Goal: Information Seeking & Learning: Learn about a topic

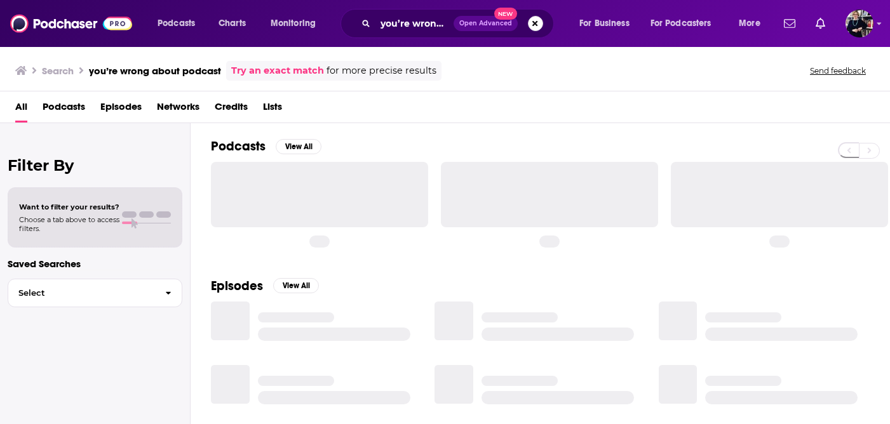
click at [540, 22] on button "Search podcasts, credits, & more..." at bounding box center [535, 23] width 15 height 15
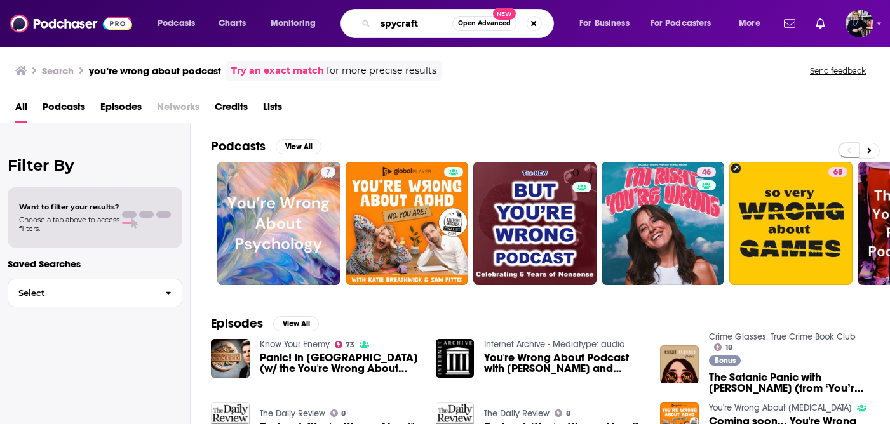
type input "spycraft"
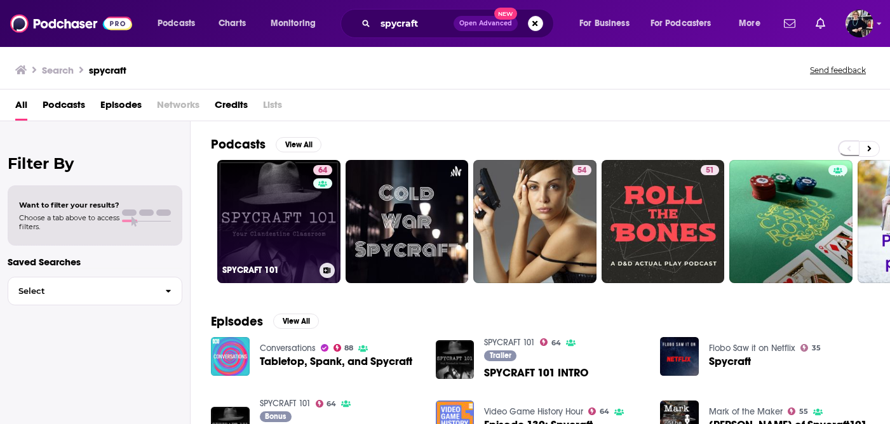
click at [284, 209] on link "64 SPYCRAFT 101" at bounding box center [278, 221] width 123 height 123
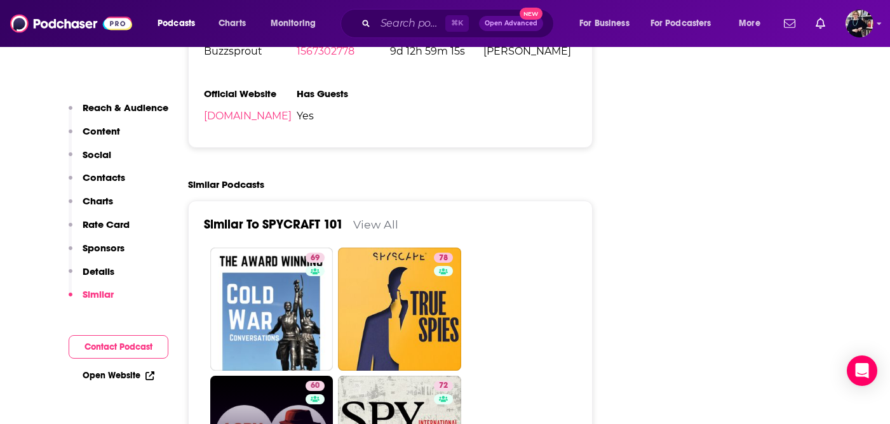
scroll to position [2068, 0]
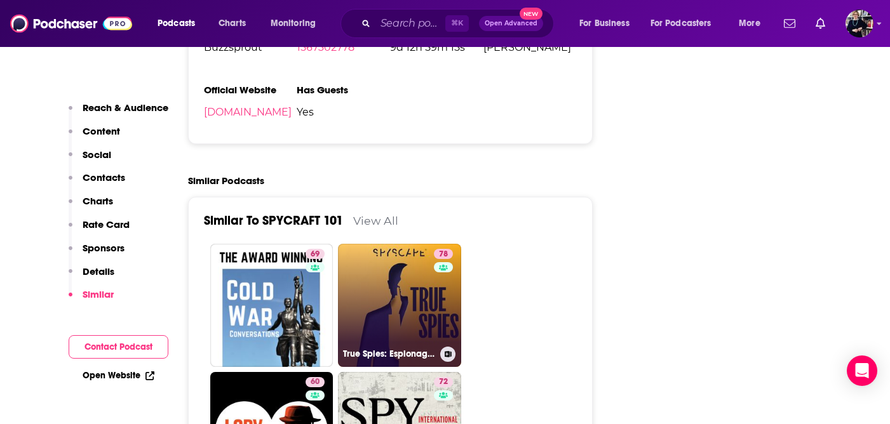
click at [376, 244] on link "78 True Spies: Espionage | Investigation | Crime | Murder | Detective | Politics" at bounding box center [399, 305] width 123 height 123
type input "[URL][DOMAIN_NAME]"
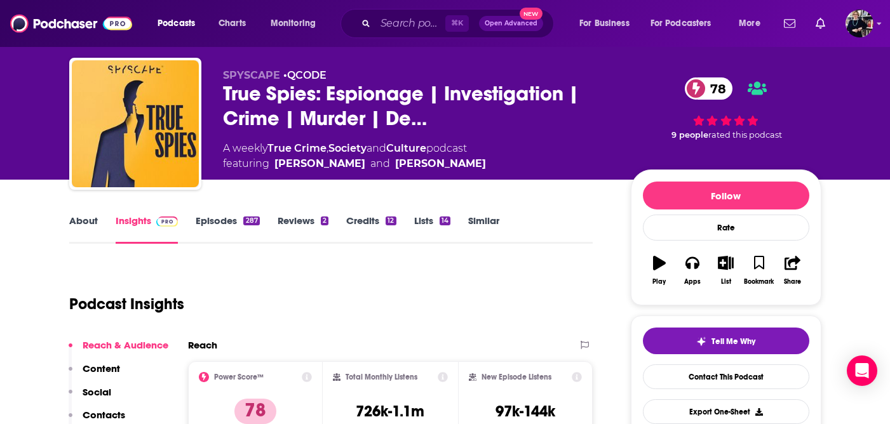
scroll to position [21, 0]
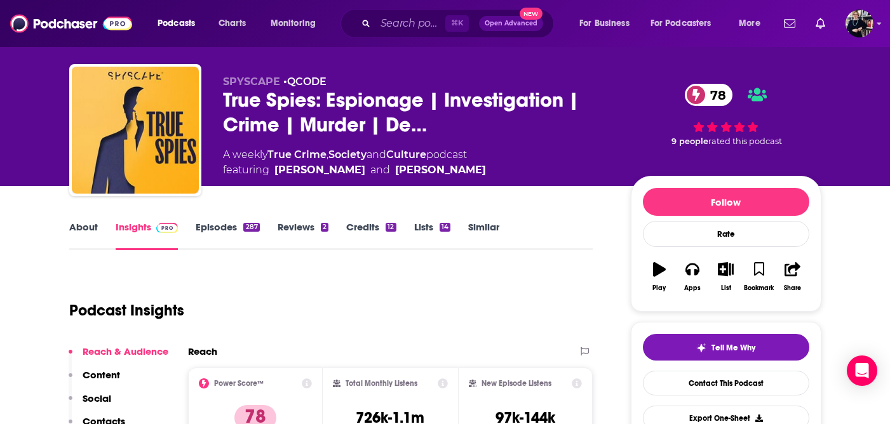
click at [84, 230] on link "About" at bounding box center [83, 235] width 29 height 29
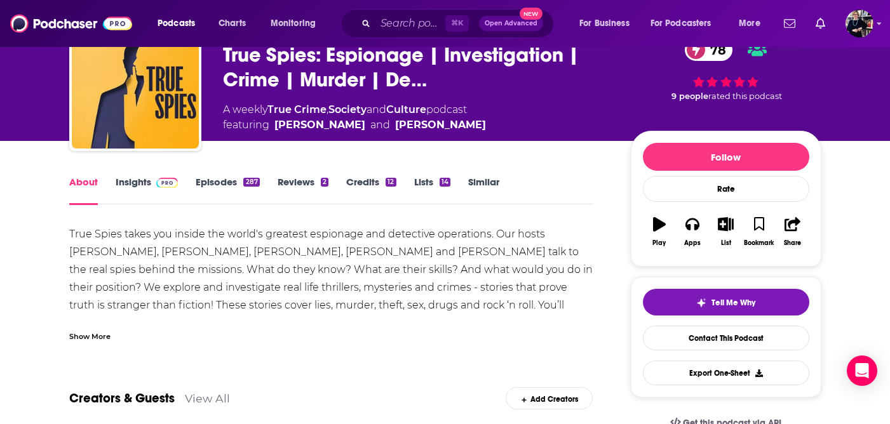
scroll to position [68, 0]
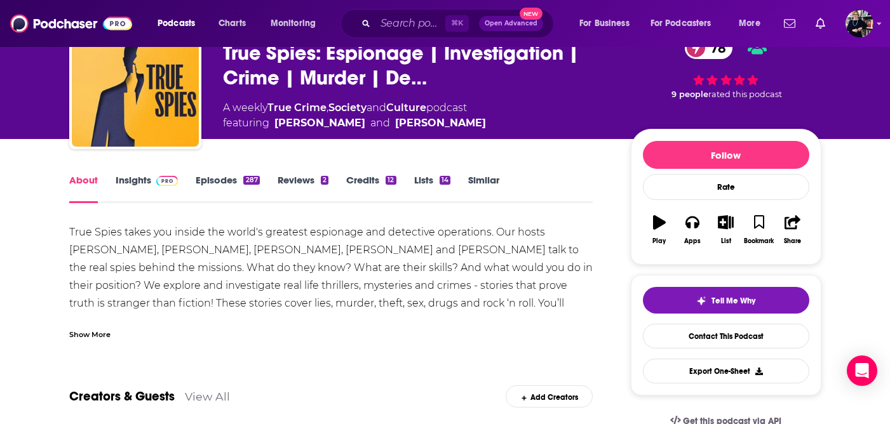
click at [230, 180] on link "Episodes 287" at bounding box center [228, 188] width 64 height 29
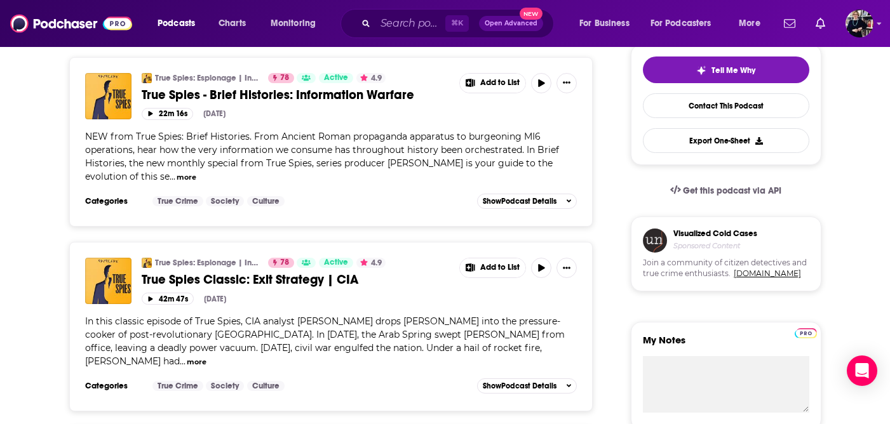
scroll to position [296, 0]
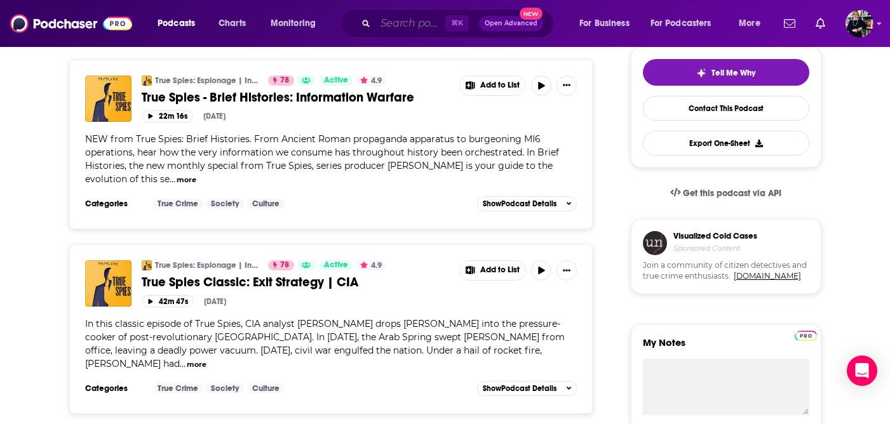
click at [407, 27] on input "Search podcasts, credits, & more..." at bounding box center [410, 23] width 70 height 20
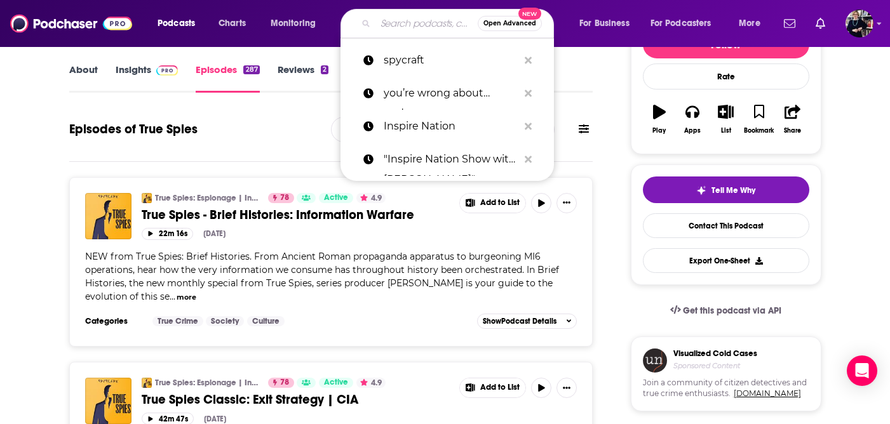
scroll to position [0, 0]
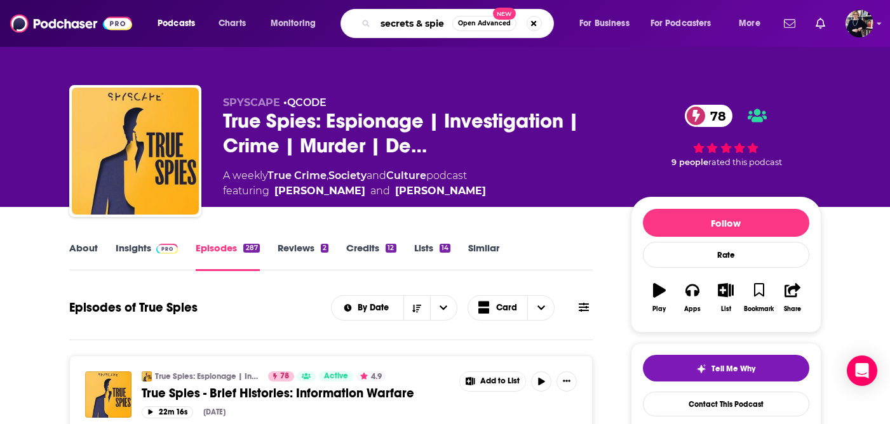
type input "secrets & spies"
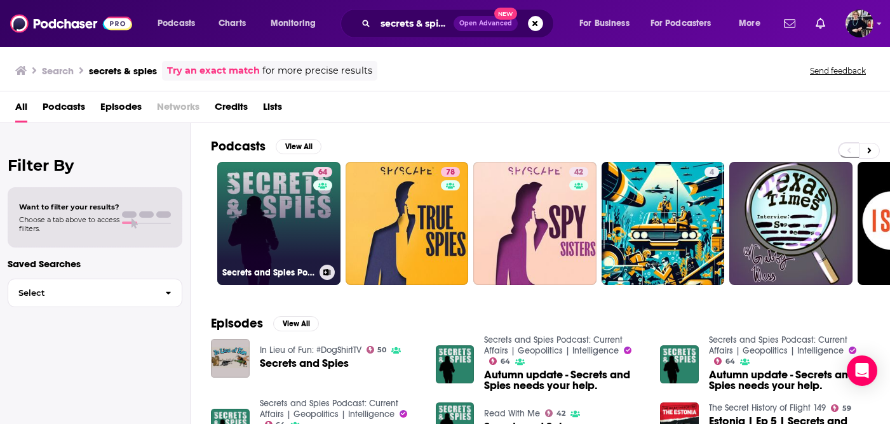
click at [297, 212] on link "64 Secrets and Spies Podcast: Current Affairs | Geopolitics | Intelligence" at bounding box center [278, 223] width 123 height 123
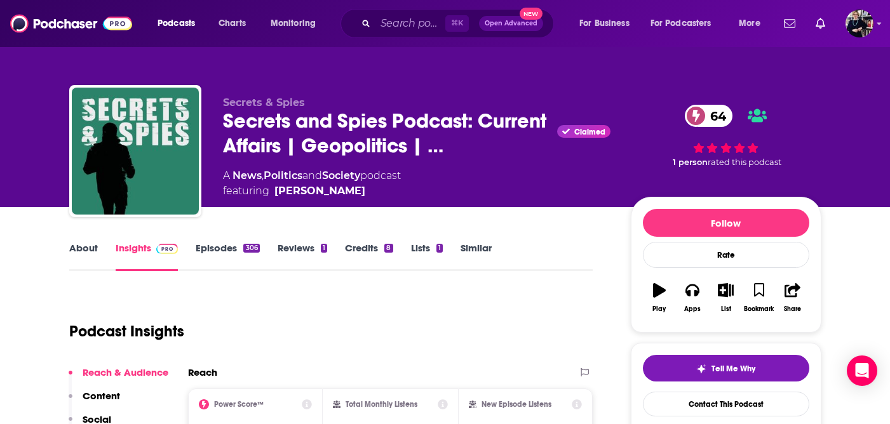
click at [222, 250] on link "Episodes 306" at bounding box center [228, 256] width 64 height 29
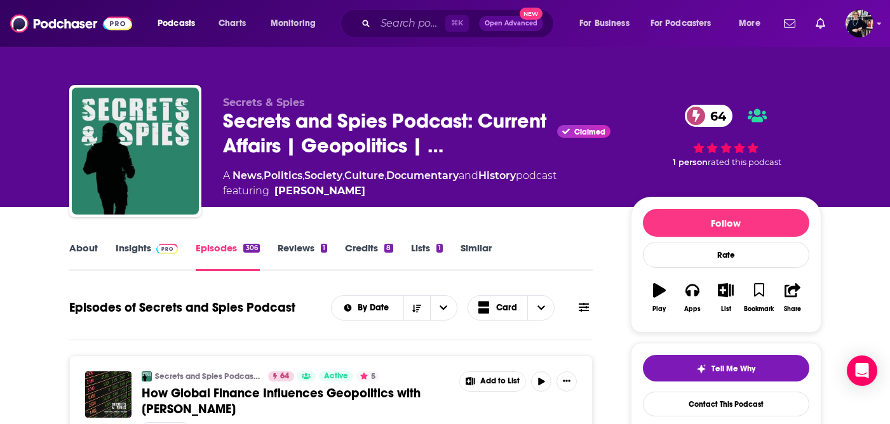
click at [137, 251] on link "Insights" at bounding box center [147, 256] width 63 height 29
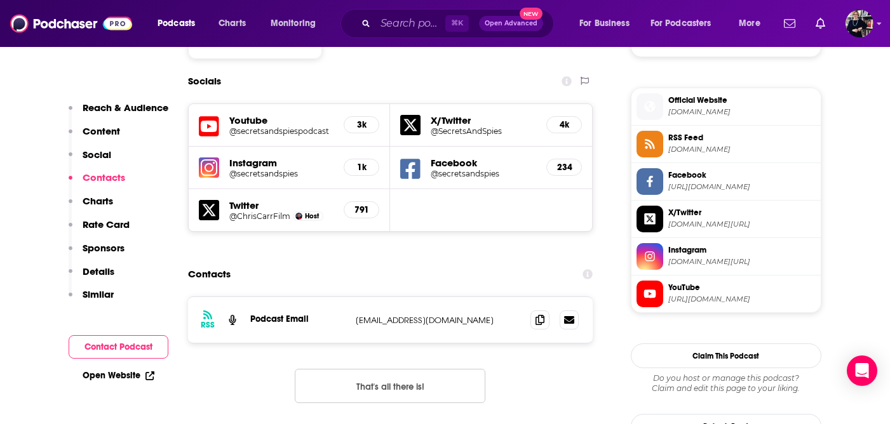
scroll to position [1097, 0]
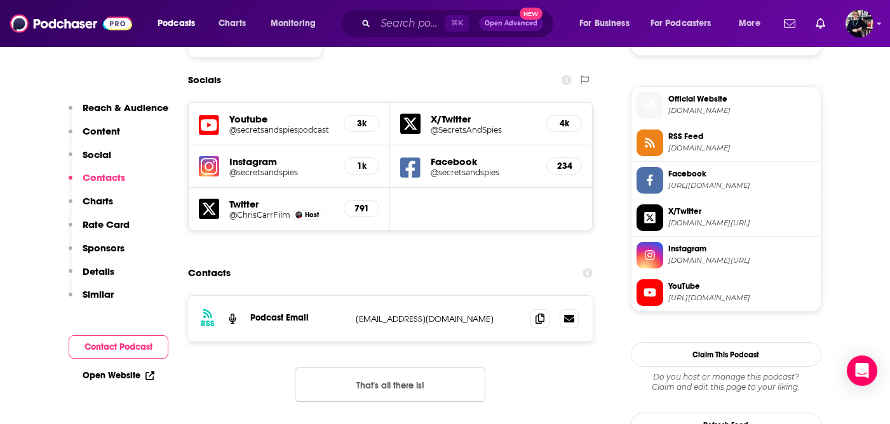
drag, startPoint x: 508, startPoint y: 255, endPoint x: 354, endPoint y: 256, distance: 153.7
click at [353, 296] on div "RSS Podcast Email [EMAIL_ADDRESS][DOMAIN_NAME] [EMAIL_ADDRESS][DOMAIN_NAME]" at bounding box center [390, 319] width 405 height 46
copy p "[EMAIL_ADDRESS][DOMAIN_NAME]"
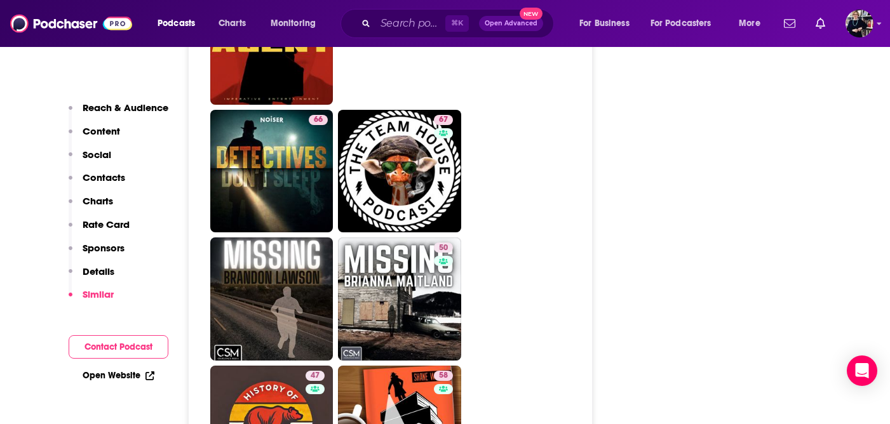
scroll to position [2788, 0]
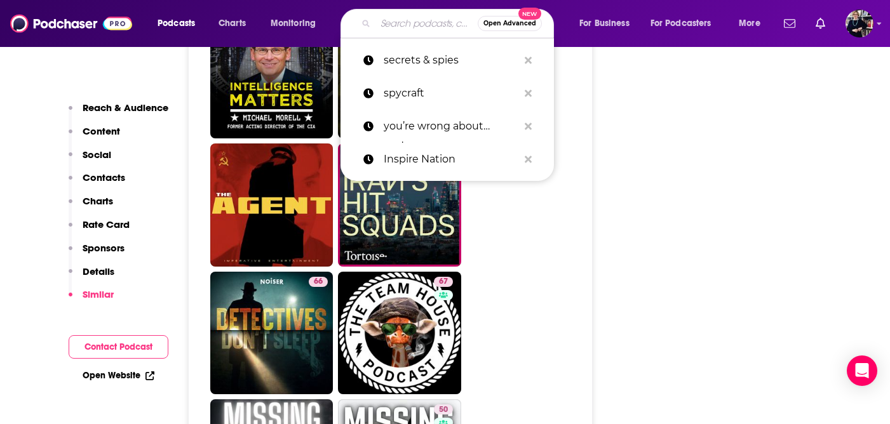
click at [379, 19] on input "Search podcasts, credits, & more..." at bounding box center [426, 23] width 102 height 20
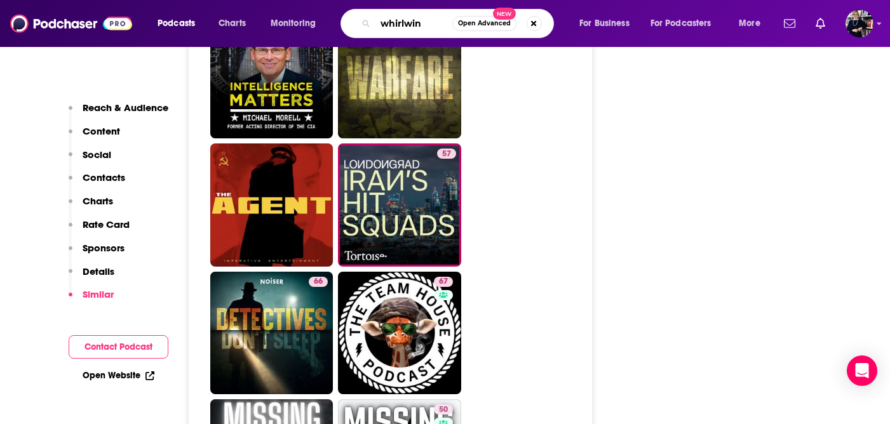
type input "whirlwind"
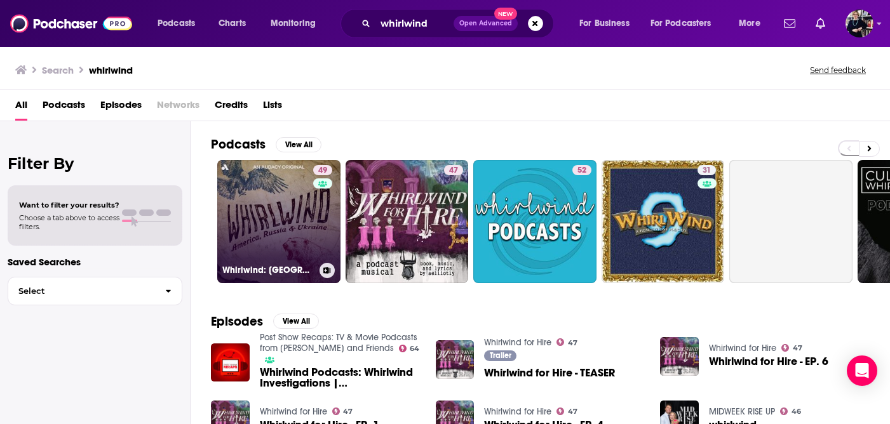
click at [290, 200] on link "49 Whirlwind: [GEOGRAPHIC_DATA], [GEOGRAPHIC_DATA] & [GEOGRAPHIC_DATA]" at bounding box center [278, 221] width 123 height 123
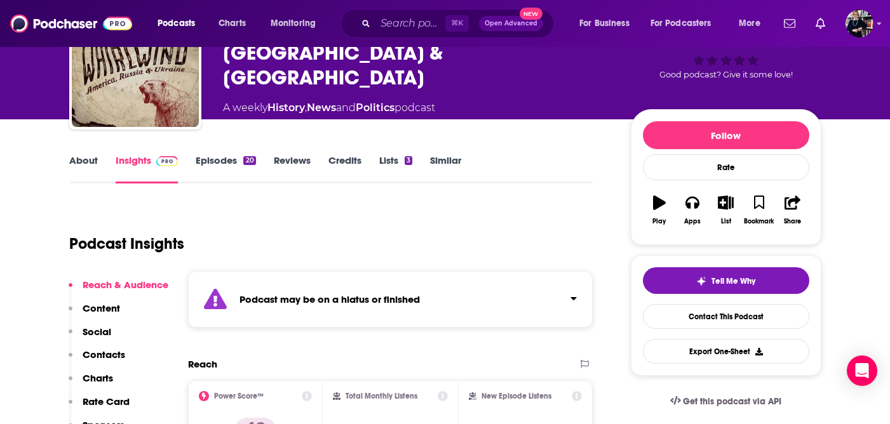
scroll to position [69, 0]
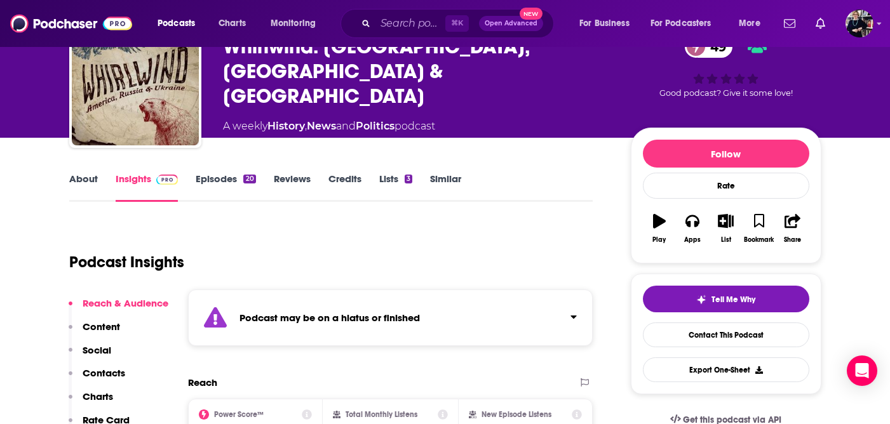
click at [88, 184] on link "About" at bounding box center [83, 187] width 29 height 29
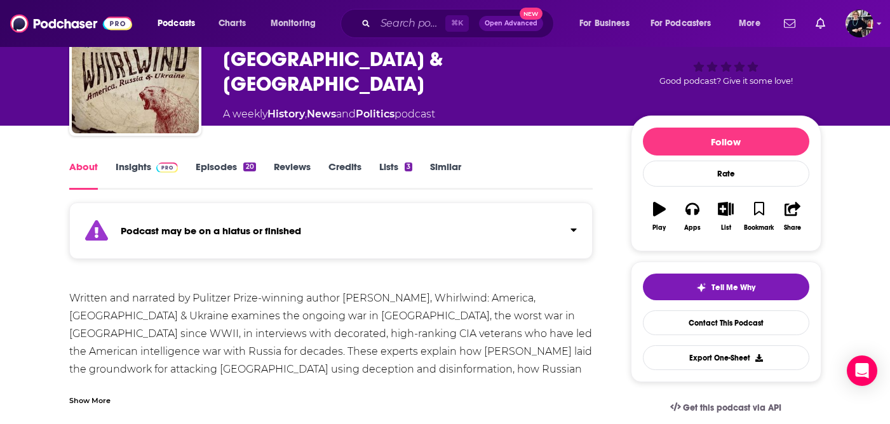
scroll to position [89, 0]
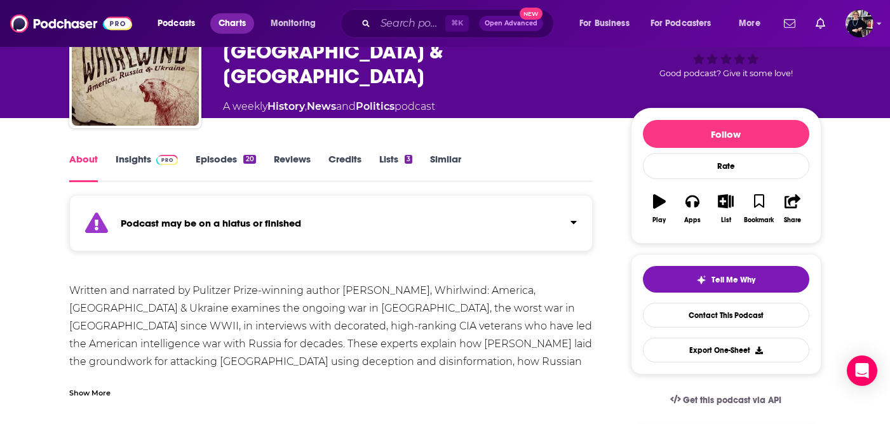
click at [229, 22] on span "Charts" at bounding box center [231, 24] width 27 height 18
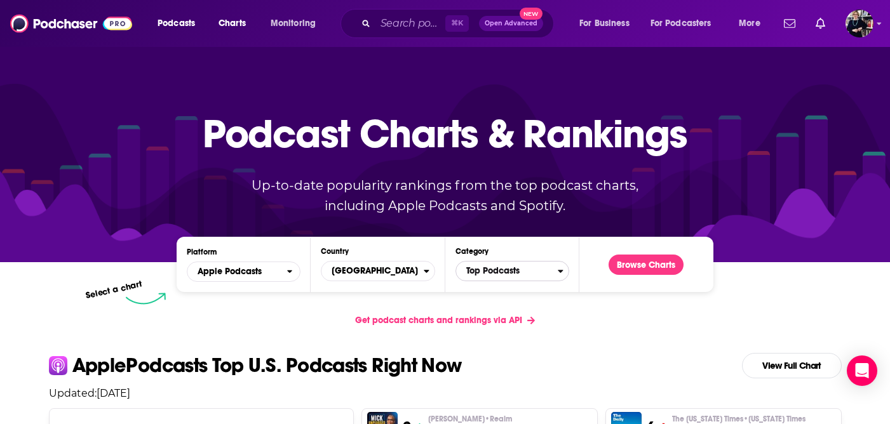
click at [556, 274] on span "Top Podcasts" at bounding box center [507, 271] width 102 height 22
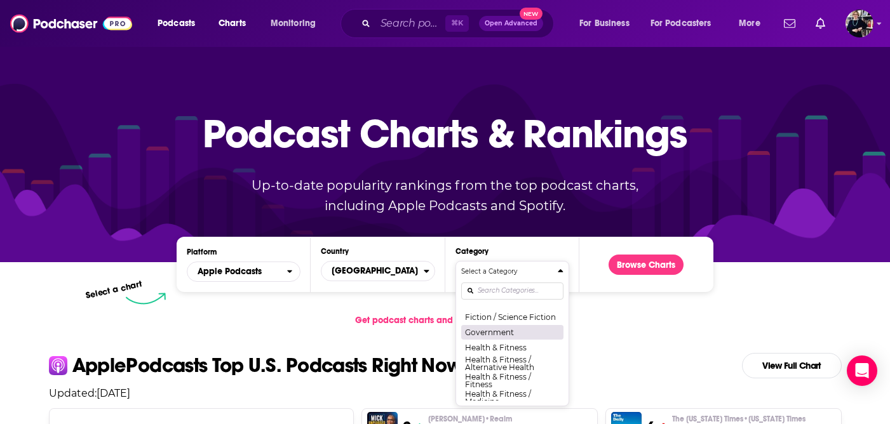
scroll to position [417, 0]
click at [509, 334] on button "Government" at bounding box center [512, 330] width 102 height 15
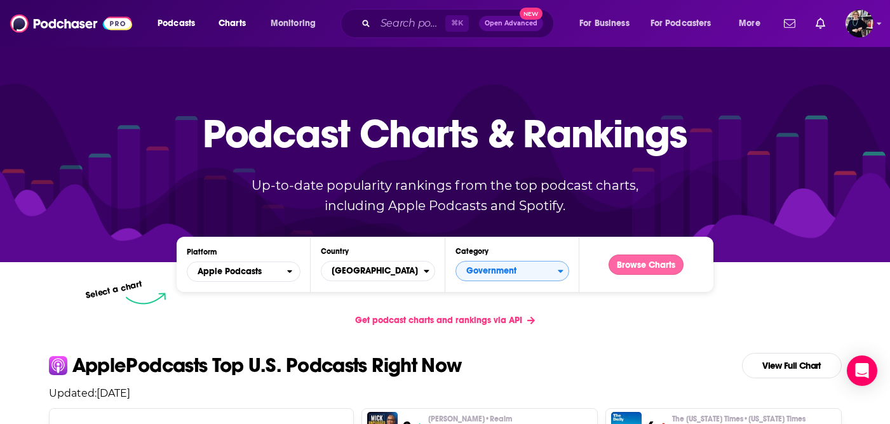
click at [645, 267] on button "Browse Charts" at bounding box center [645, 265] width 75 height 20
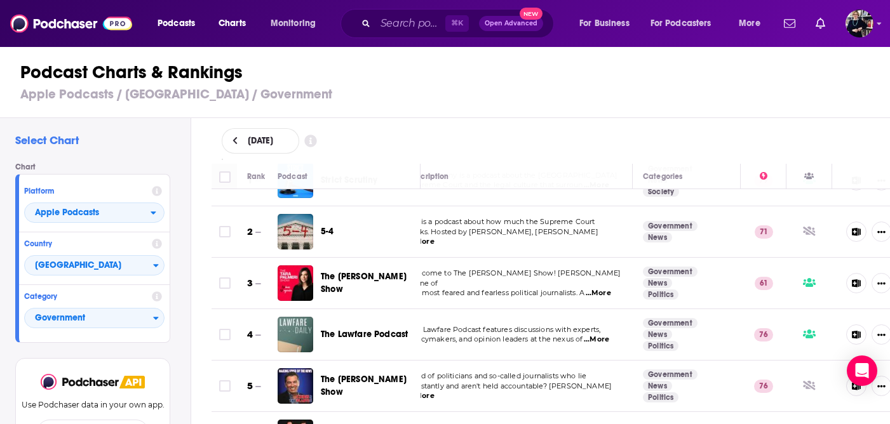
scroll to position [34, 0]
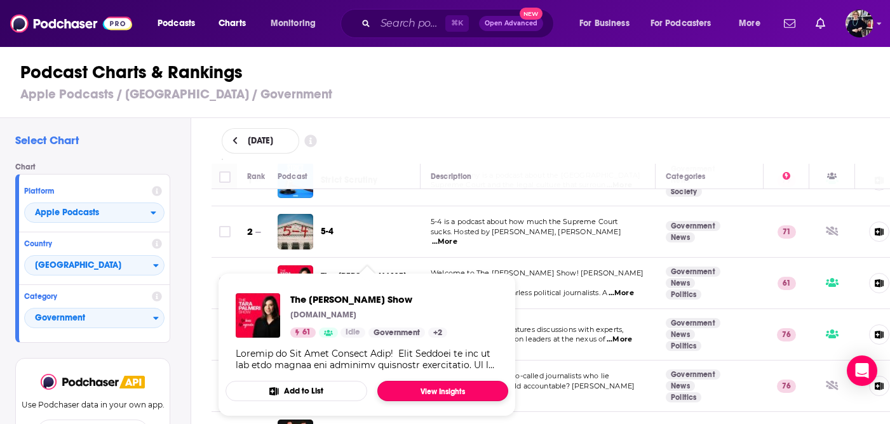
click at [434, 394] on link "View Insights" at bounding box center [442, 391] width 131 height 20
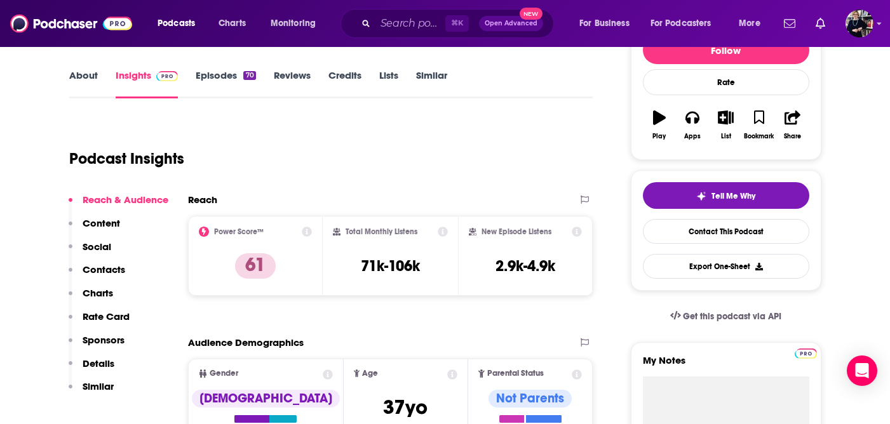
scroll to position [163, 0]
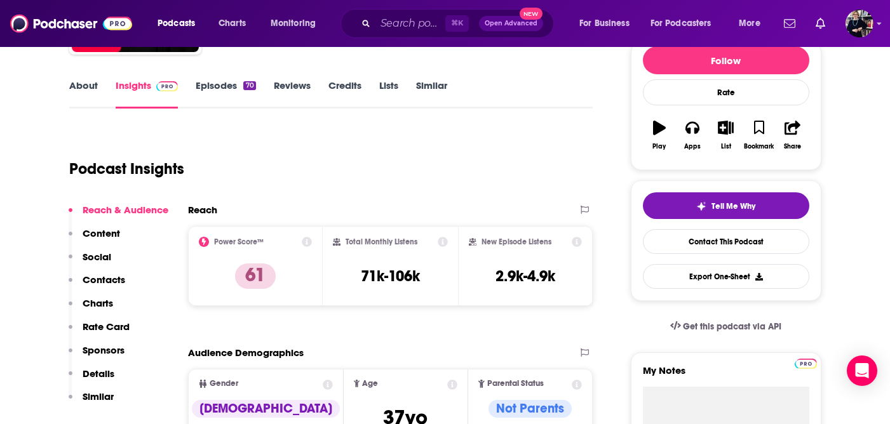
click at [226, 91] on link "Episodes 70" at bounding box center [226, 93] width 60 height 29
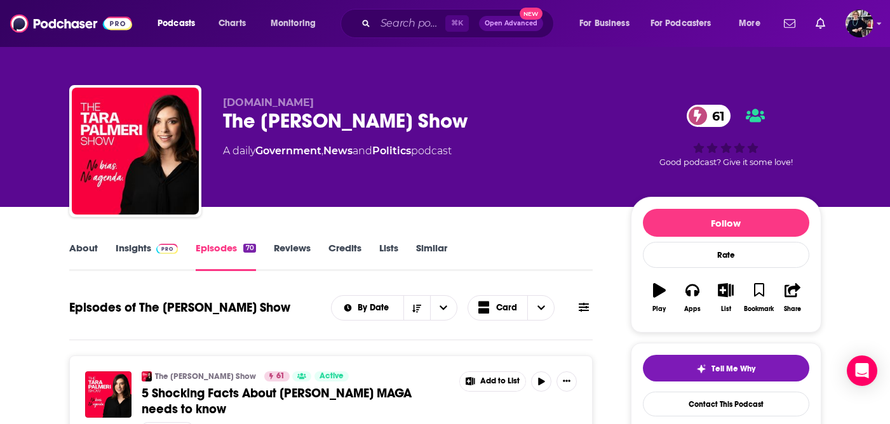
click at [133, 249] on link "Insights" at bounding box center [147, 256] width 63 height 29
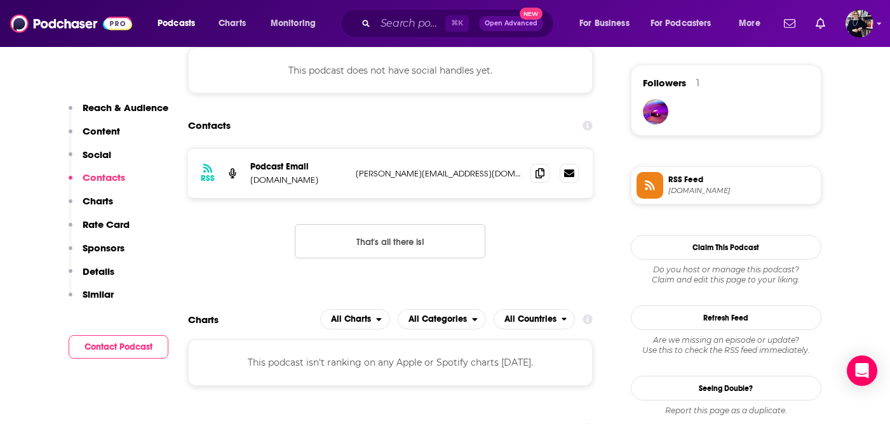
scroll to position [918, 0]
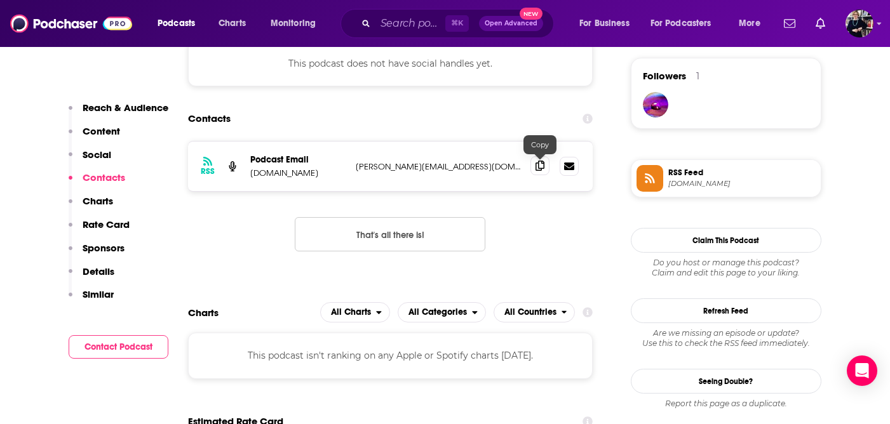
click at [539, 170] on icon at bounding box center [539, 166] width 9 height 10
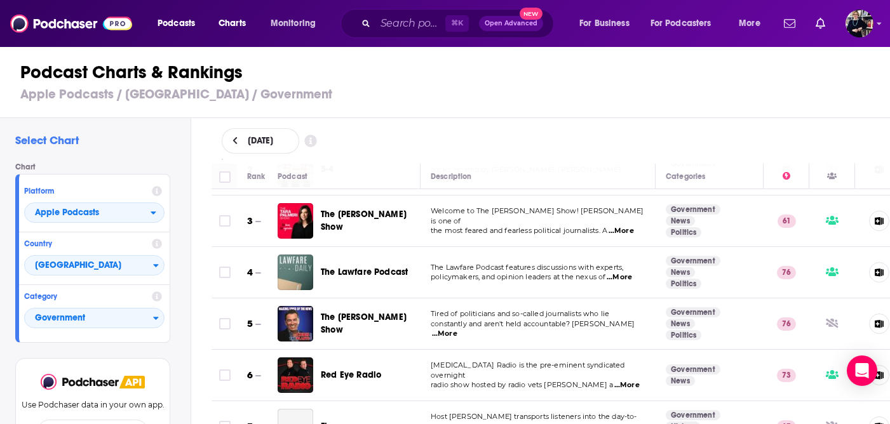
scroll to position [97, 0]
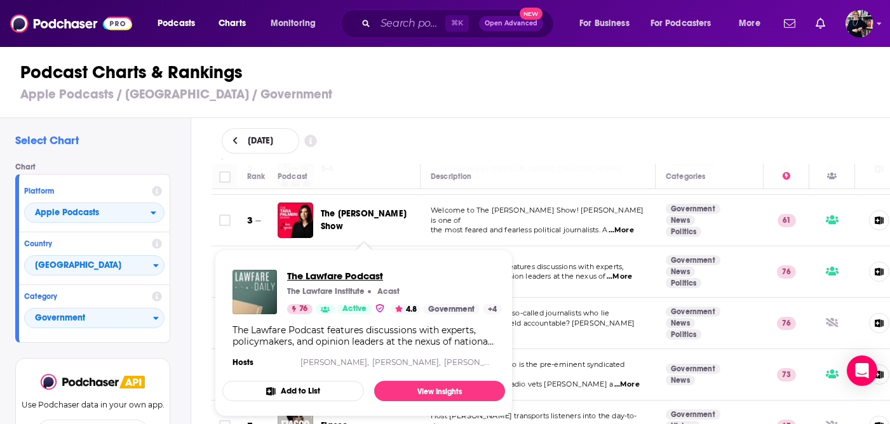
click at [356, 276] on span "The Lawfare Podcast" at bounding box center [394, 276] width 215 height 12
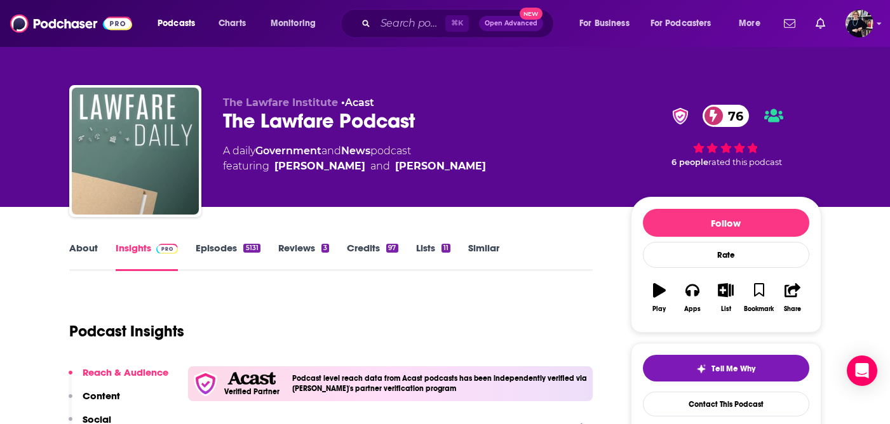
click at [87, 247] on link "About" at bounding box center [83, 256] width 29 height 29
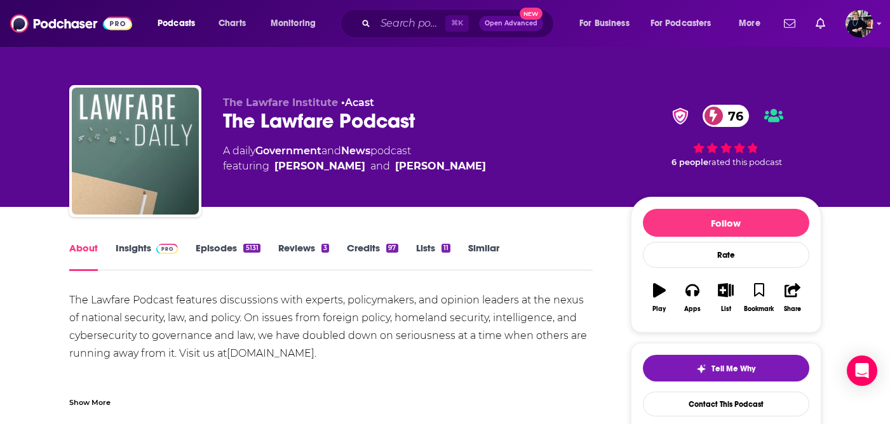
click at [222, 246] on link "Episodes 5131" at bounding box center [228, 256] width 64 height 29
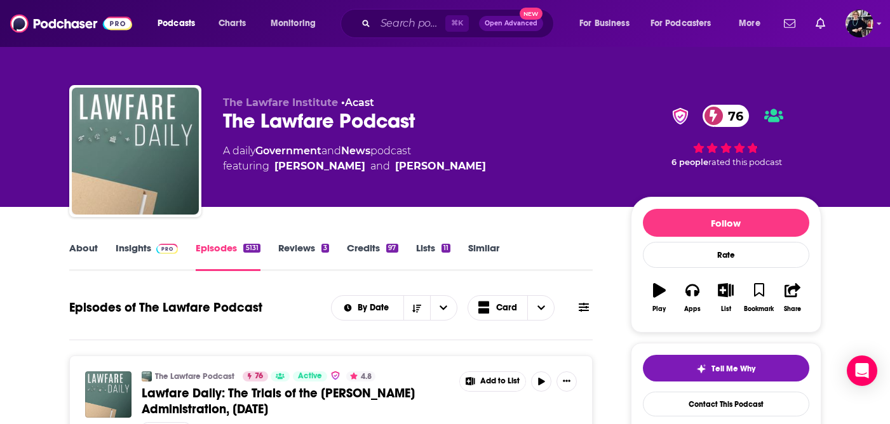
click at [141, 248] on link "Insights" at bounding box center [147, 256] width 63 height 29
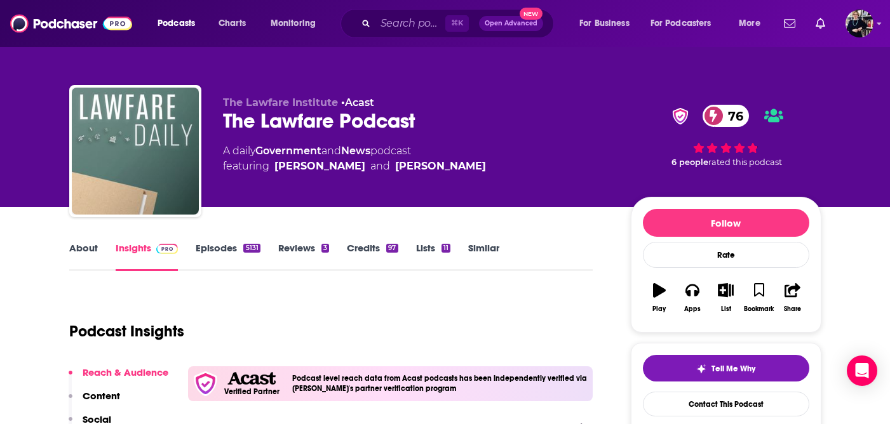
click at [86, 251] on link "About" at bounding box center [83, 256] width 29 height 29
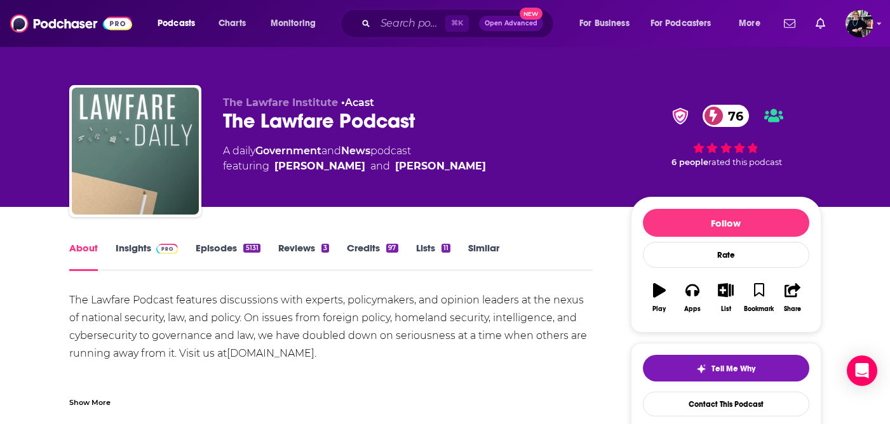
click at [297, 354] on link "[DOMAIN_NAME]" at bounding box center [271, 353] width 88 height 12
click at [142, 243] on link "Insights" at bounding box center [147, 256] width 63 height 29
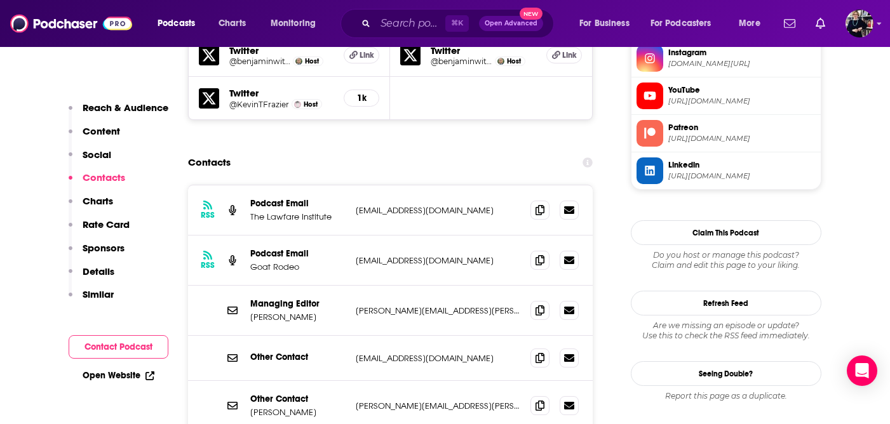
scroll to position [1313, 0]
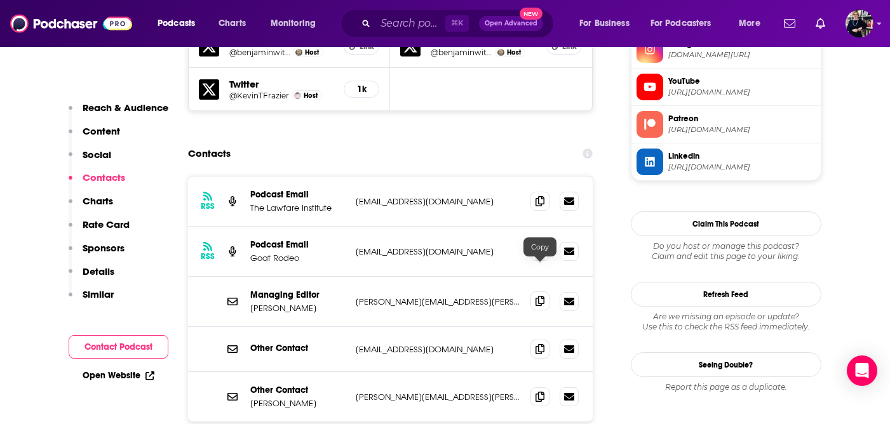
click at [540, 296] on icon at bounding box center [539, 301] width 9 height 10
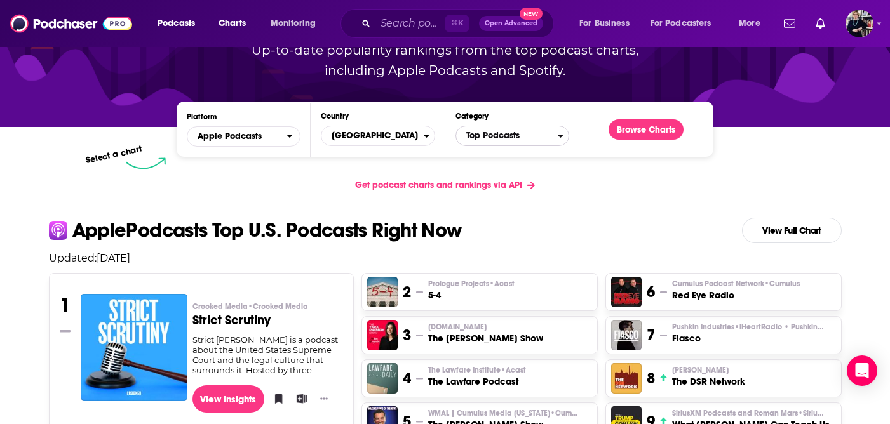
click at [558, 137] on icon "Categories" at bounding box center [561, 135] width 6 height 9
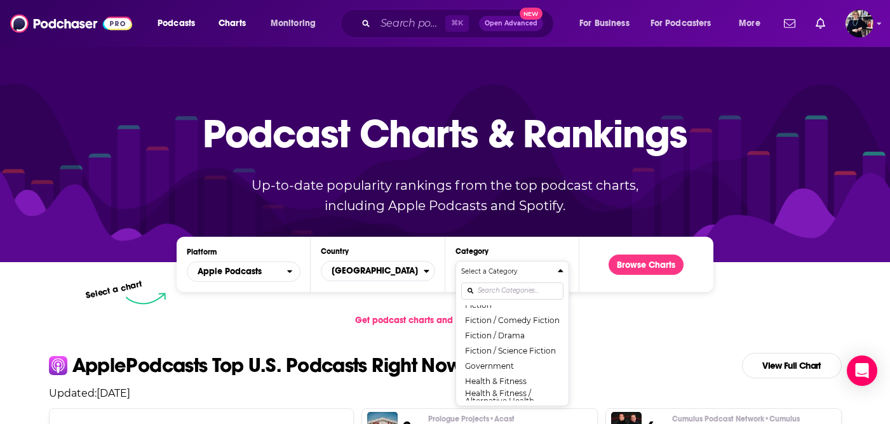
scroll to position [385, 0]
click at [506, 360] on button "Government" at bounding box center [512, 361] width 102 height 15
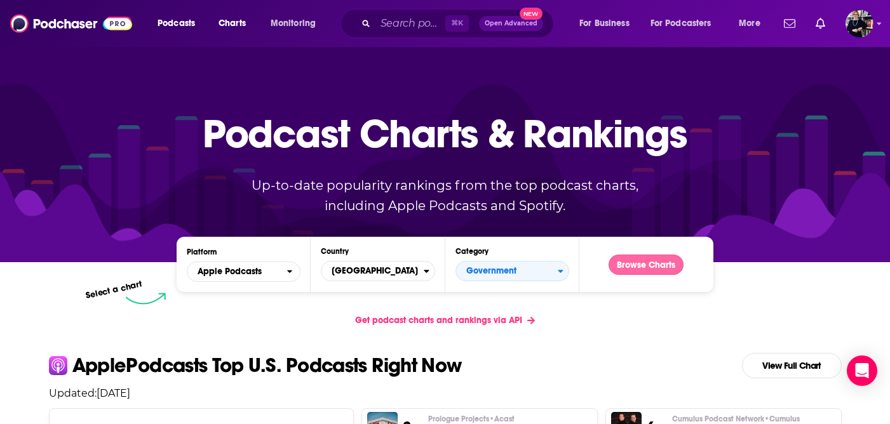
click at [656, 269] on button "Browse Charts" at bounding box center [645, 265] width 75 height 20
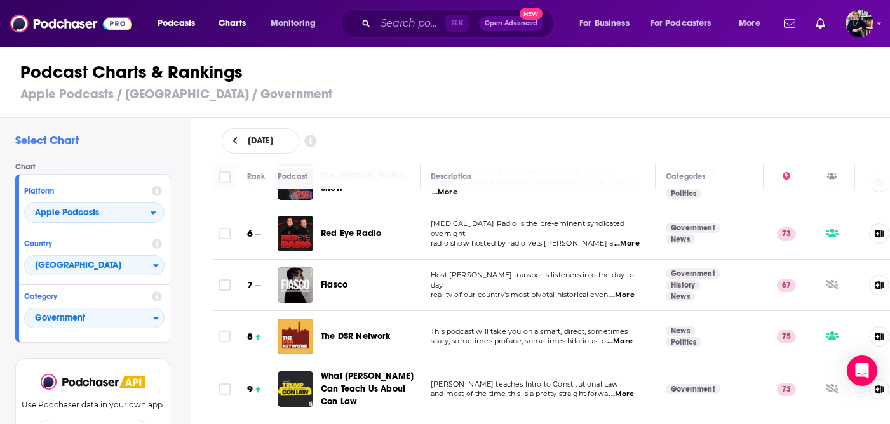
scroll to position [239, 0]
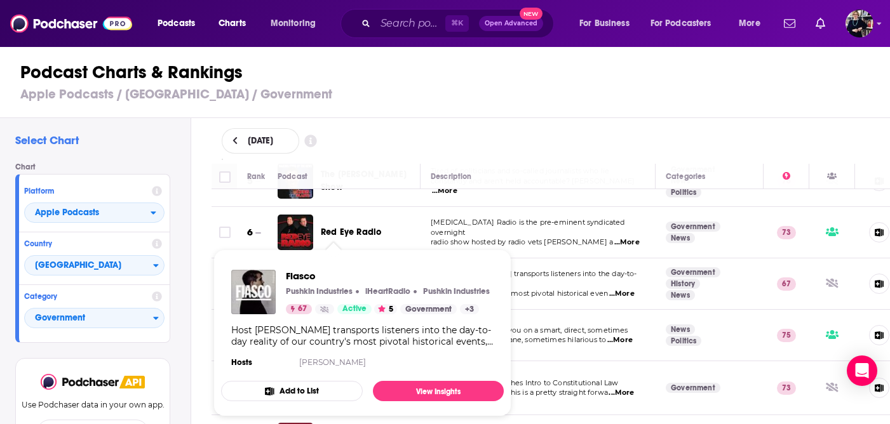
click at [302, 284] on div "Fiasco Pushkin Industries iHeartRadio Pushkin Industries 67 Active 5 Government…" at bounding box center [388, 292] width 204 height 44
click at [261, 297] on img "Fiasco" at bounding box center [253, 292] width 44 height 44
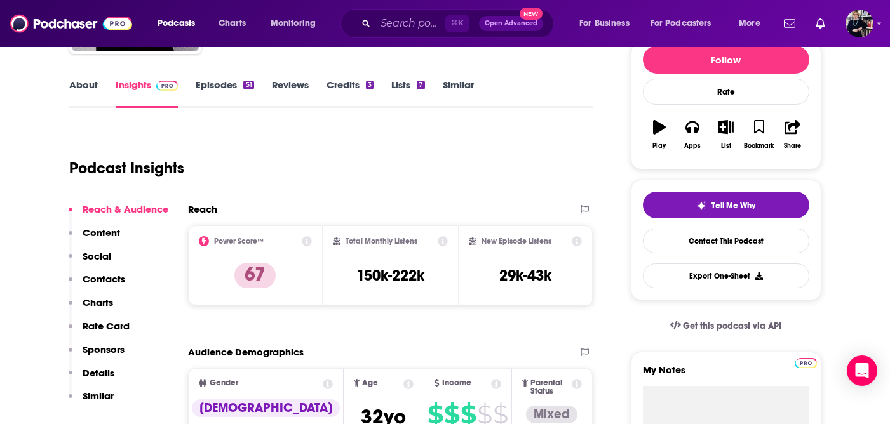
scroll to position [156, 0]
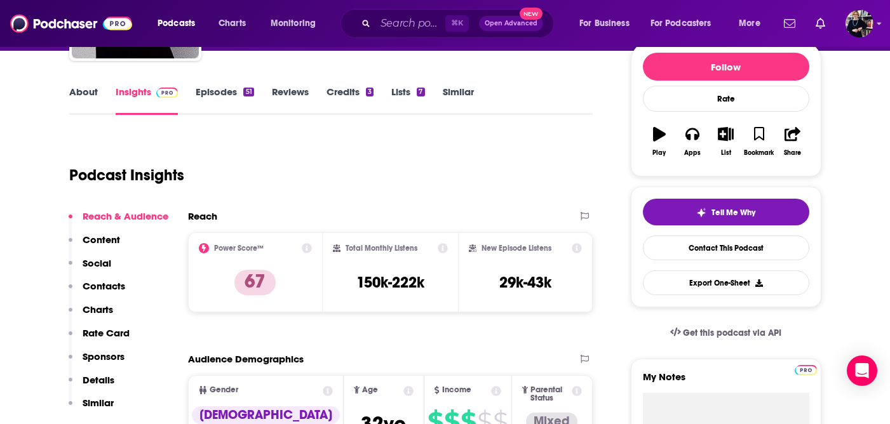
click at [81, 88] on link "About" at bounding box center [83, 100] width 29 height 29
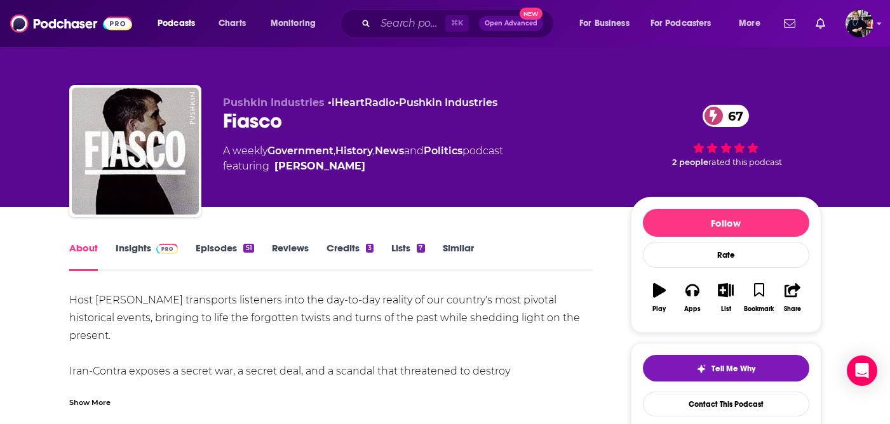
click at [211, 249] on link "Episodes 51" at bounding box center [225, 256] width 58 height 29
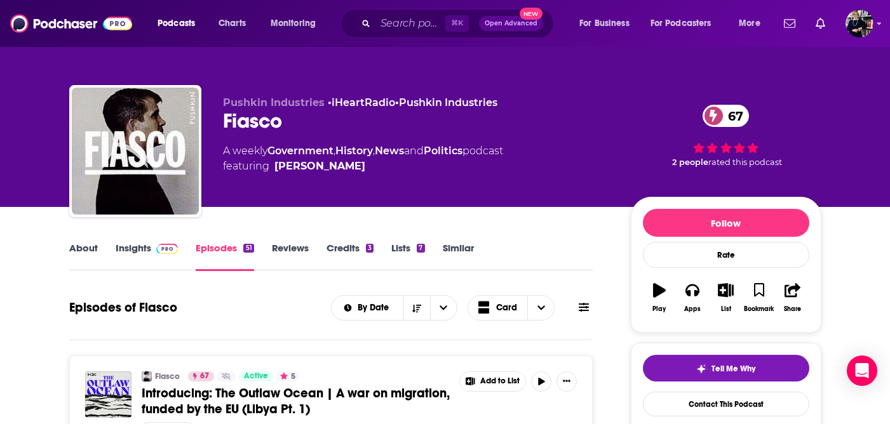
click at [135, 250] on link "Insights" at bounding box center [147, 256] width 63 height 29
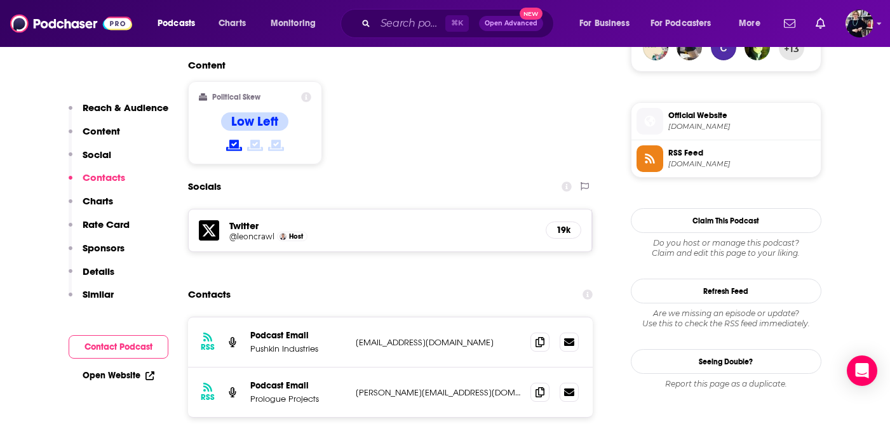
scroll to position [976, 0]
click at [538, 386] on icon at bounding box center [539, 391] width 9 height 10
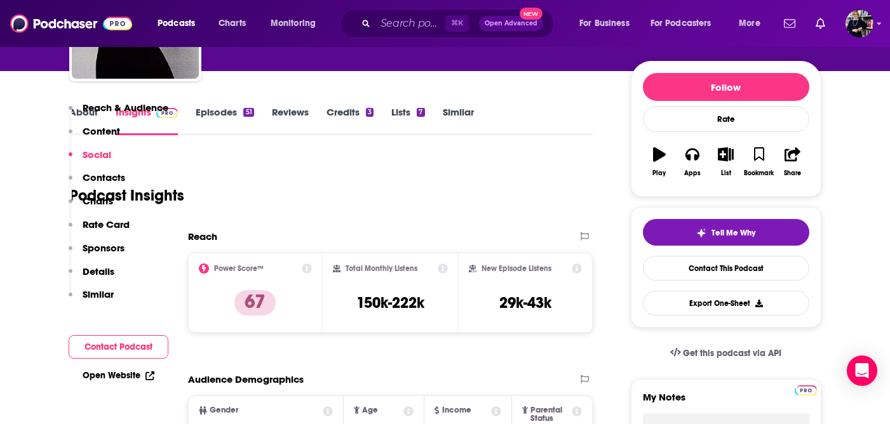
scroll to position [0, 0]
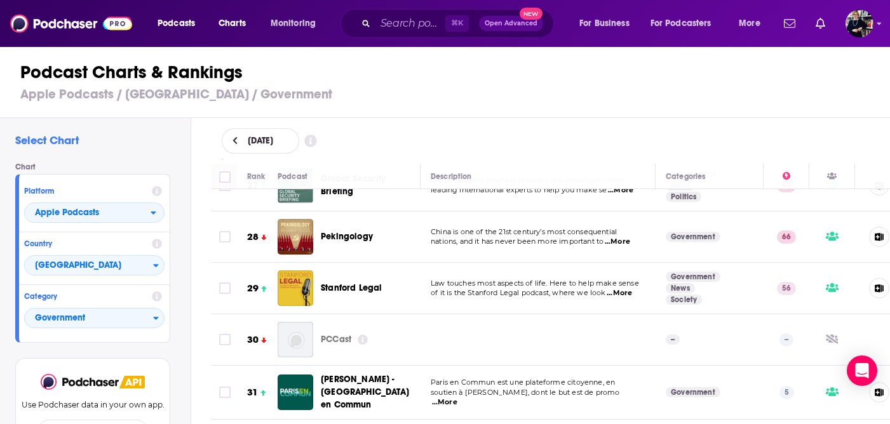
scroll to position [1374, 0]
click at [387, 24] on input "Search podcasts, credits, & more..." at bounding box center [410, 23] width 70 height 20
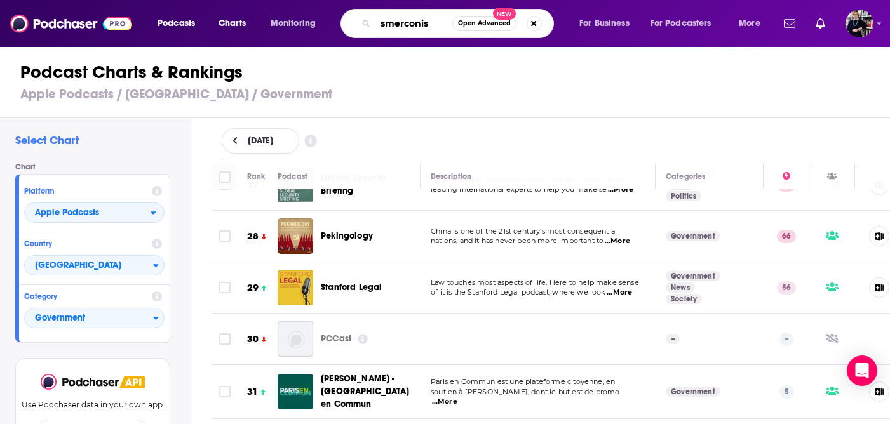
type input "smerconish"
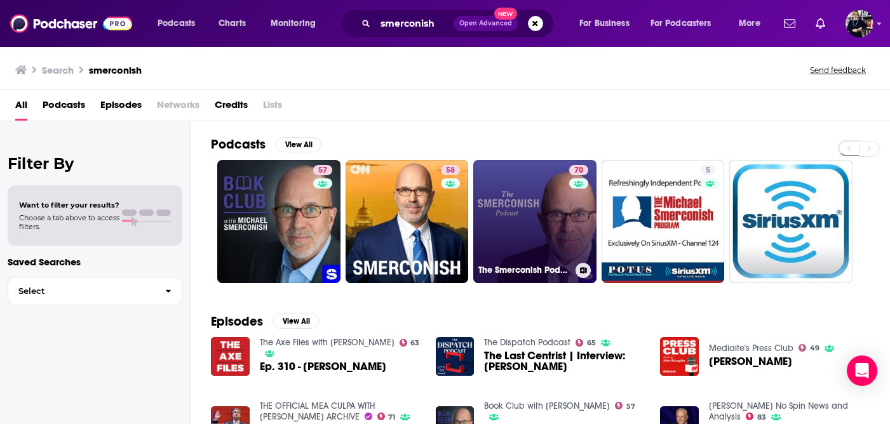
click at [541, 230] on link "70 The Smerconish Podcast" at bounding box center [534, 221] width 123 height 123
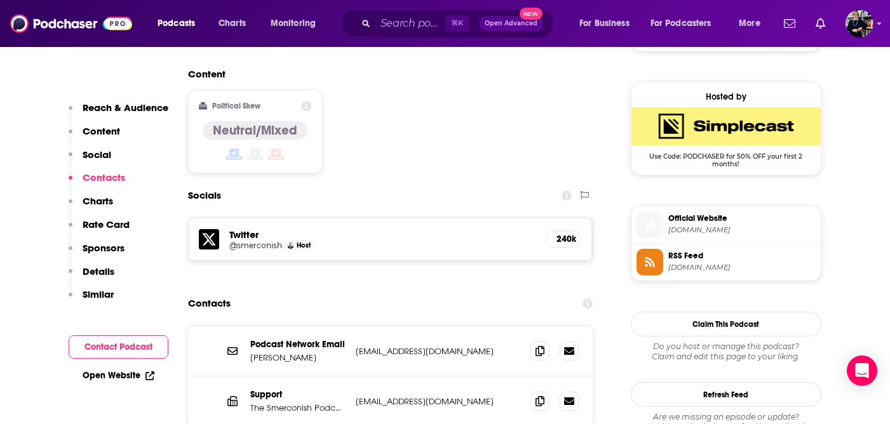
scroll to position [996, 0]
click at [543, 395] on icon at bounding box center [539, 400] width 9 height 10
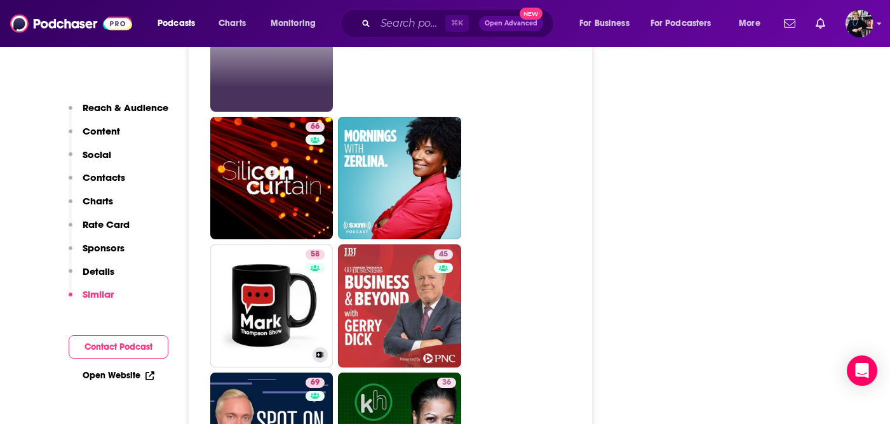
scroll to position [2843, 0]
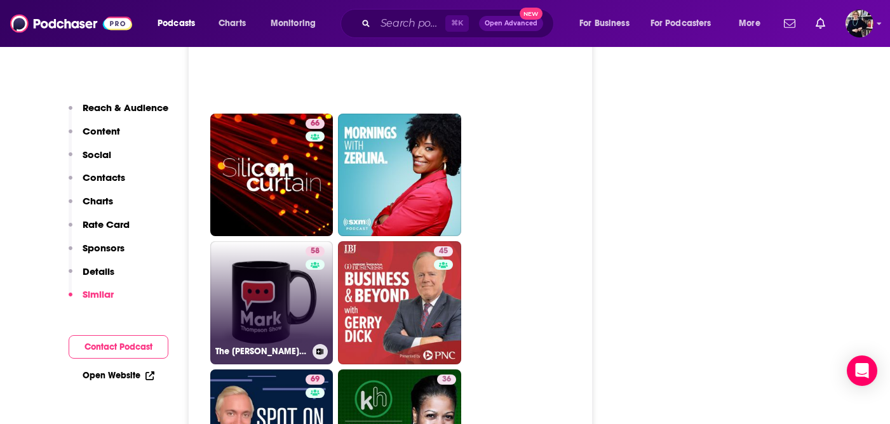
click at [289, 262] on link "58 The [PERSON_NAME] Show" at bounding box center [271, 302] width 123 height 123
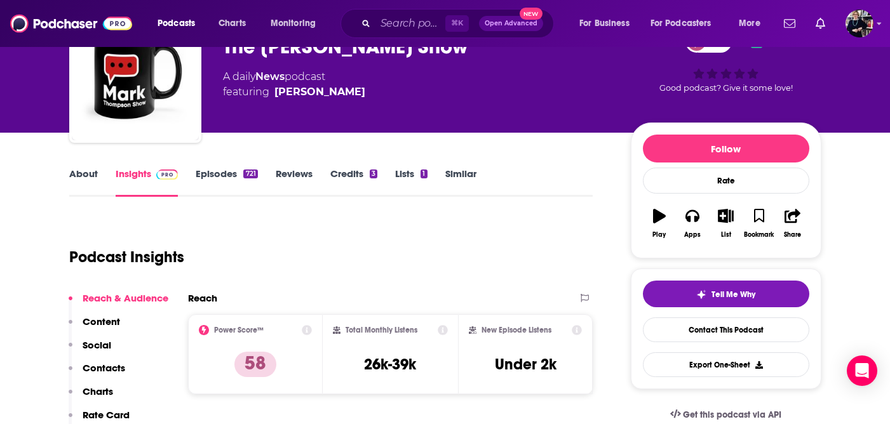
scroll to position [76, 0]
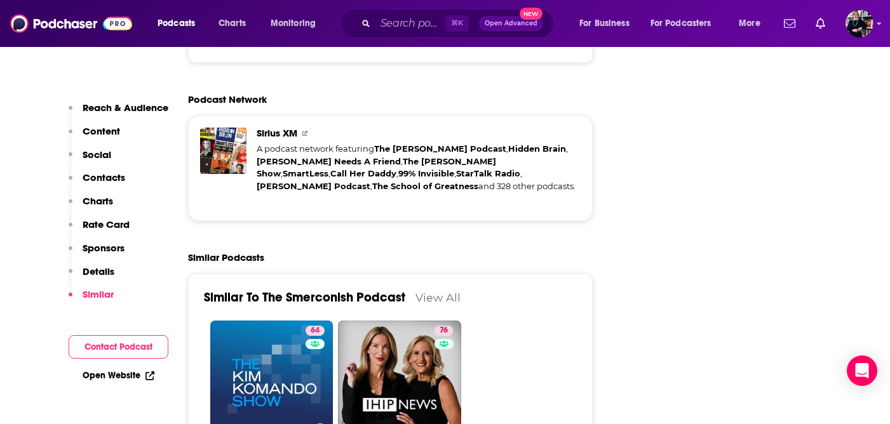
scroll to position [2515, 0]
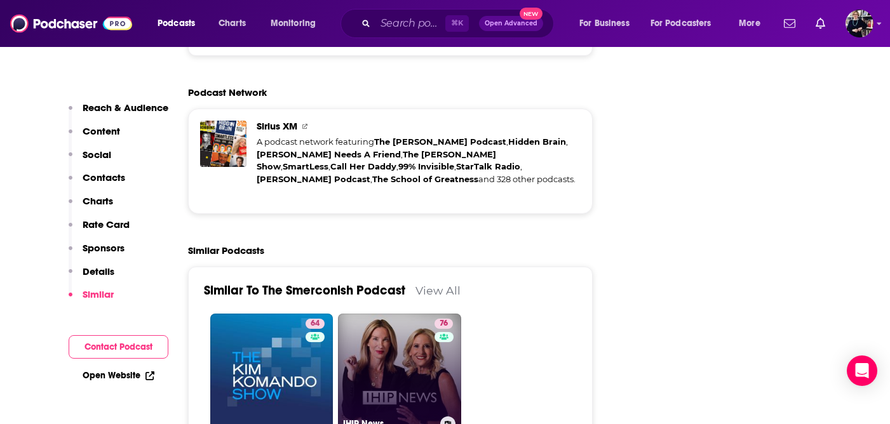
click at [406, 314] on link "76 IHIP News" at bounding box center [399, 375] width 123 height 123
type input "[URL][DOMAIN_NAME]"
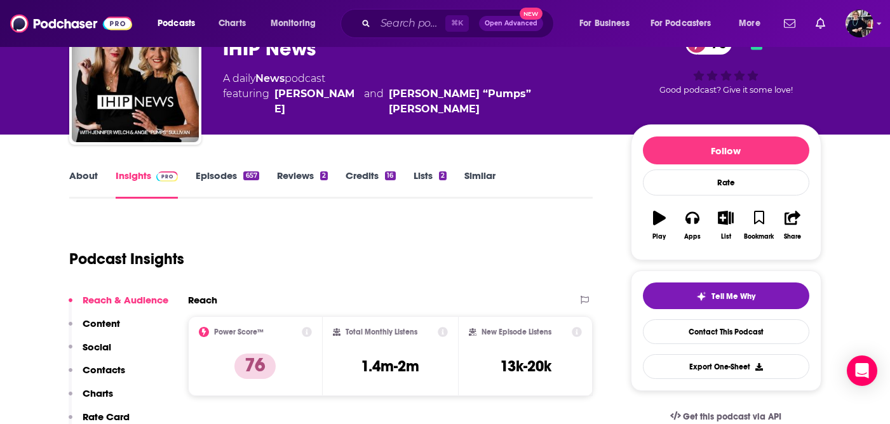
scroll to position [73, 0]
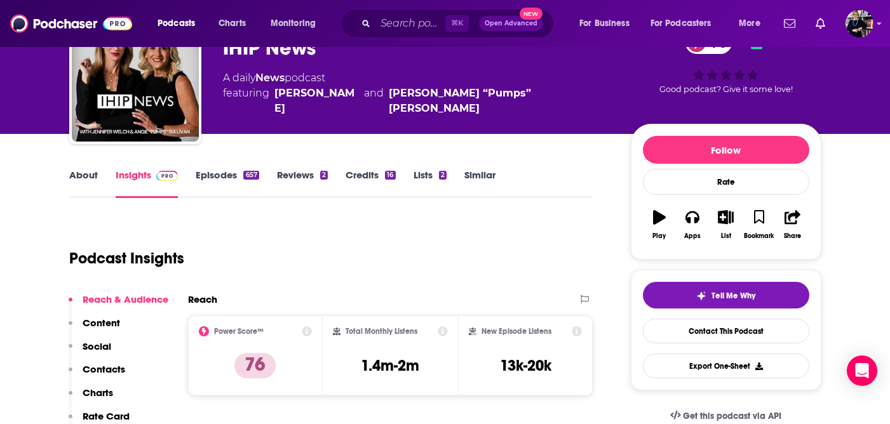
click at [226, 173] on link "Episodes 657" at bounding box center [227, 183] width 63 height 29
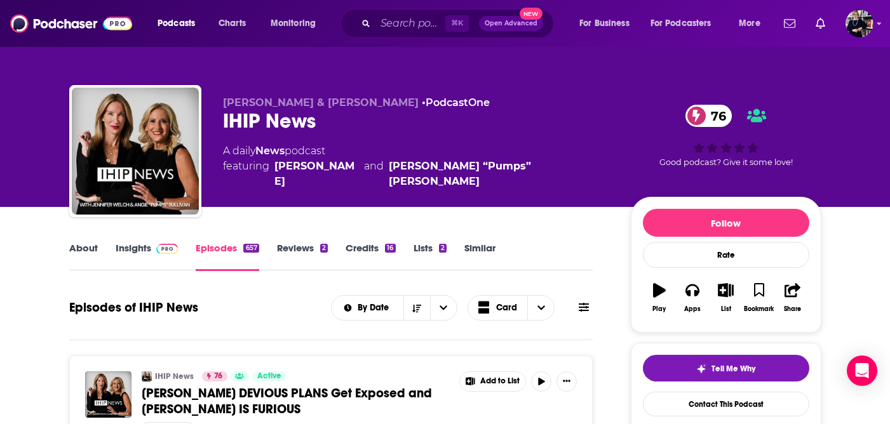
click at [142, 249] on link "Insights" at bounding box center [147, 256] width 63 height 29
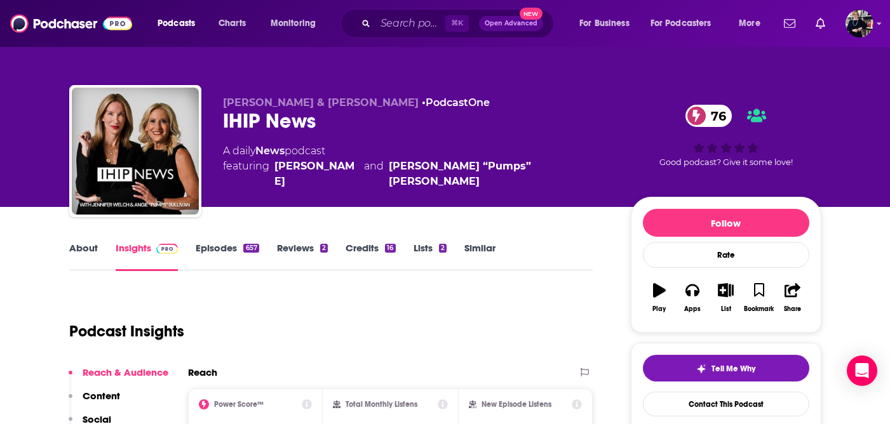
click at [77, 251] on link "About" at bounding box center [83, 256] width 29 height 29
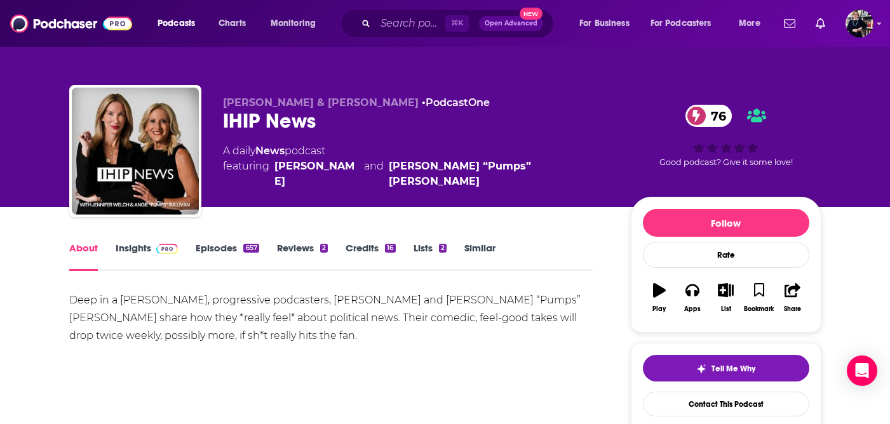
click at [146, 246] on link "Insights" at bounding box center [147, 256] width 63 height 29
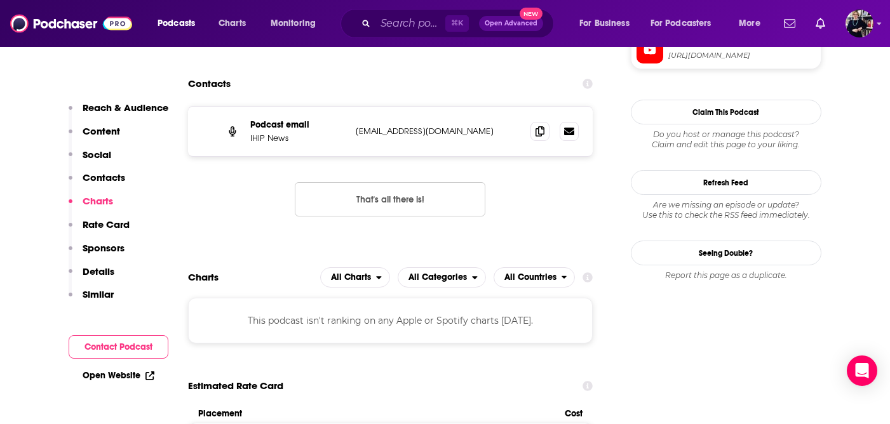
scroll to position [1271, 0]
click at [540, 126] on icon at bounding box center [539, 131] width 9 height 10
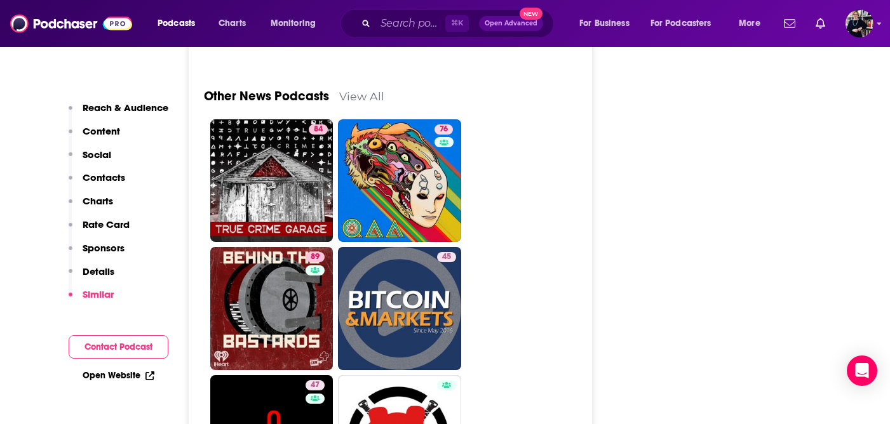
scroll to position [4303, 0]
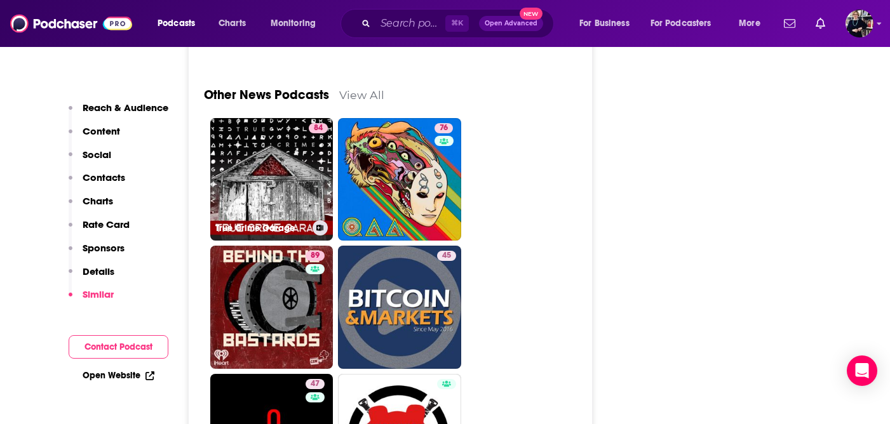
click at [300, 129] on link "84 True Crime Garage" at bounding box center [271, 179] width 123 height 123
type input "[URL][DOMAIN_NAME]"
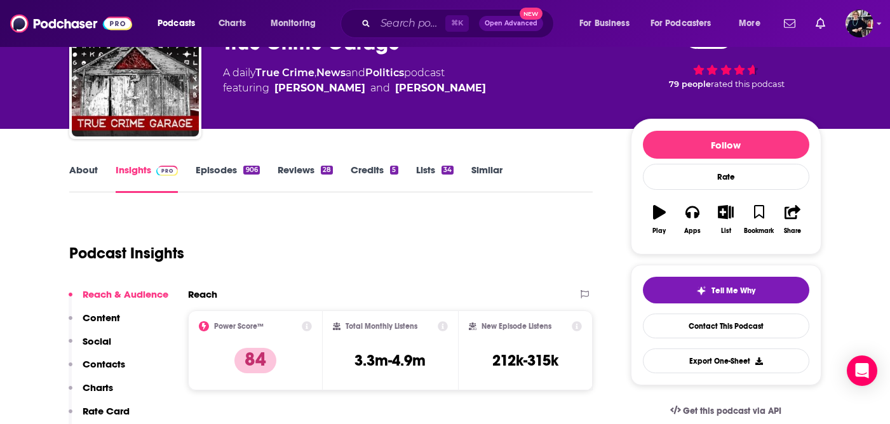
scroll to position [79, 0]
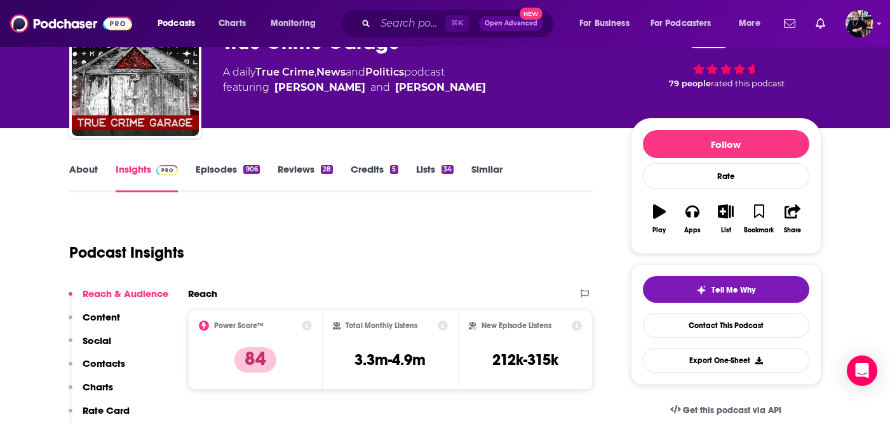
click at [83, 169] on link "About" at bounding box center [83, 177] width 29 height 29
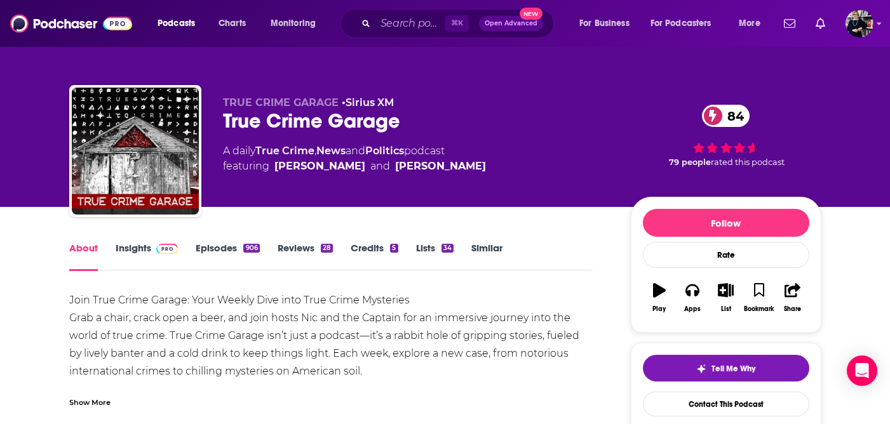
click at [223, 249] on link "Episodes 906" at bounding box center [228, 256] width 64 height 29
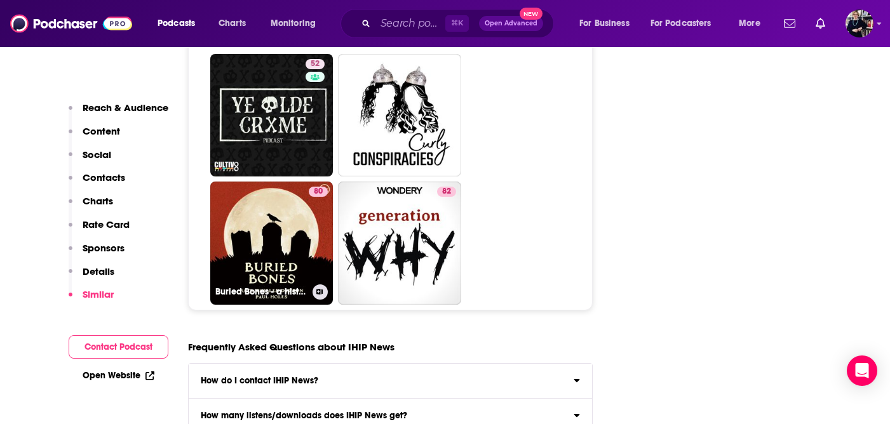
scroll to position [5290, 0]
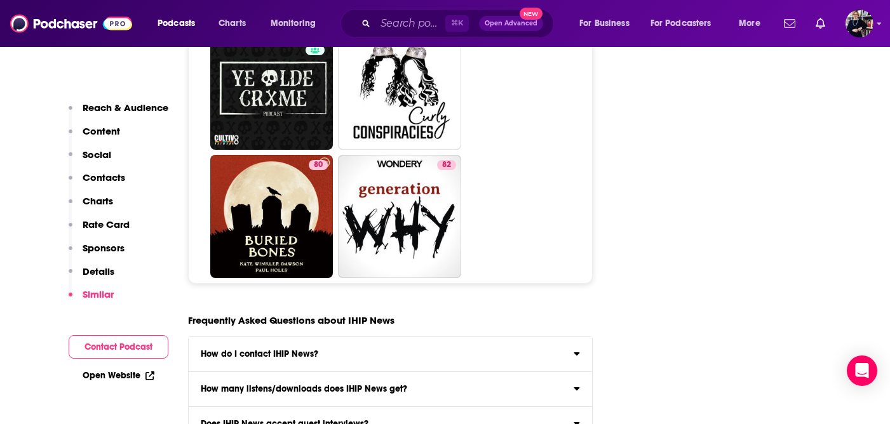
click at [570, 350] on div "How do I contact IHIP News?" at bounding box center [391, 354] width 404 height 9
click at [0, 0] on input "How do I contact IHIP News? Click here to view contact information for IHIP New…" at bounding box center [0, 0] width 0 height 0
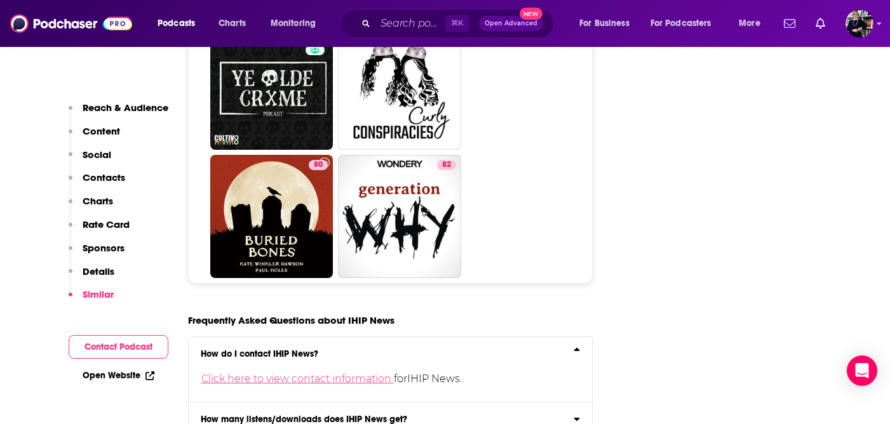
click at [345, 373] on link "Click here to view contact information" at bounding box center [297, 379] width 192 height 12
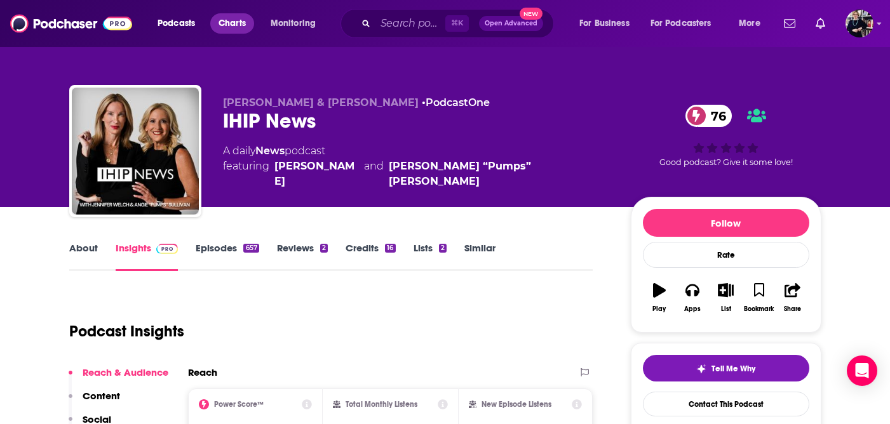
click at [237, 25] on span "Charts" at bounding box center [231, 24] width 27 height 18
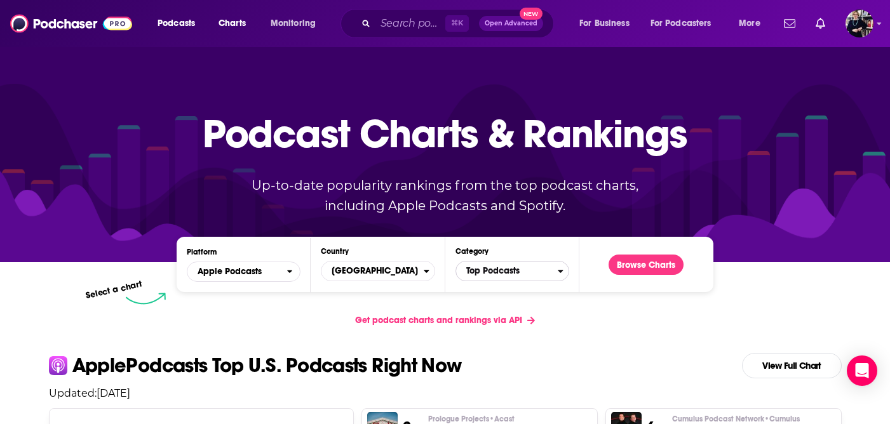
click at [559, 272] on icon "Categories" at bounding box center [560, 271] width 5 height 3
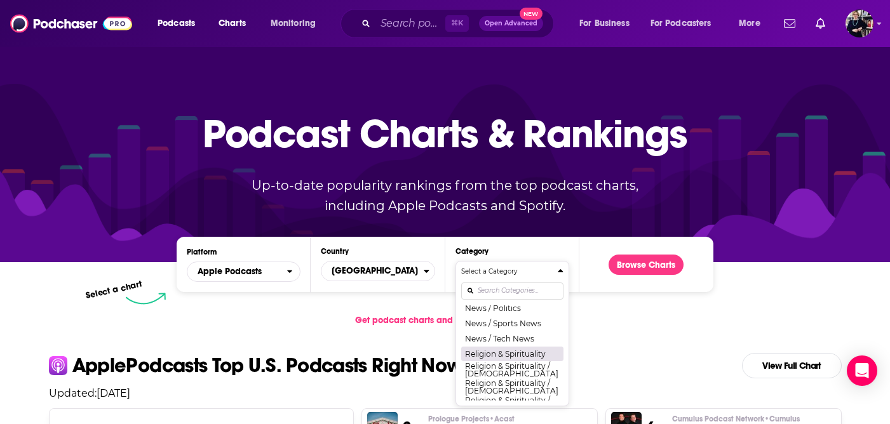
scroll to position [954, 0]
click at [507, 312] on button "News / Politics" at bounding box center [512, 307] width 102 height 15
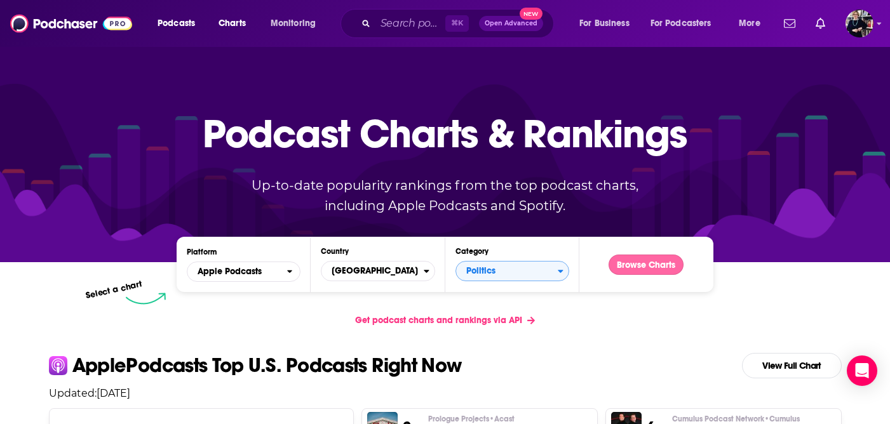
click at [666, 264] on button "Browse Charts" at bounding box center [645, 265] width 75 height 20
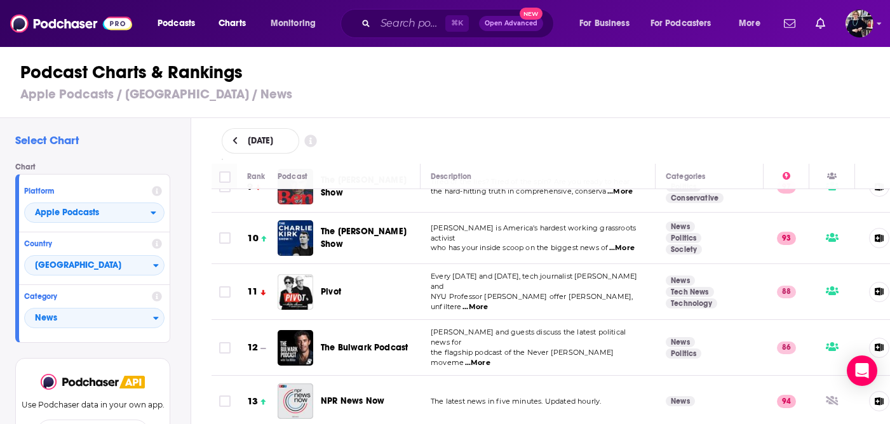
scroll to position [452, 0]
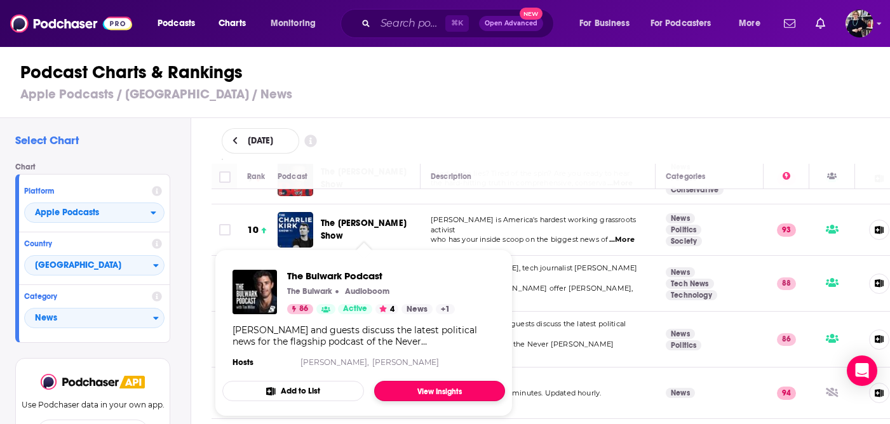
click at [428, 394] on link "View Insights" at bounding box center [439, 391] width 131 height 20
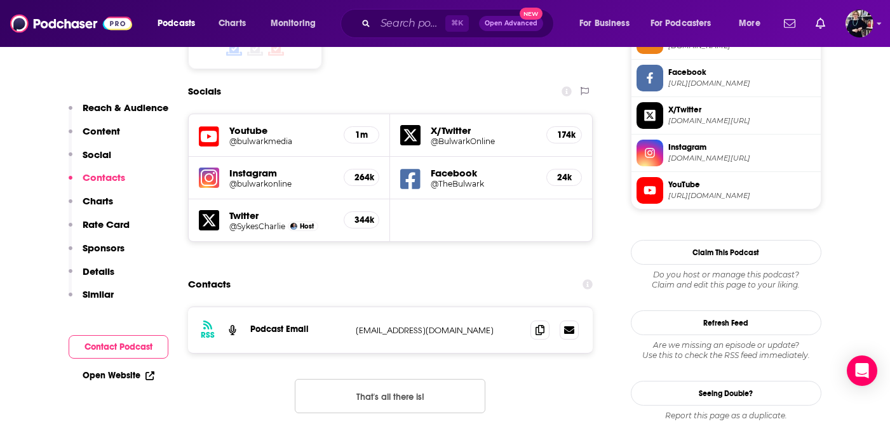
scroll to position [1101, 0]
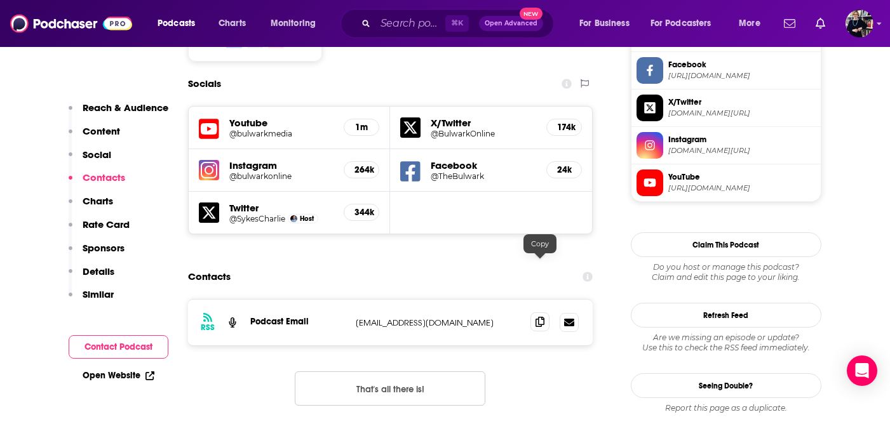
click at [539, 317] on icon at bounding box center [539, 322] width 9 height 10
click at [410, 18] on input "Search podcasts, credits, & more..." at bounding box center [410, 23] width 70 height 20
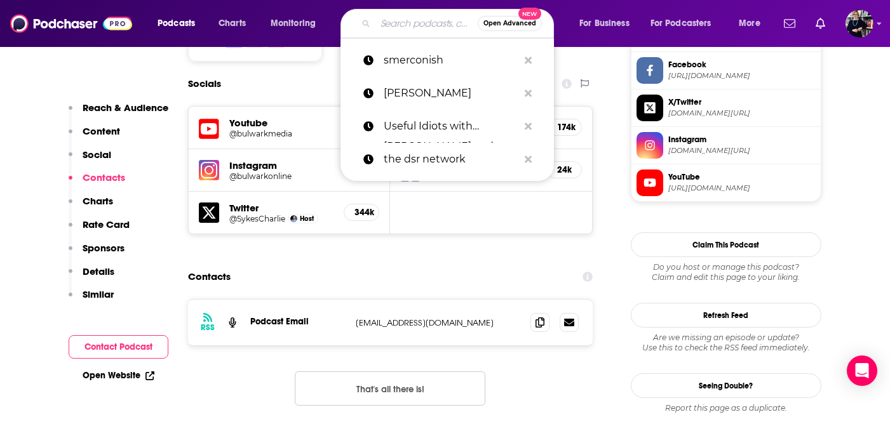
paste input "[PERSON_NAME]"
type input "[PERSON_NAME]"
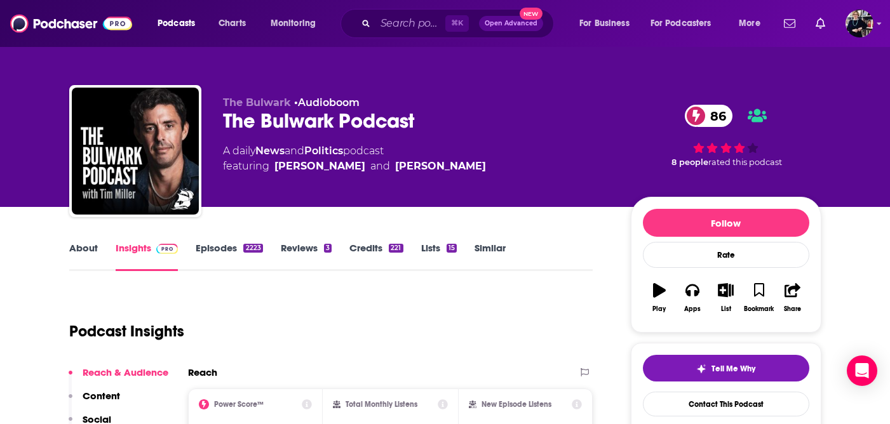
click at [494, 249] on link "Similar" at bounding box center [489, 256] width 31 height 29
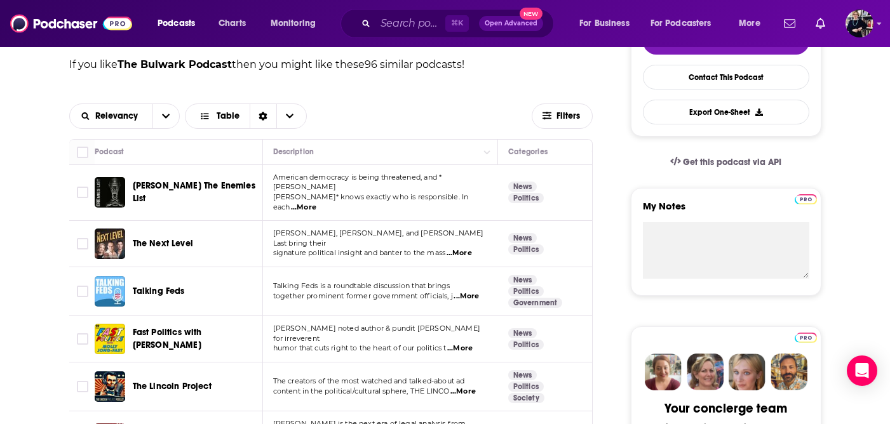
scroll to position [333, 0]
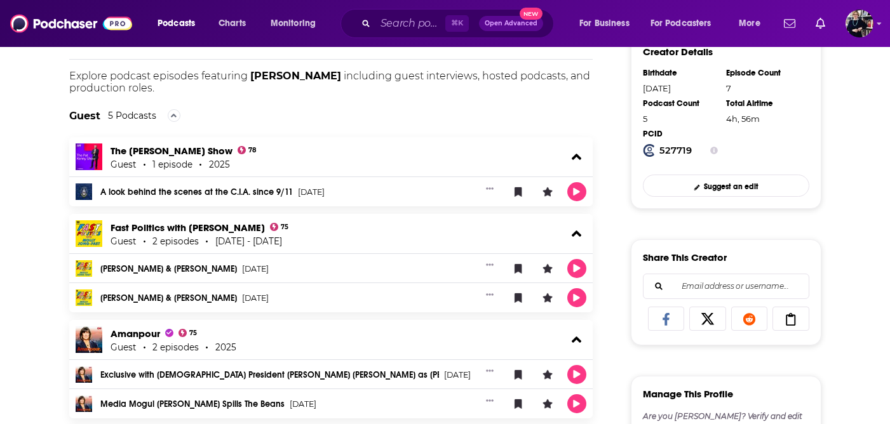
scroll to position [320, 0]
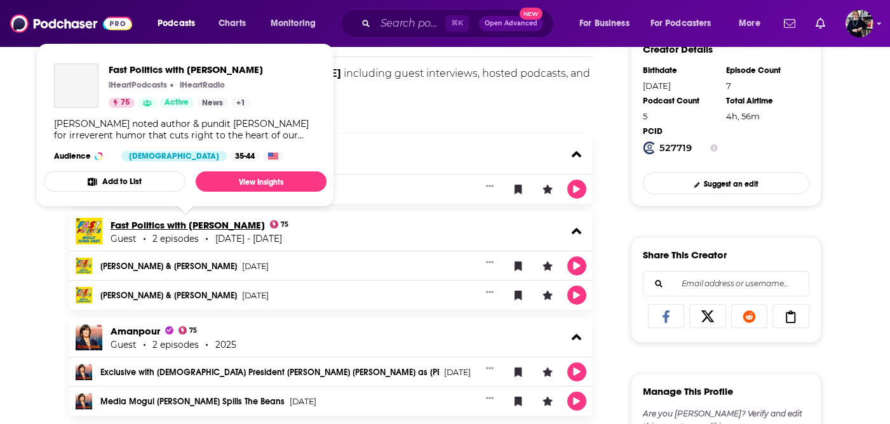
click at [216, 225] on link "Fast Politics with [PERSON_NAME]" at bounding box center [187, 225] width 154 height 12
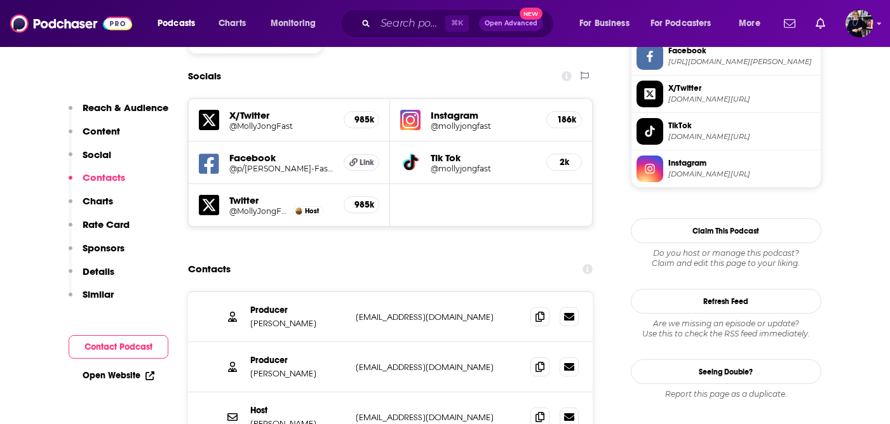
scroll to position [1116, 0]
click at [538, 306] on span at bounding box center [539, 315] width 19 height 19
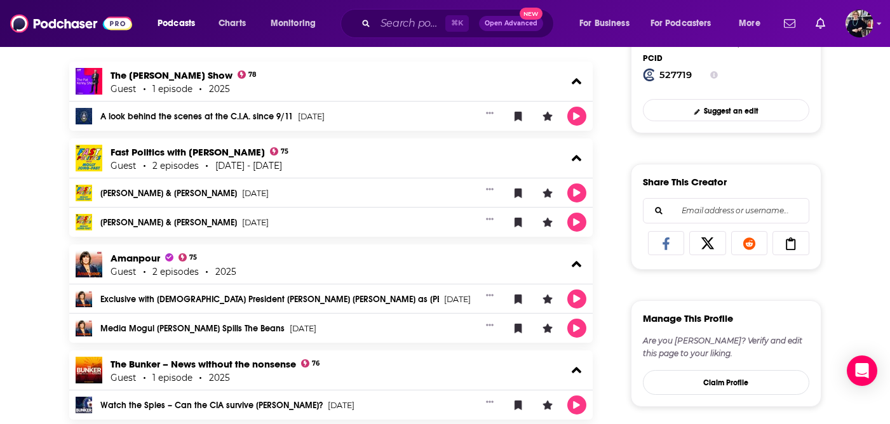
scroll to position [405, 0]
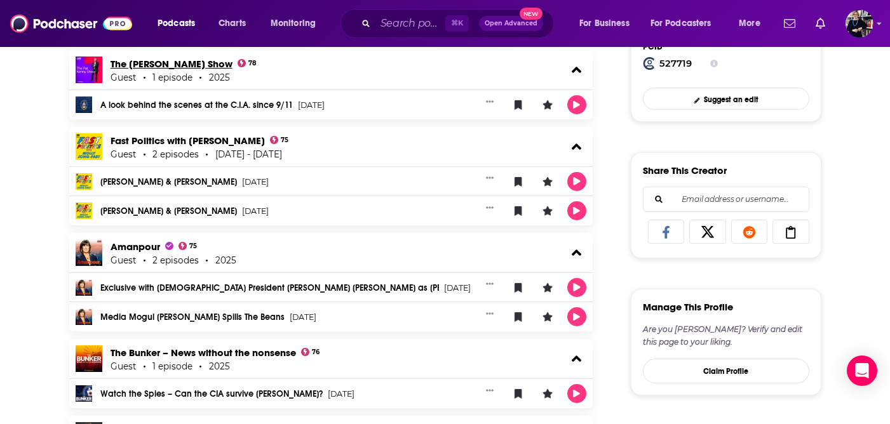
click at [189, 65] on link "The Pat Kenny Show" at bounding box center [171, 64] width 122 height 12
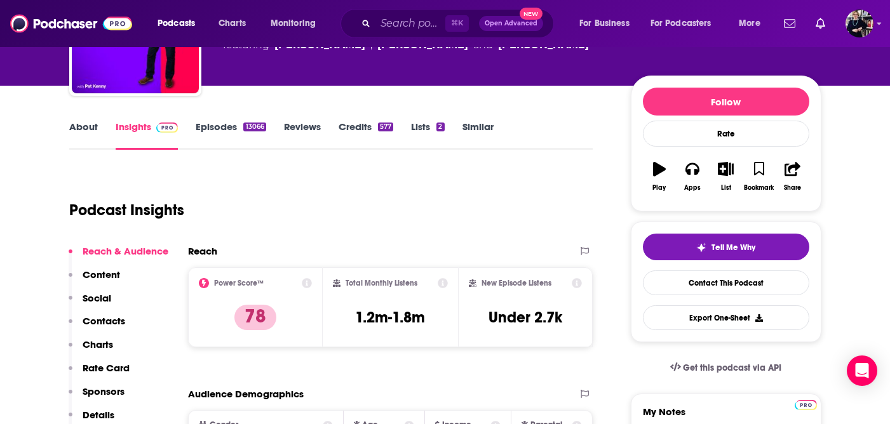
scroll to position [125, 0]
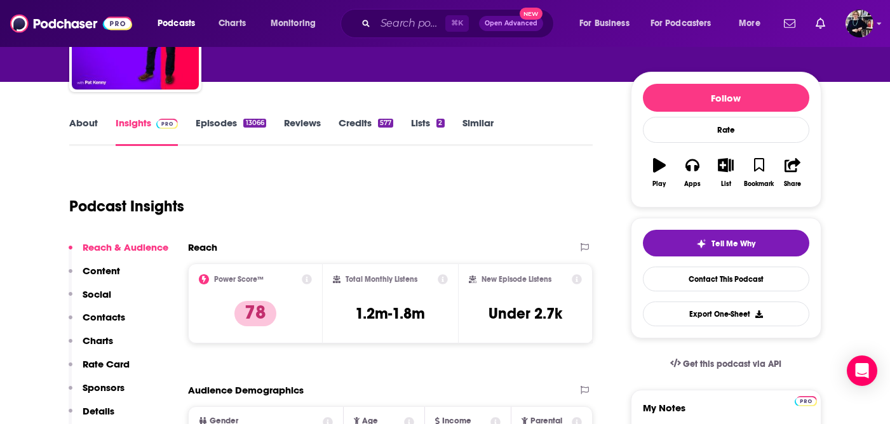
click at [86, 120] on link "About" at bounding box center [83, 131] width 29 height 29
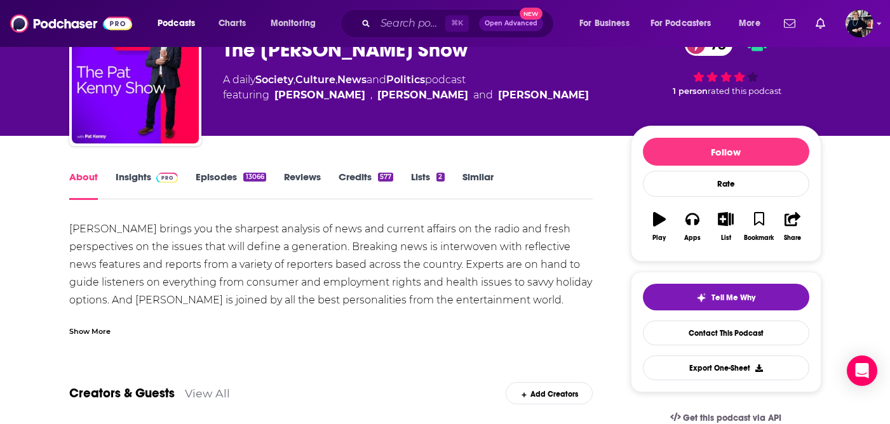
scroll to position [73, 0]
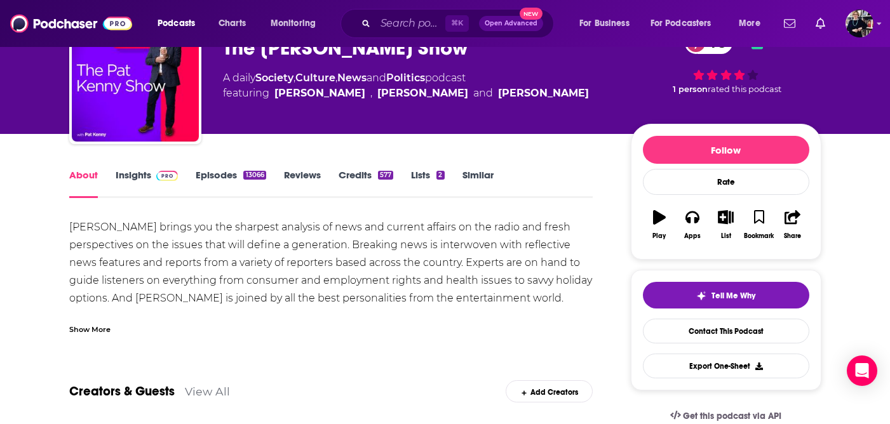
click at [211, 175] on link "Episodes 13066" at bounding box center [231, 183] width 70 height 29
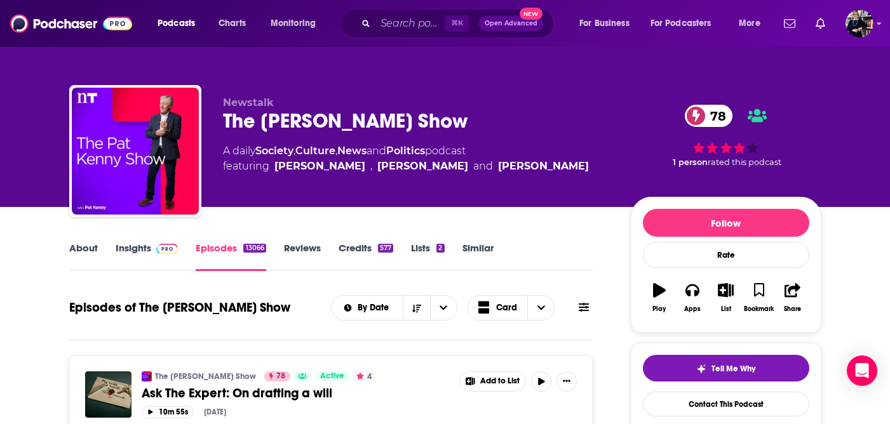
click at [137, 247] on link "Insights" at bounding box center [147, 256] width 63 height 29
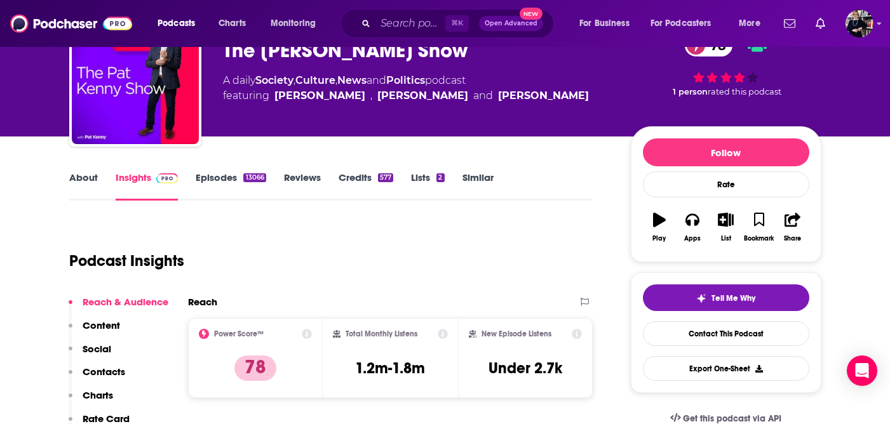
scroll to position [73, 0]
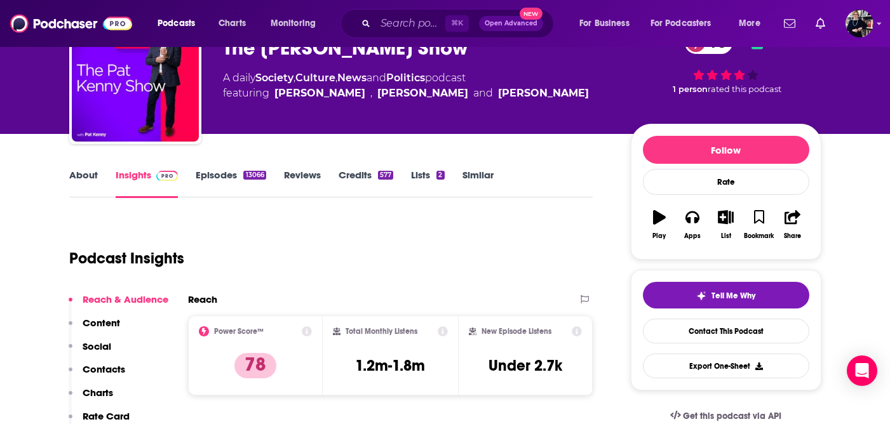
click at [83, 178] on link "About" at bounding box center [83, 183] width 29 height 29
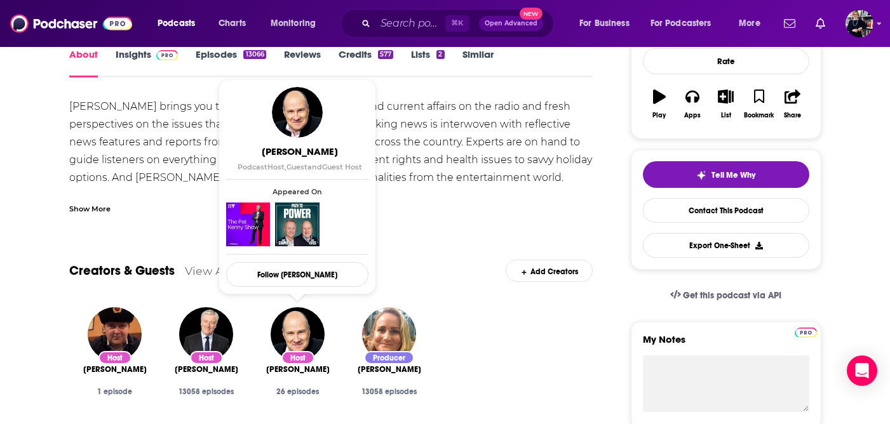
scroll to position [197, 0]
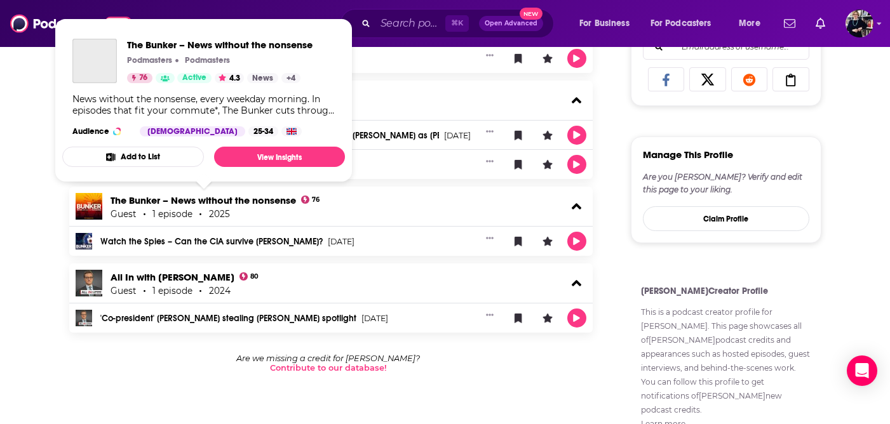
scroll to position [558, 0]
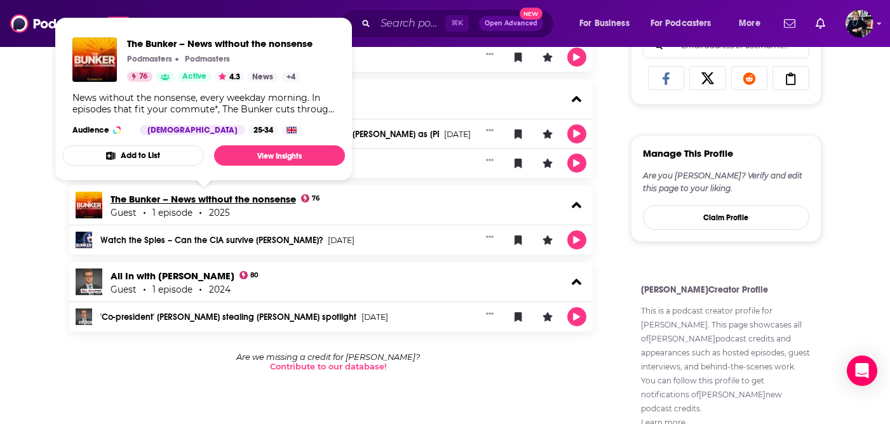
click at [182, 197] on link "The Bunker – News without the nonsense" at bounding box center [202, 199] width 185 height 12
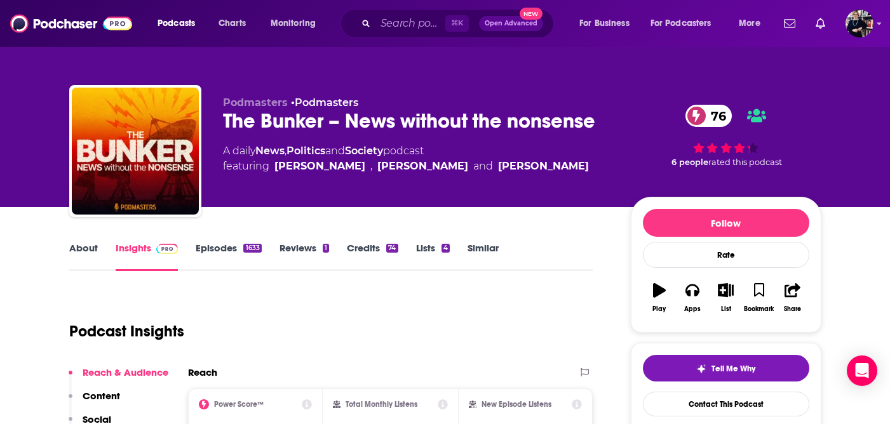
click at [82, 251] on link "About" at bounding box center [83, 256] width 29 height 29
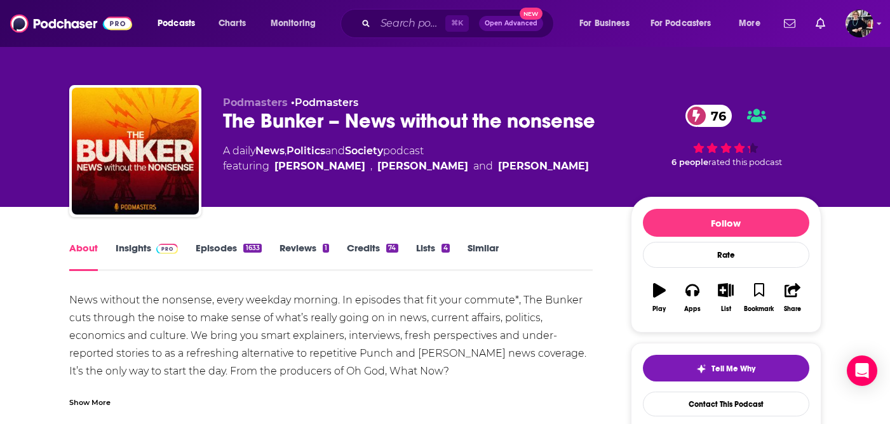
click at [211, 250] on link "Episodes 1633" at bounding box center [228, 256] width 65 height 29
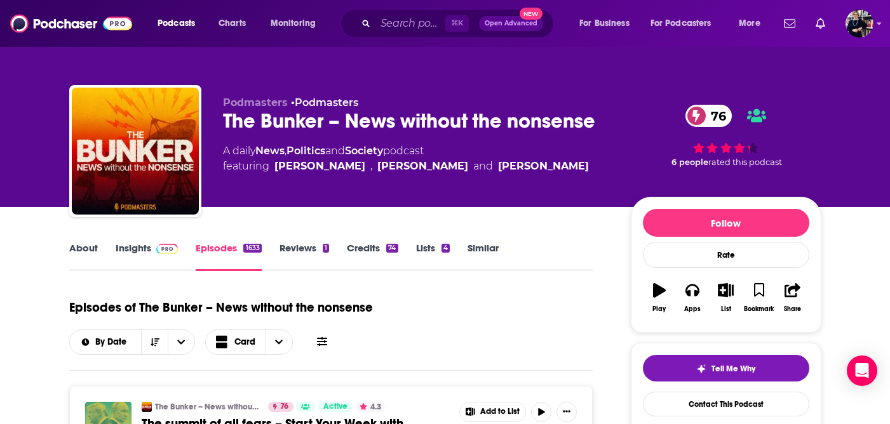
click at [149, 245] on link "Insights" at bounding box center [147, 256] width 63 height 29
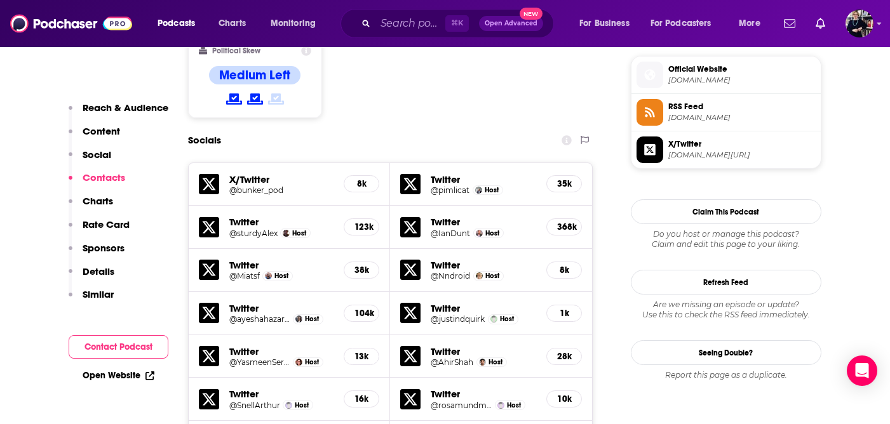
scroll to position [1005, 0]
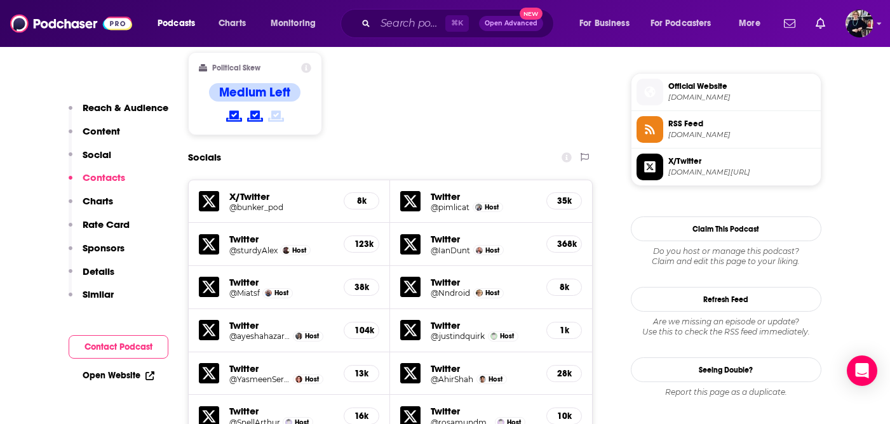
click at [244, 246] on h5 "@sturdyAlex" at bounding box center [253, 251] width 48 height 10
click at [253, 288] on h5 "@Miatsf" at bounding box center [244, 293] width 30 height 10
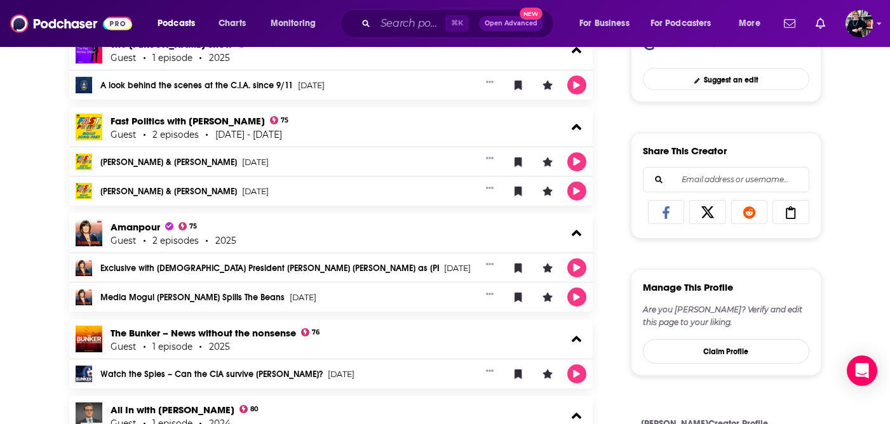
scroll to position [244, 0]
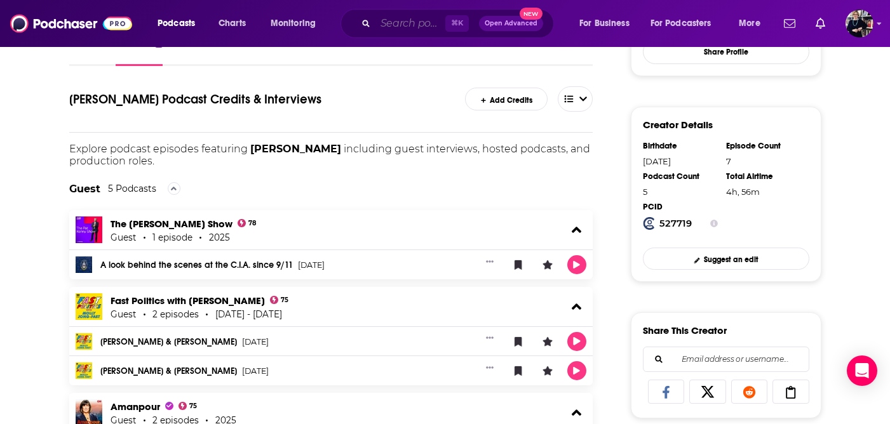
click at [387, 27] on input "Search podcasts, credits, & more..." at bounding box center [410, 23] width 70 height 20
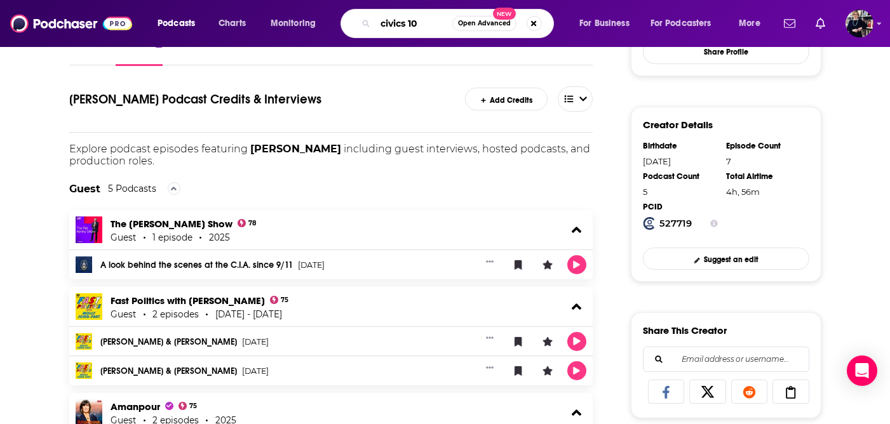
type input "civics 101"
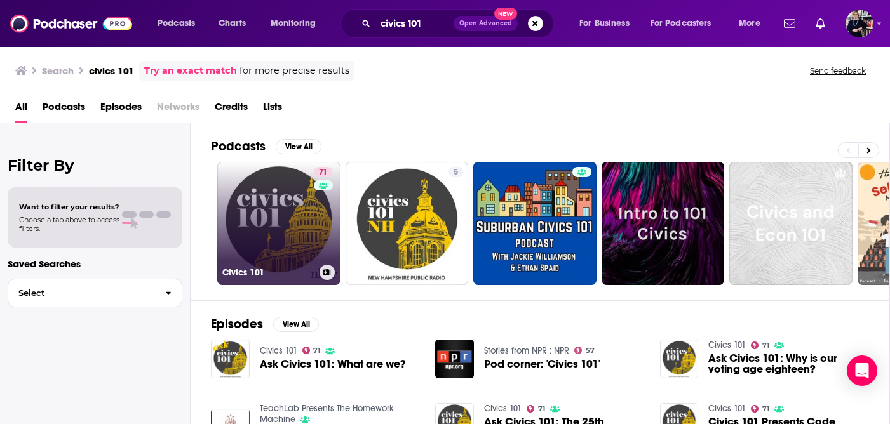
click at [275, 215] on link "71 Civics 101" at bounding box center [278, 223] width 123 height 123
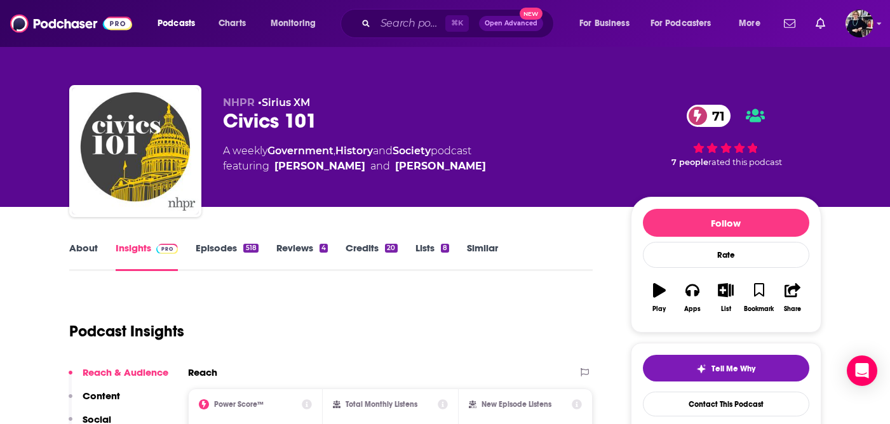
click at [86, 248] on link "About" at bounding box center [83, 256] width 29 height 29
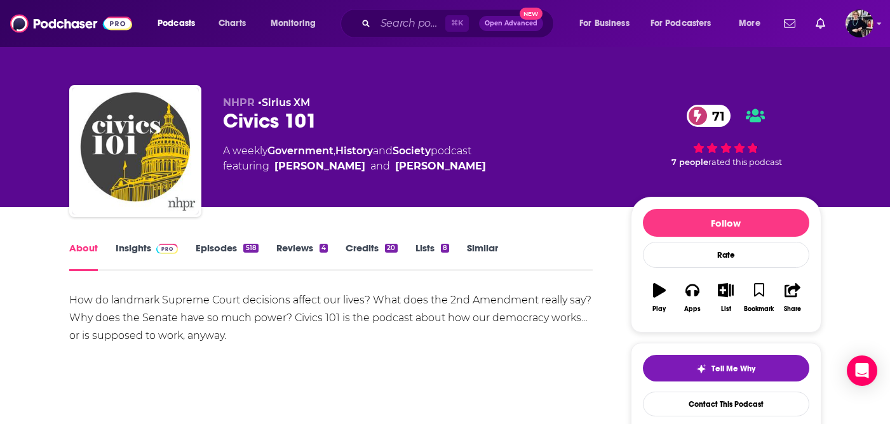
click at [215, 248] on link "Episodes 518" at bounding box center [227, 256] width 62 height 29
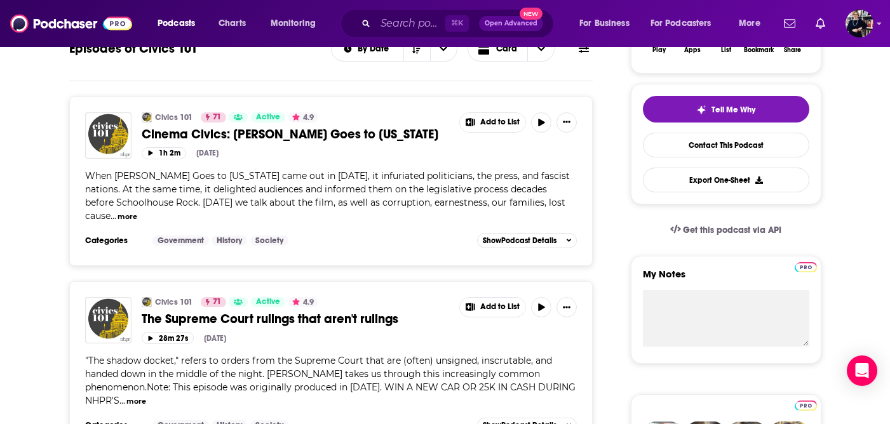
scroll to position [60, 0]
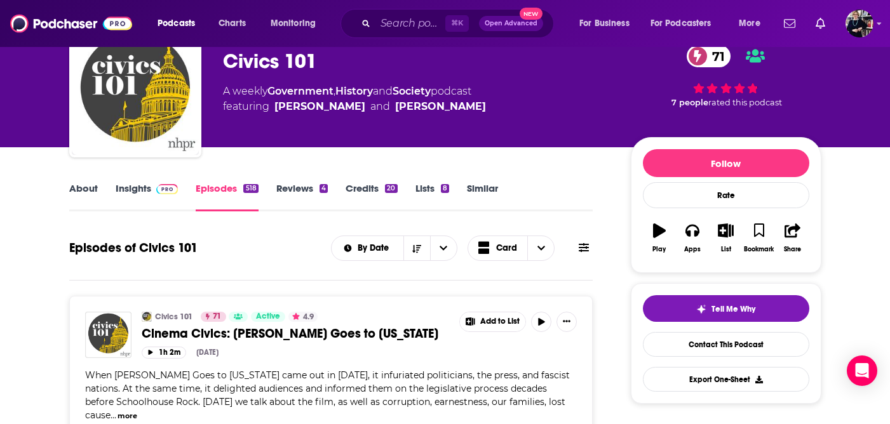
click at [143, 186] on link "Insights" at bounding box center [147, 196] width 63 height 29
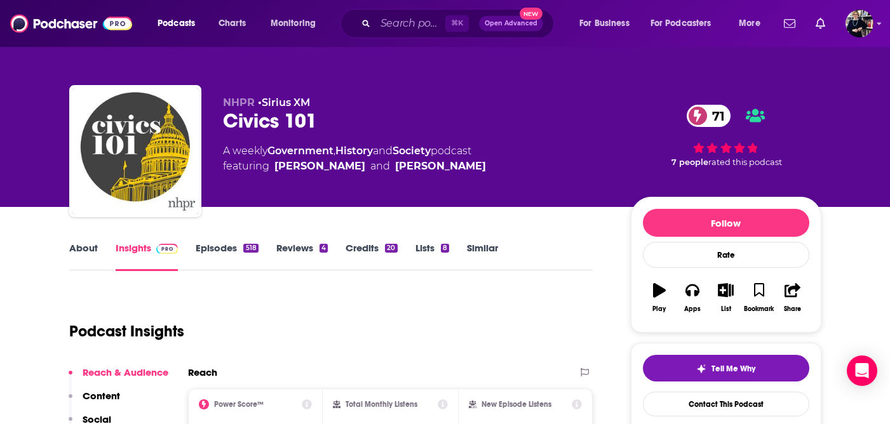
click at [75, 250] on link "About" at bounding box center [83, 256] width 29 height 29
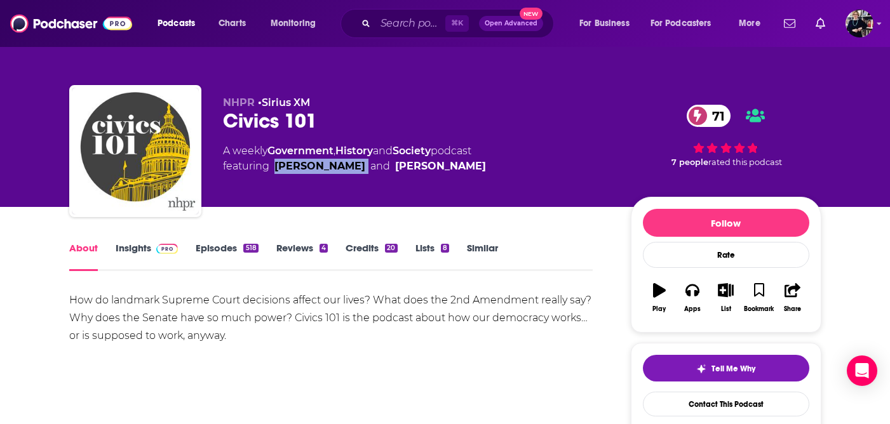
drag, startPoint x: 373, startPoint y: 166, endPoint x: 278, endPoint y: 171, distance: 95.4
click at [274, 171] on span "featuring Hannah McCarthy and Nick Capodice" at bounding box center [354, 166] width 263 height 15
click at [412, 24] on input "Search podcasts, credits, & more..." at bounding box center [410, 23] width 70 height 20
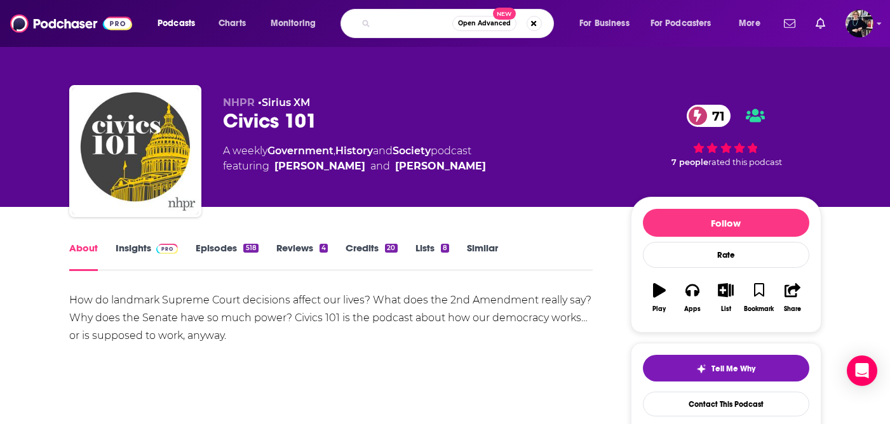
type input "background briefing with ian masters"
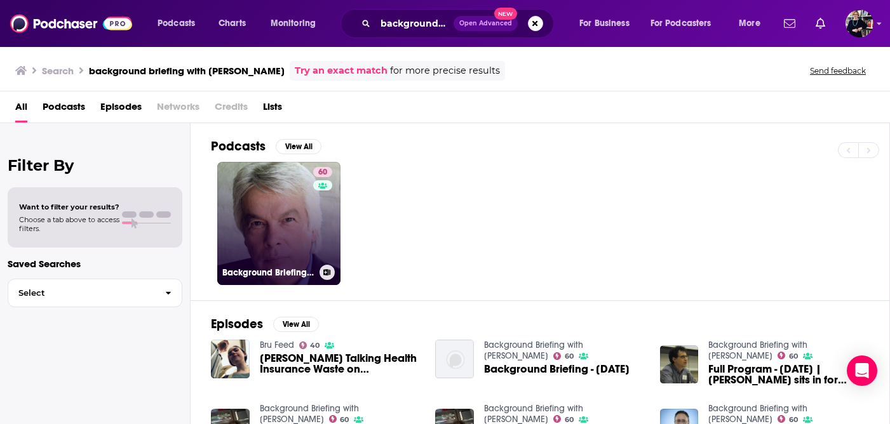
click at [313, 240] on div "60" at bounding box center [324, 216] width 22 height 98
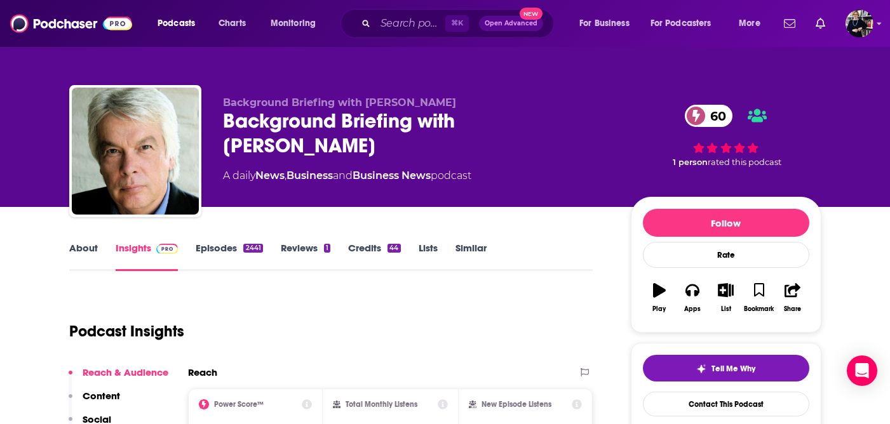
click at [91, 251] on link "About" at bounding box center [83, 256] width 29 height 29
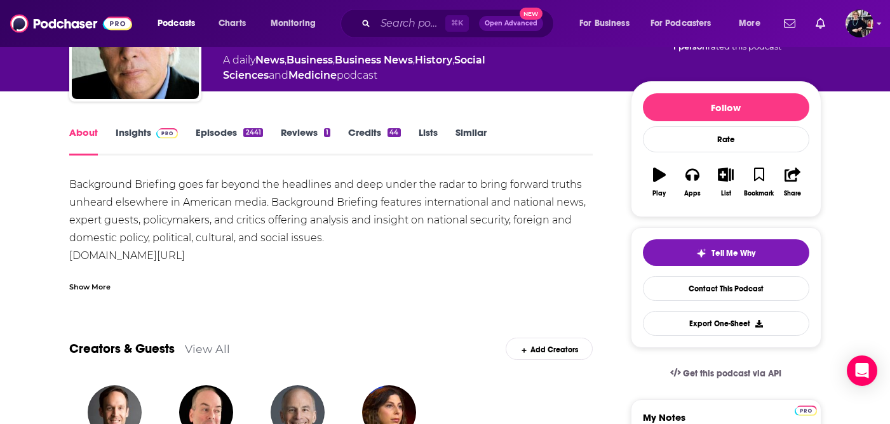
scroll to position [113, 0]
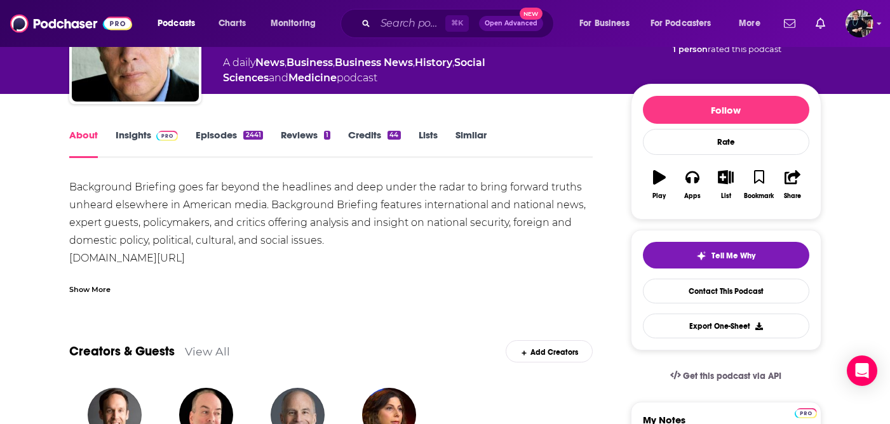
click at [137, 134] on link "Insights" at bounding box center [147, 143] width 63 height 29
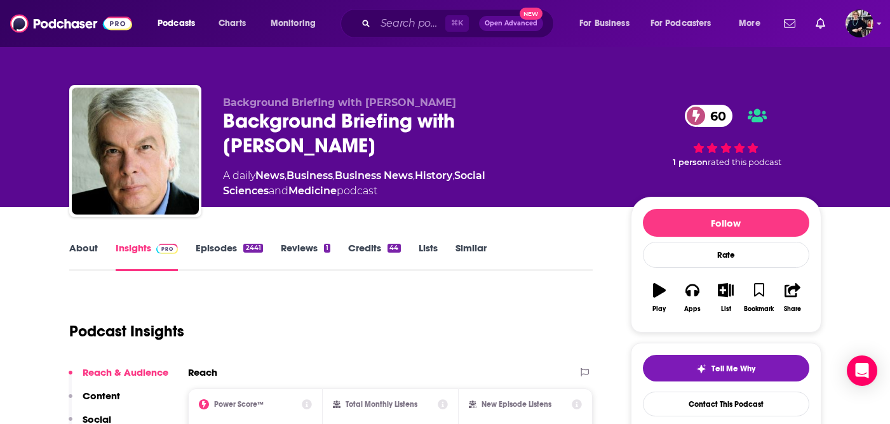
click at [222, 247] on link "Episodes 2441" at bounding box center [229, 256] width 67 height 29
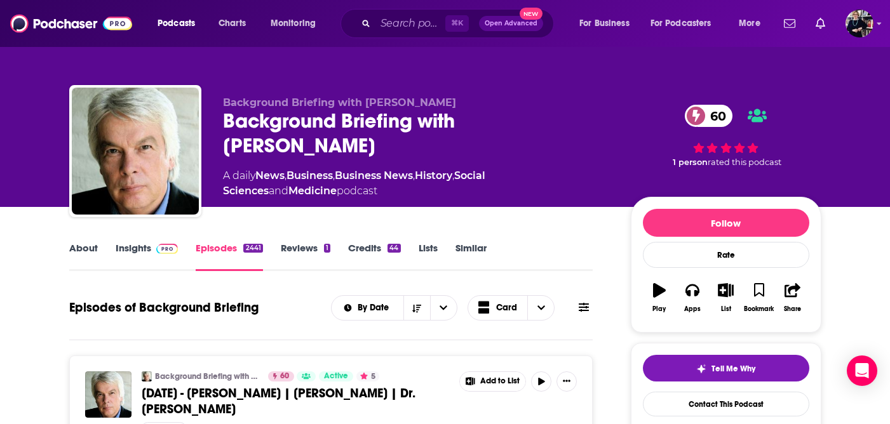
click at [138, 249] on link "Insights" at bounding box center [147, 256] width 63 height 29
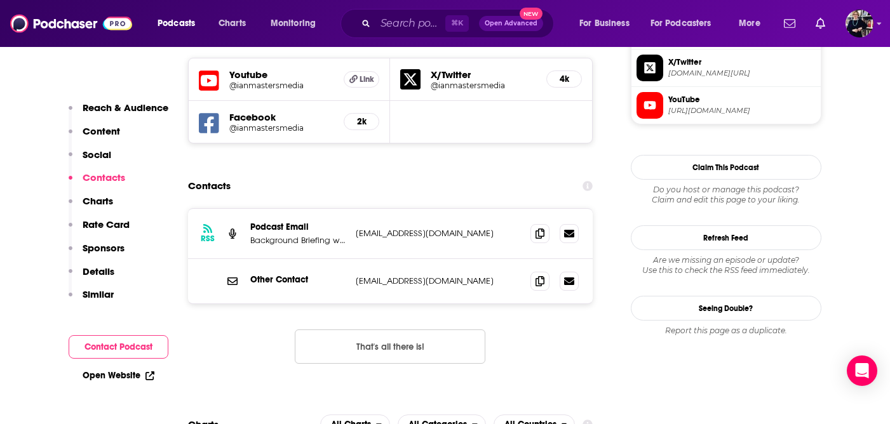
scroll to position [1149, 0]
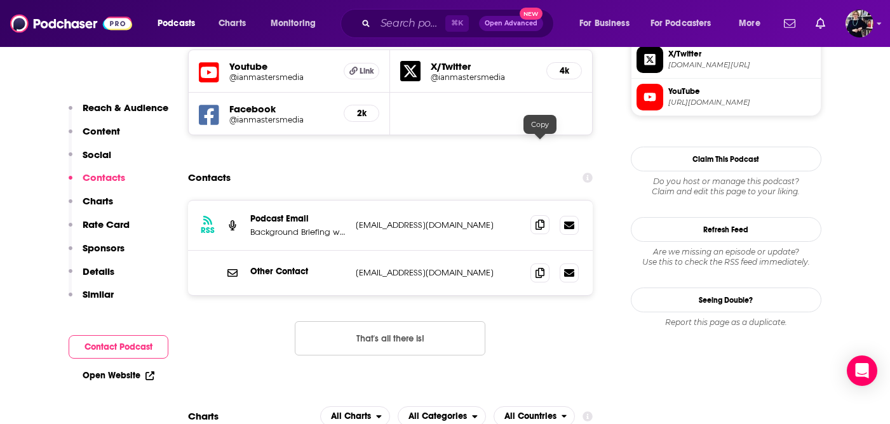
click at [543, 220] on icon at bounding box center [539, 225] width 9 height 10
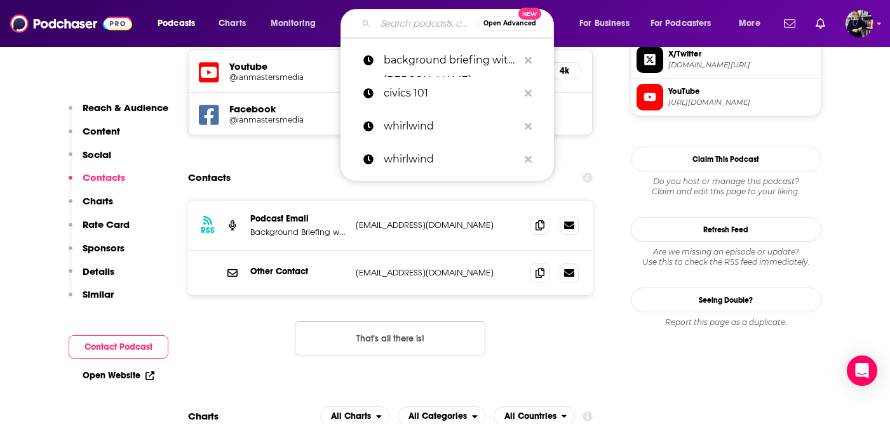
click at [413, 18] on input "Search podcasts, credits, & more..." at bounding box center [426, 23] width 102 height 20
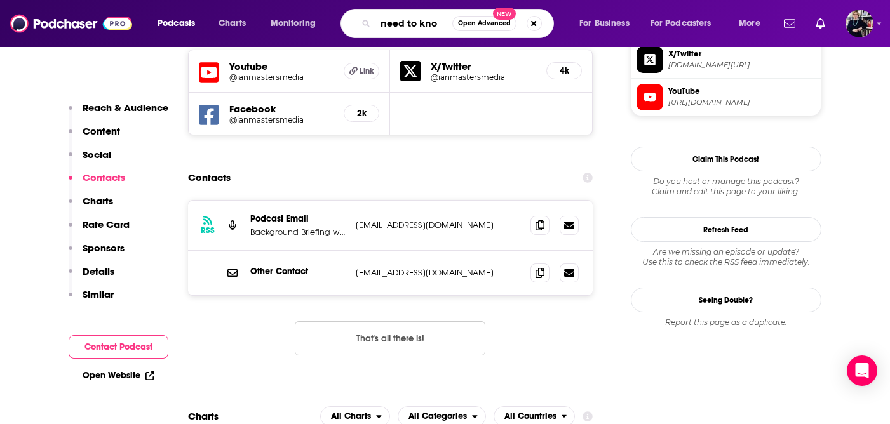
type input "need to know"
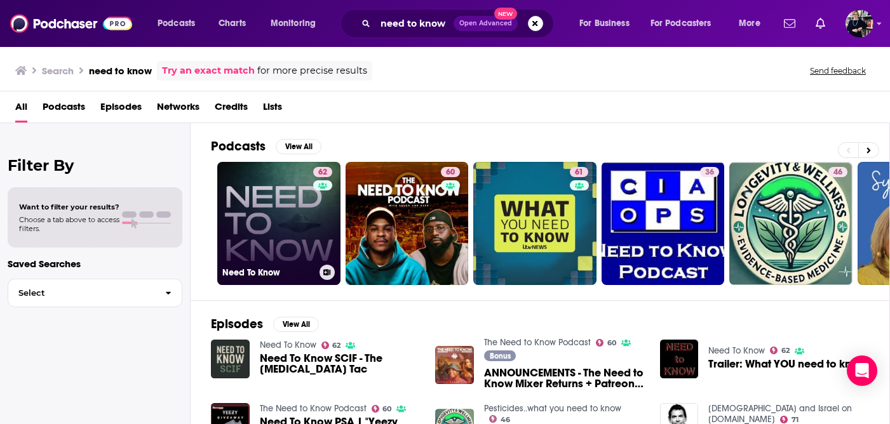
click at [301, 206] on link "62 Need To Know" at bounding box center [278, 223] width 123 height 123
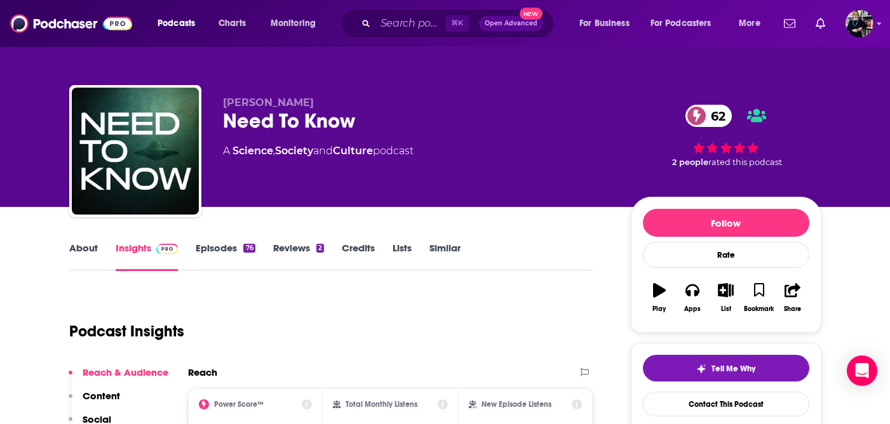
click at [82, 246] on link "About" at bounding box center [83, 256] width 29 height 29
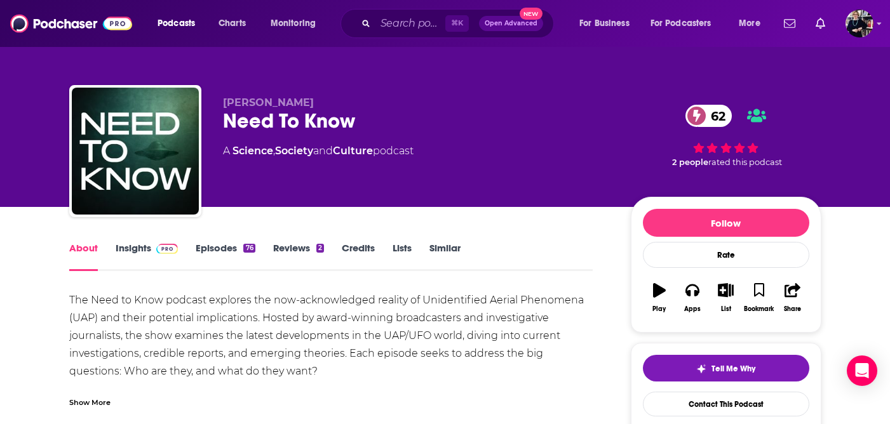
click at [145, 248] on link "Insights" at bounding box center [147, 256] width 63 height 29
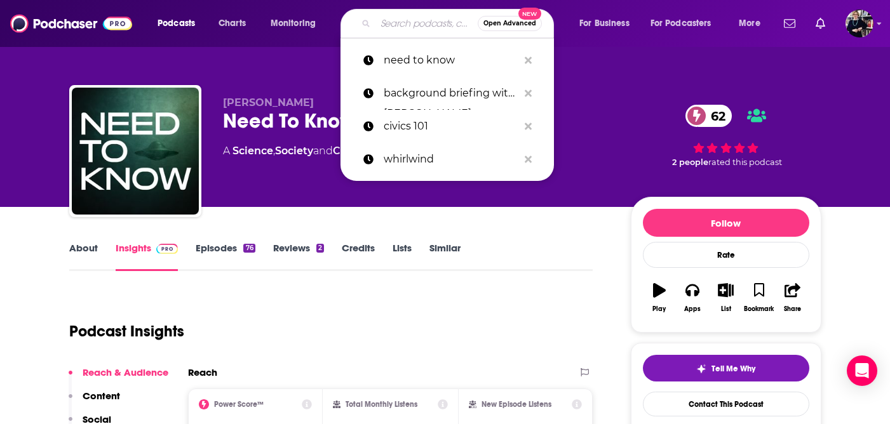
click at [387, 29] on input "Search podcasts, credits, & more..." at bounding box center [426, 23] width 102 height 20
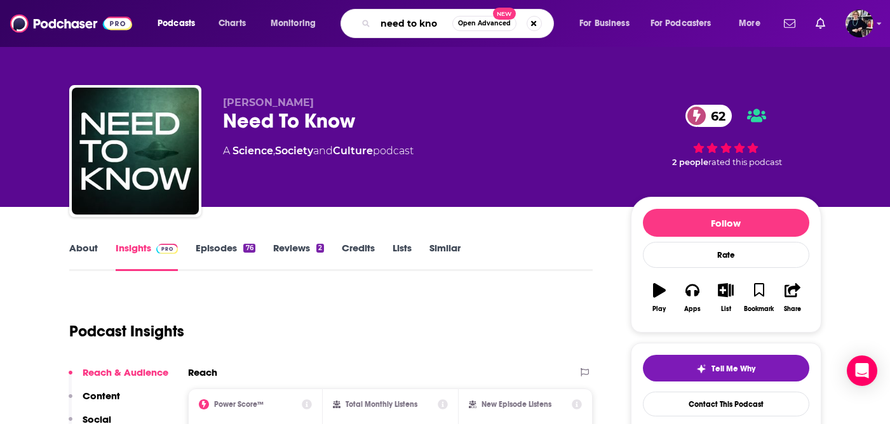
type input "need to know"
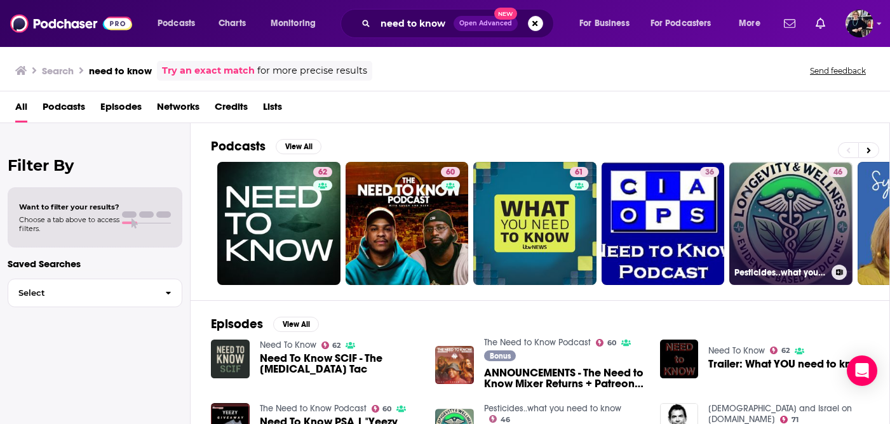
scroll to position [1, 0]
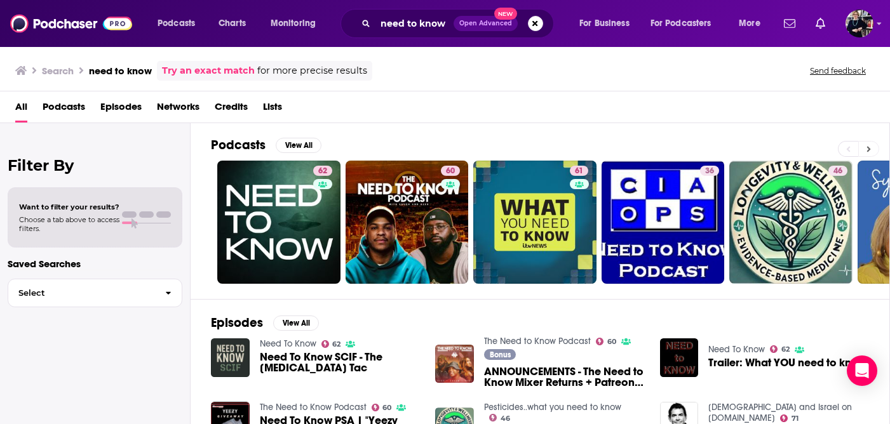
click at [868, 152] on icon at bounding box center [868, 149] width 4 height 9
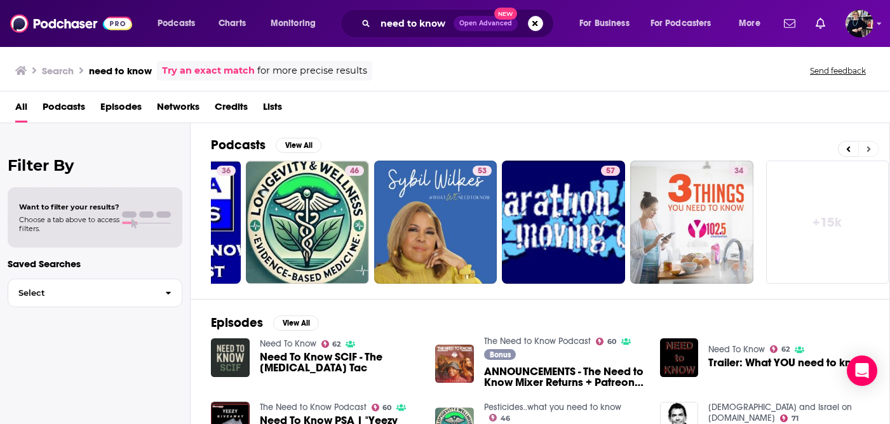
scroll to position [0, 488]
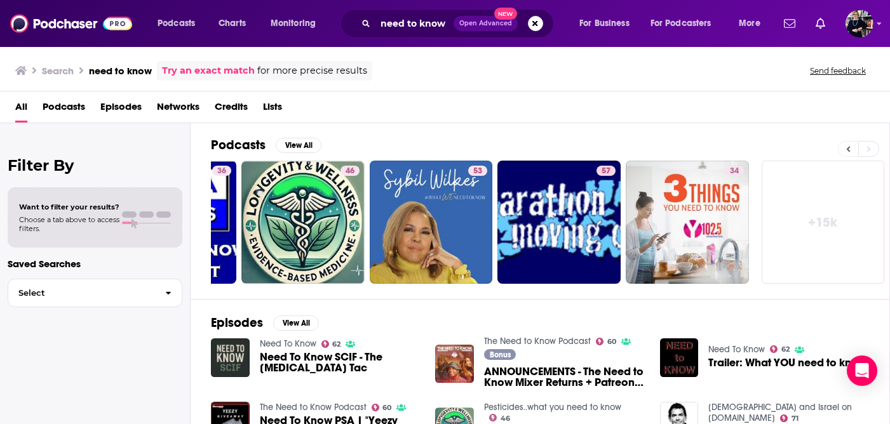
click at [847, 149] on icon at bounding box center [849, 149] width 4 height 6
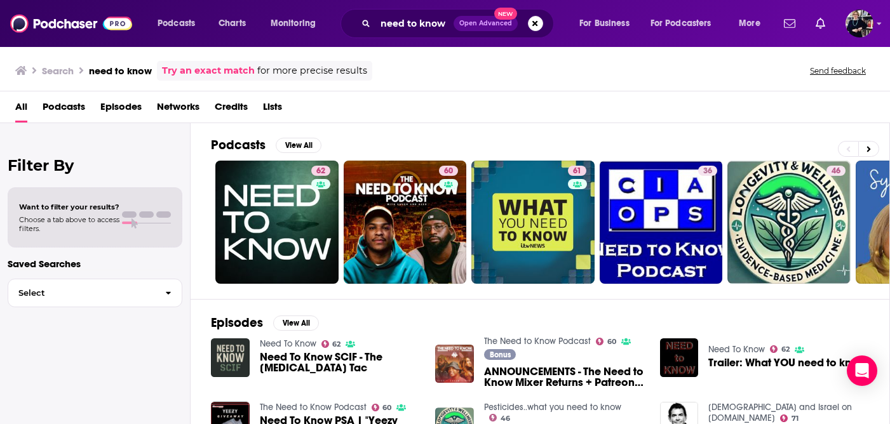
scroll to position [0, 0]
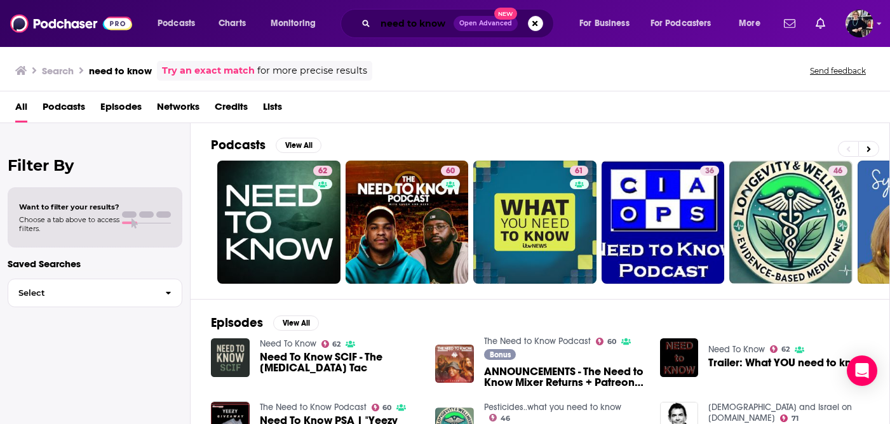
click at [418, 24] on input "need to know" at bounding box center [414, 23] width 78 height 20
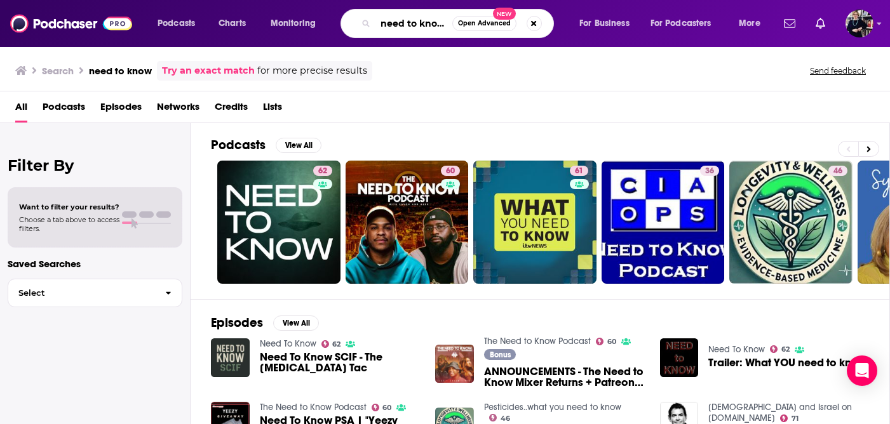
click at [430, 25] on input "need to know" at bounding box center [413, 23] width 77 height 20
click at [430, 26] on input "need to know" at bounding box center [413, 23] width 77 height 20
type input "the dsr network"
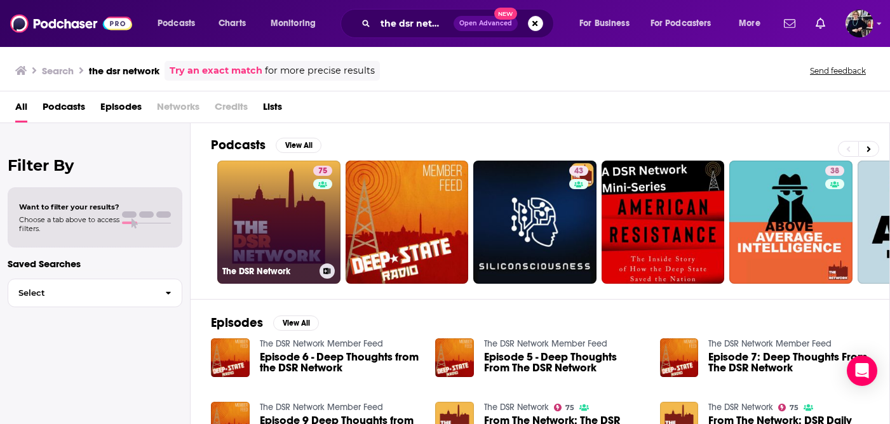
click at [302, 222] on link "75 The DSR Network" at bounding box center [278, 222] width 123 height 123
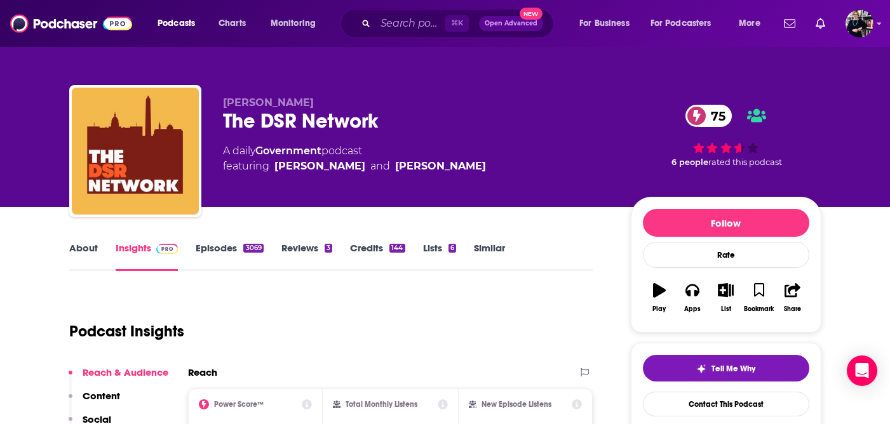
click at [89, 245] on link "About" at bounding box center [83, 256] width 29 height 29
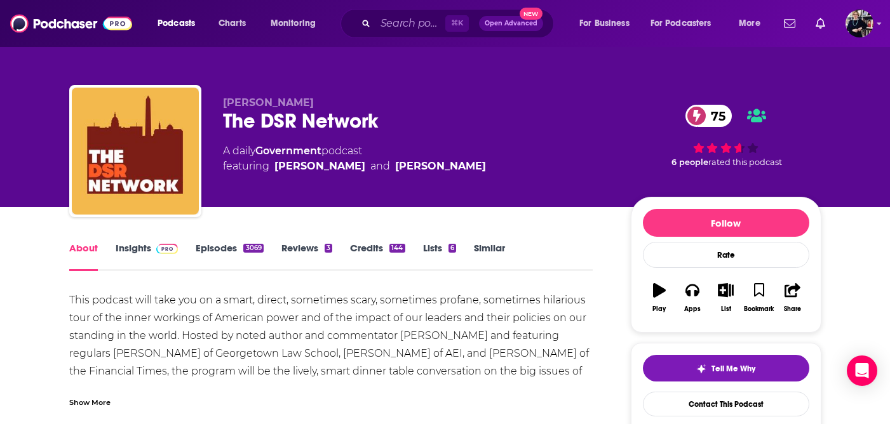
click at [142, 247] on link "Insights" at bounding box center [147, 256] width 63 height 29
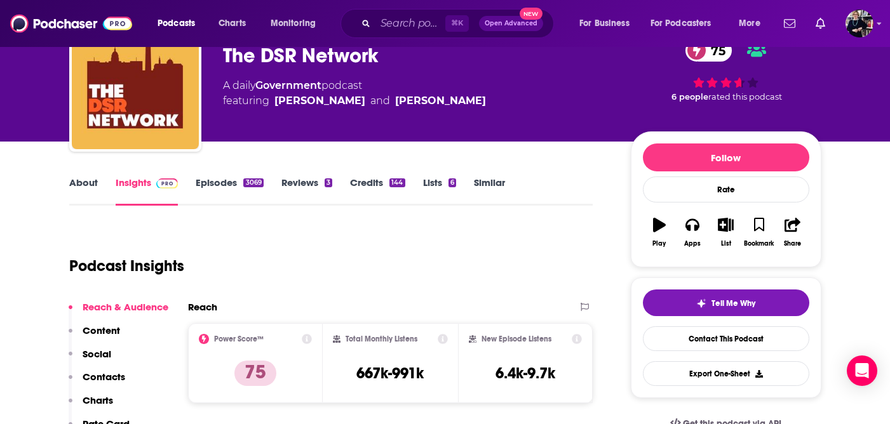
scroll to position [76, 0]
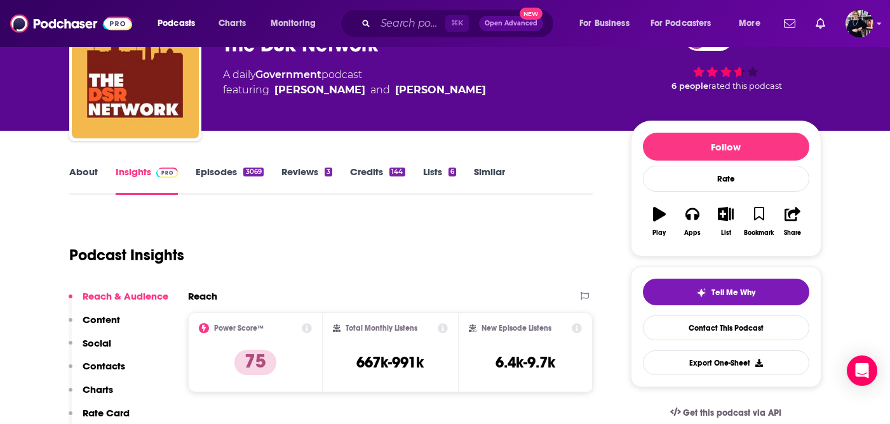
click at [236, 171] on link "Episodes 3069" at bounding box center [229, 180] width 67 height 29
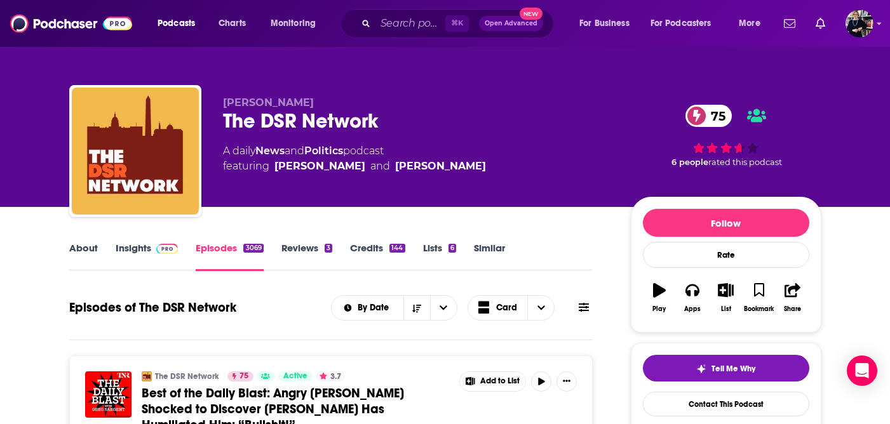
click at [145, 248] on link "Insights" at bounding box center [147, 256] width 63 height 29
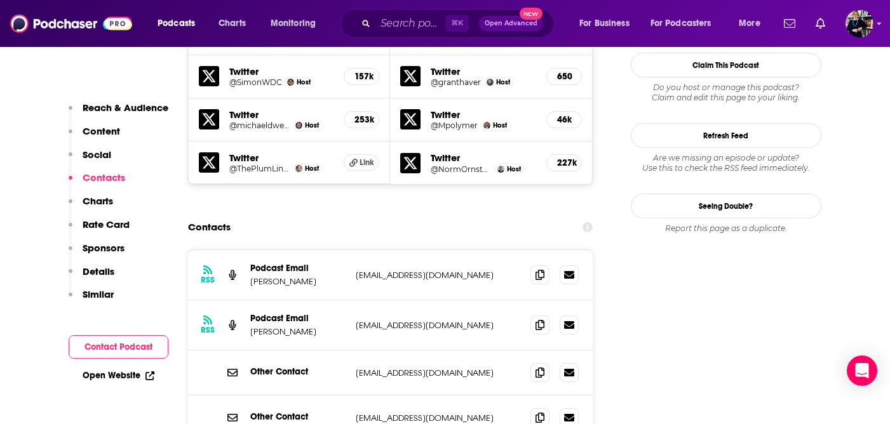
scroll to position [1247, 0]
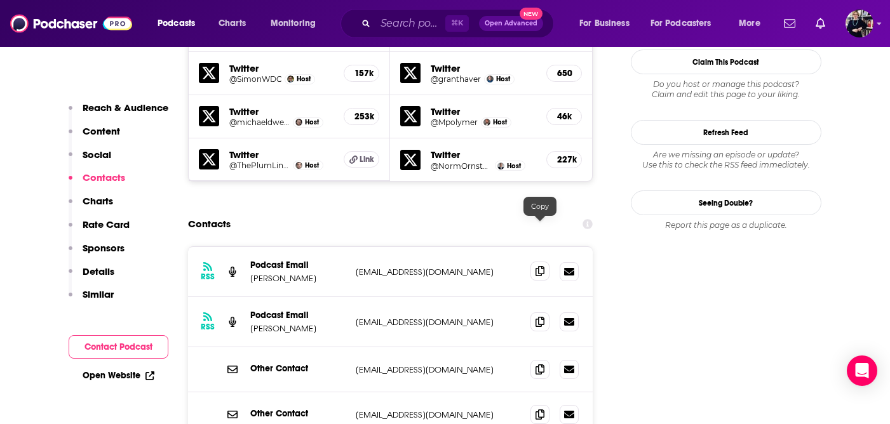
click at [542, 266] on icon at bounding box center [539, 271] width 9 height 10
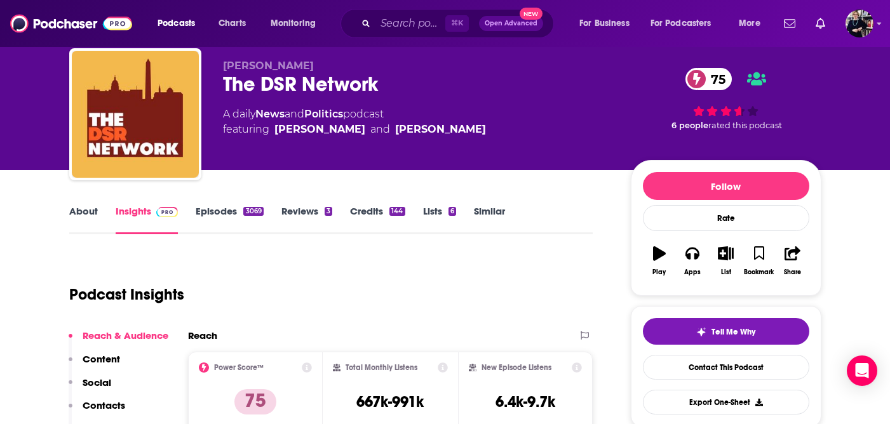
scroll to position [23, 0]
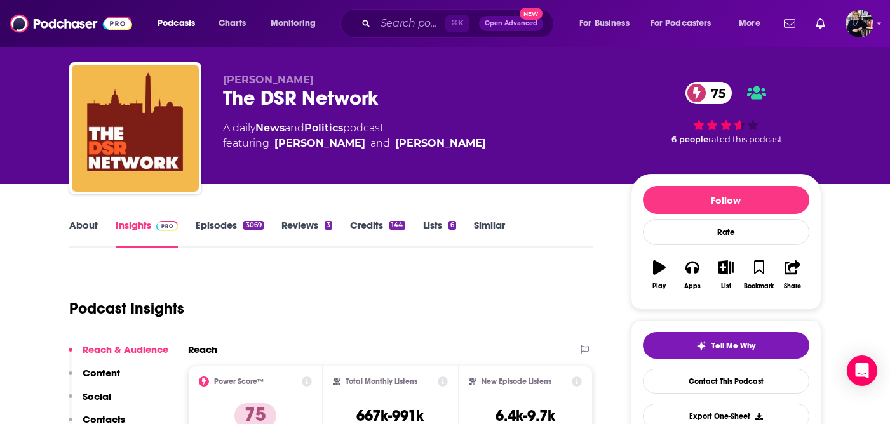
click at [88, 225] on link "About" at bounding box center [83, 233] width 29 height 29
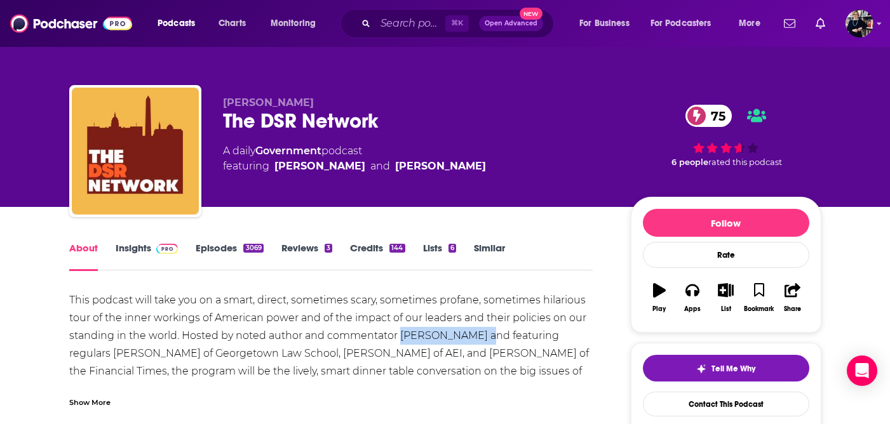
drag, startPoint x: 480, startPoint y: 335, endPoint x: 403, endPoint y: 335, distance: 76.8
click at [402, 335] on div "This podcast will take you on a smart, direct, sometimes scary, sometimes profa…" at bounding box center [331, 389] width 524 height 196
copy div "David Rothkopf"
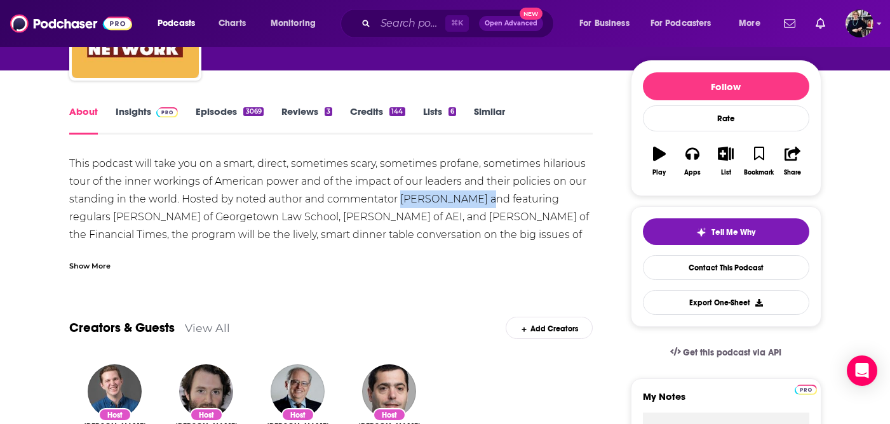
scroll to position [10, 0]
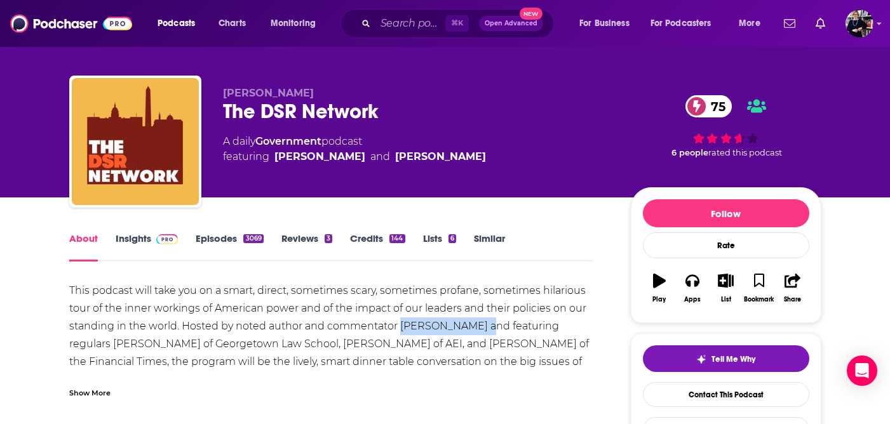
click at [140, 236] on link "Insights" at bounding box center [147, 246] width 63 height 29
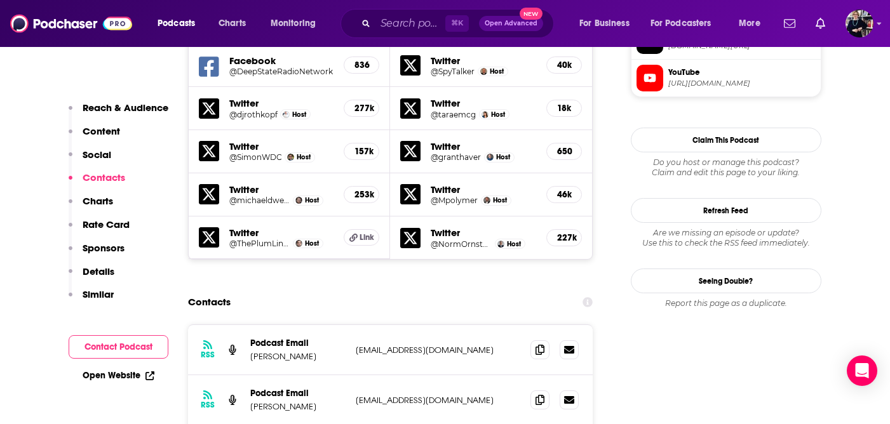
scroll to position [1210, 0]
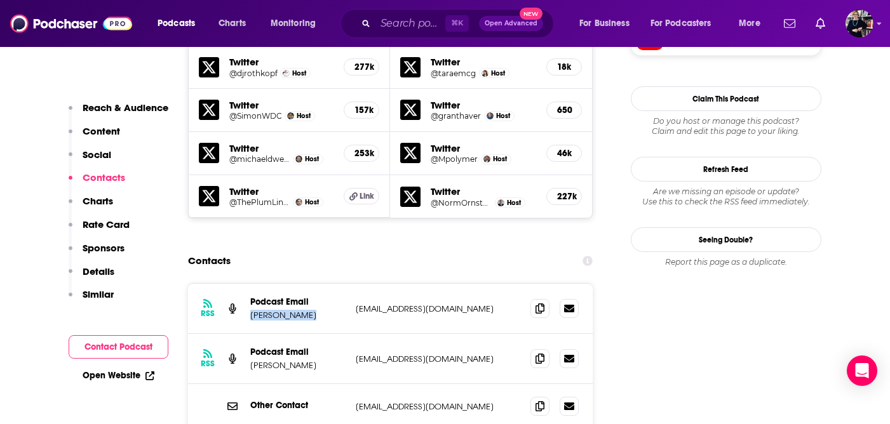
drag, startPoint x: 313, startPoint y: 272, endPoint x: 252, endPoint y: 271, distance: 61.0
click at [250, 310] on p "[PERSON_NAME]" at bounding box center [297, 315] width 95 height 11
copy p "[PERSON_NAME]"
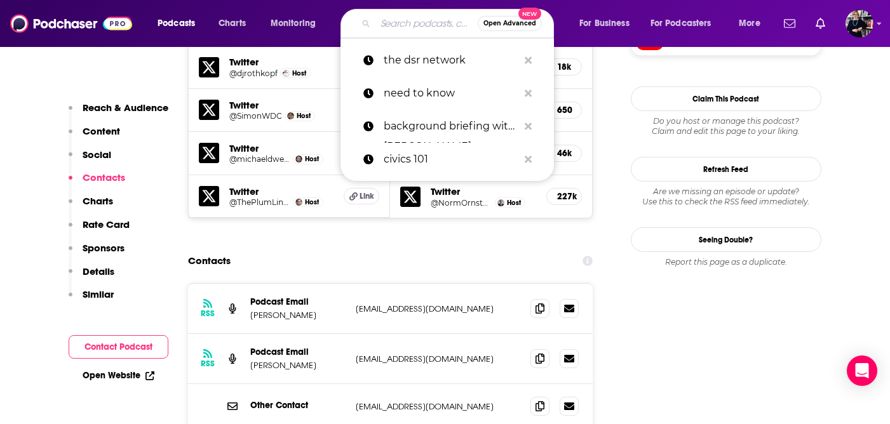
click at [413, 15] on input "Search podcasts, credits, & more..." at bounding box center [426, 23] width 102 height 20
click at [420, 24] on input "Search podcasts, credits, & more..." at bounding box center [426, 23] width 102 height 20
paste input "Useful Idiots with [PERSON_NAME] and [PERSON_NAME]"
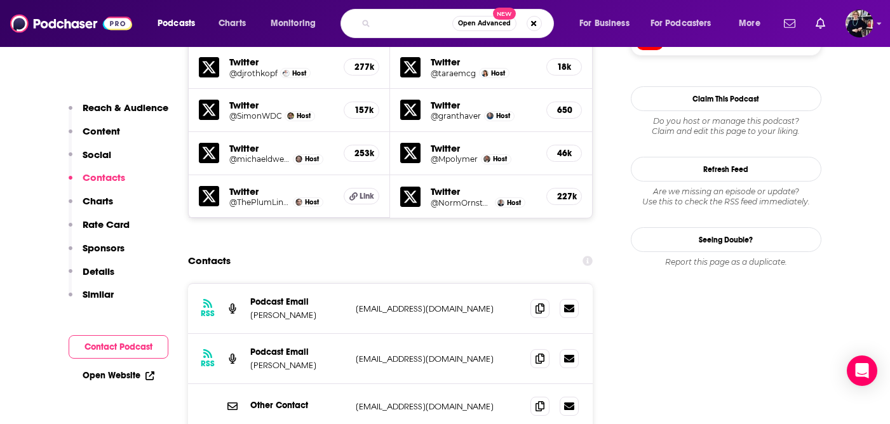
scroll to position [0, 156]
type input "Useful Idiots with [PERSON_NAME] and [PERSON_NAME]"
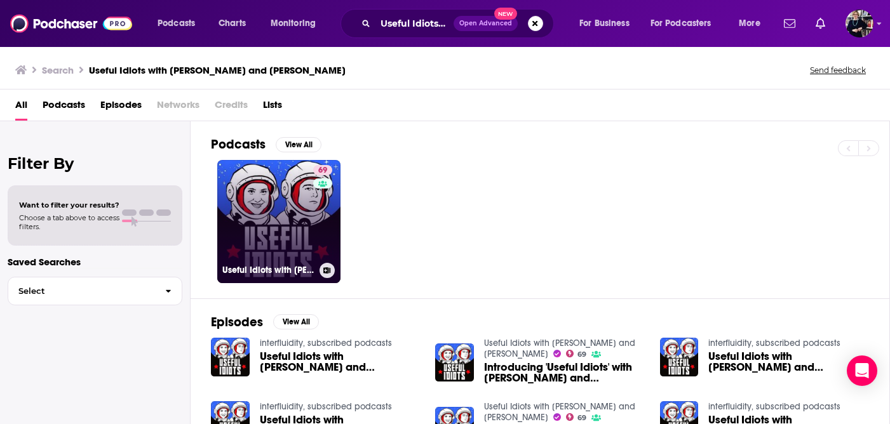
click at [289, 191] on link "69 Useful Idiots with Katie Halper and Aaron Maté" at bounding box center [278, 221] width 123 height 123
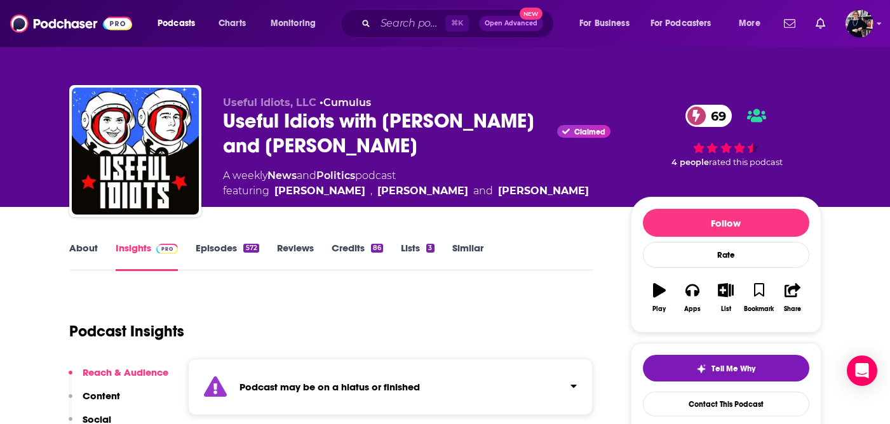
click at [78, 247] on link "About" at bounding box center [83, 256] width 29 height 29
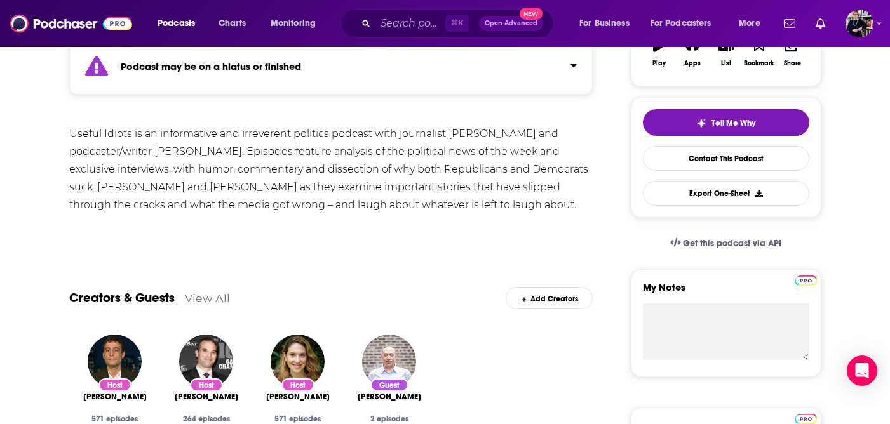
scroll to position [238, 0]
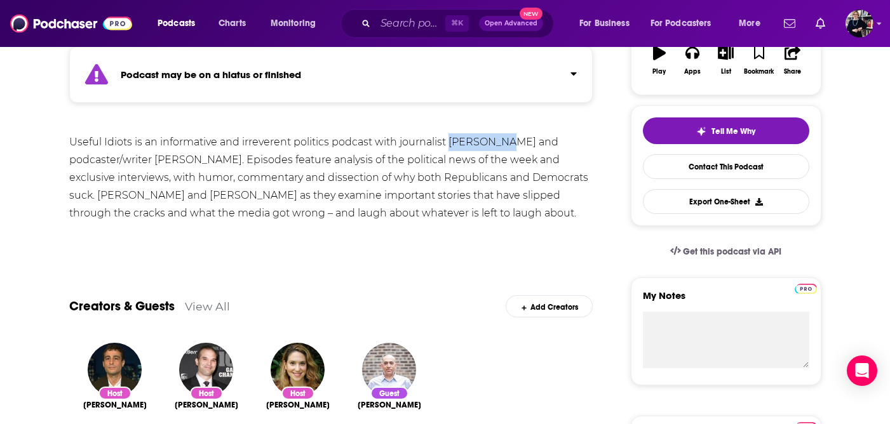
drag, startPoint x: 506, startPoint y: 142, endPoint x: 452, endPoint y: 137, distance: 54.8
click at [450, 140] on div "Useful Idiots is an informative and irreverent politics podcast with journalist…" at bounding box center [331, 177] width 524 height 89
copy div "Aaron Maté"
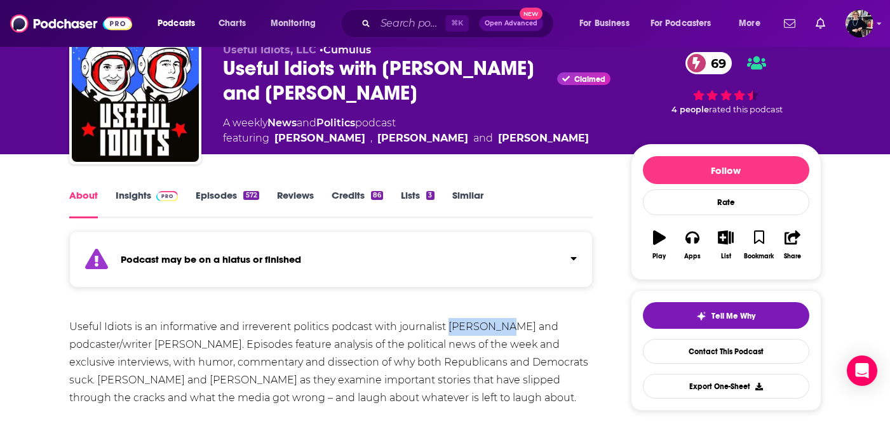
scroll to position [56, 0]
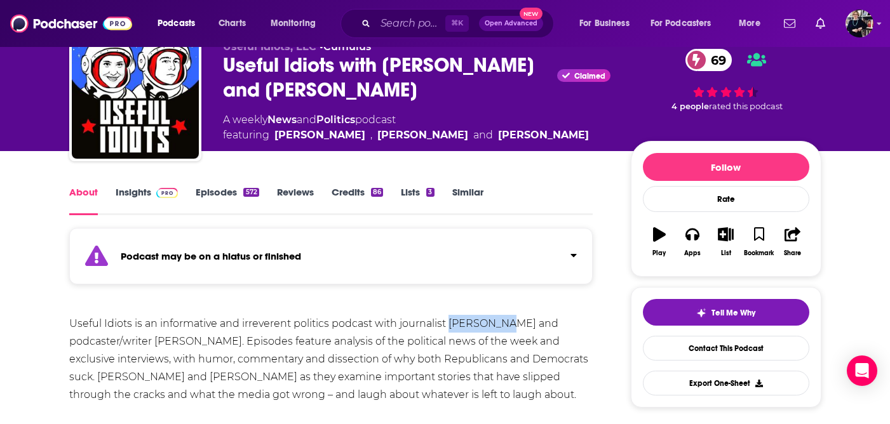
click at [227, 194] on link "Episodes 572" at bounding box center [227, 200] width 63 height 29
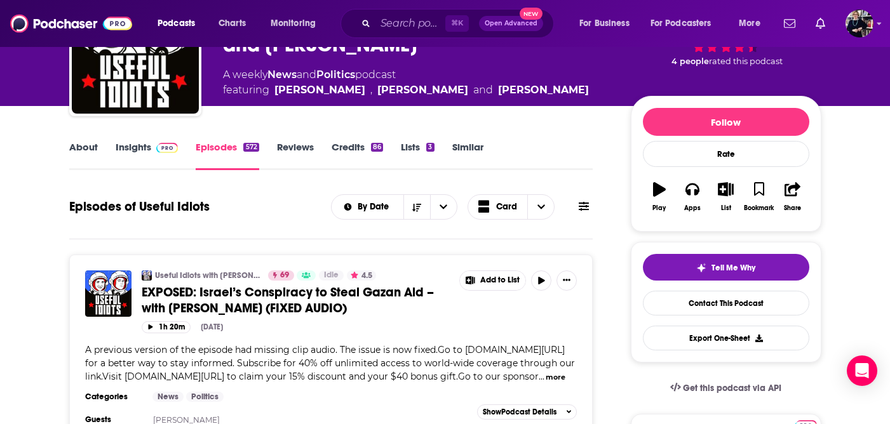
scroll to position [41, 0]
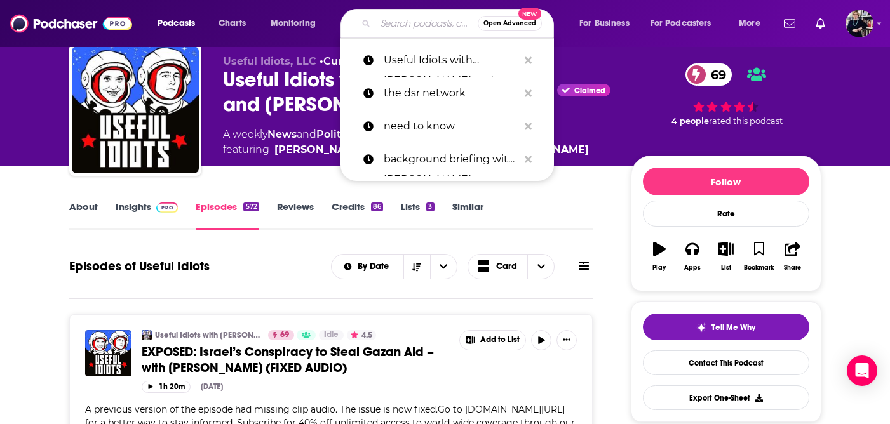
click at [418, 26] on input "Search podcasts, credits, & more..." at bounding box center [426, 23] width 102 height 20
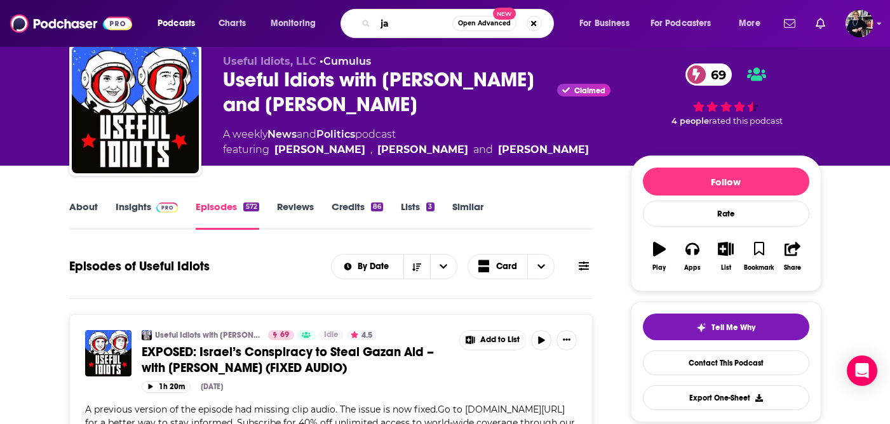
type input "j"
type input "[PERSON_NAME]"
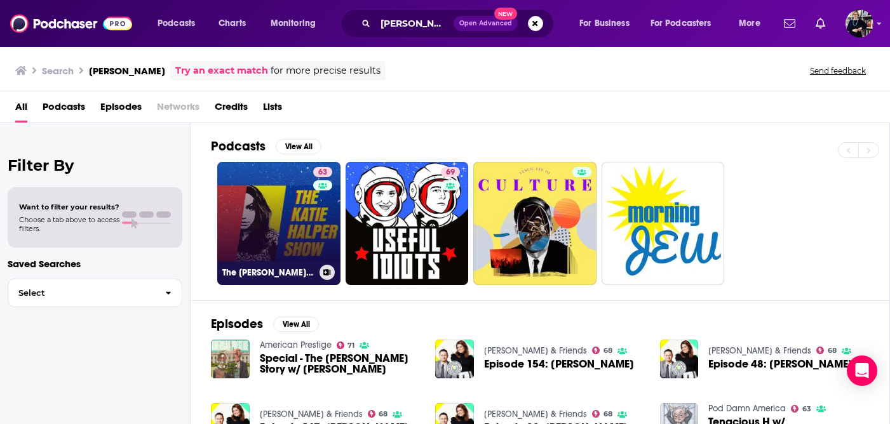
click at [303, 200] on link "63 The Katie Halper Show" at bounding box center [278, 223] width 123 height 123
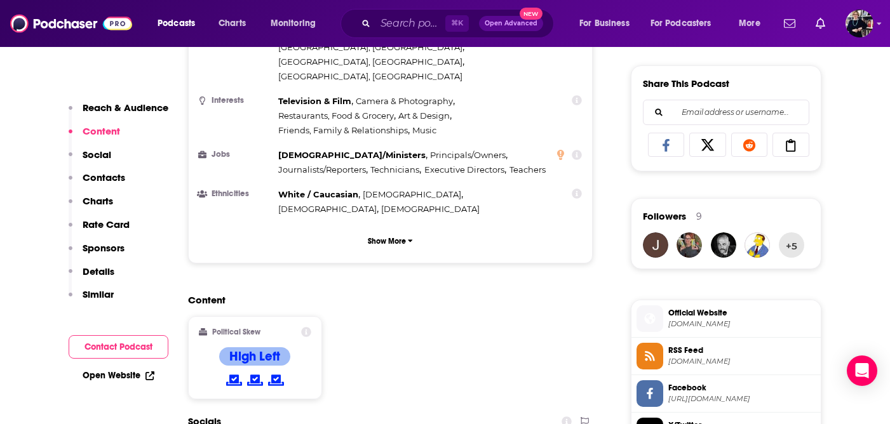
scroll to position [779, 0]
click at [394, 236] on p "Show More" at bounding box center [387, 240] width 38 height 9
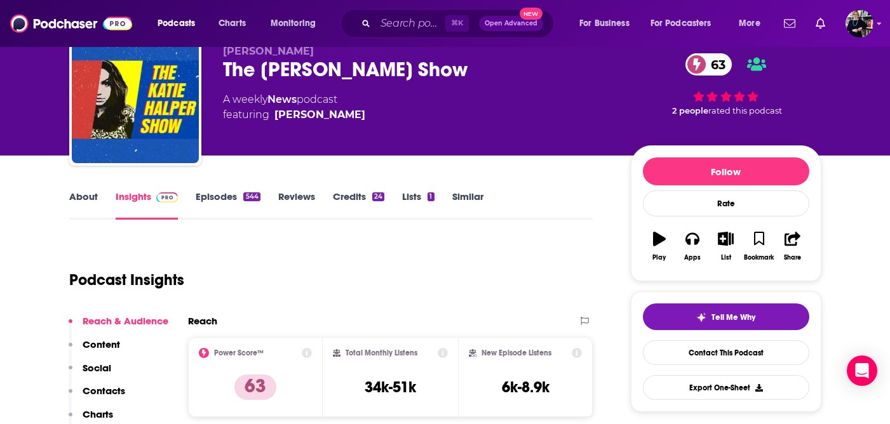
scroll to position [0, 0]
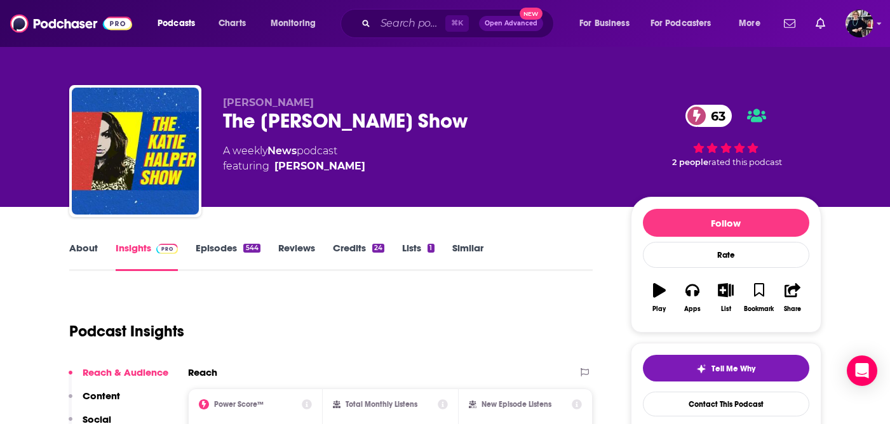
click at [89, 246] on link "About" at bounding box center [83, 256] width 29 height 29
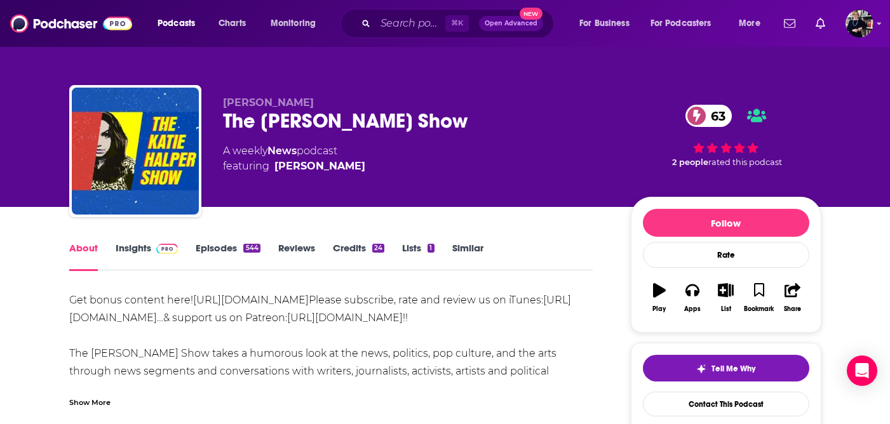
click at [234, 250] on link "Episodes 544" at bounding box center [228, 256] width 64 height 29
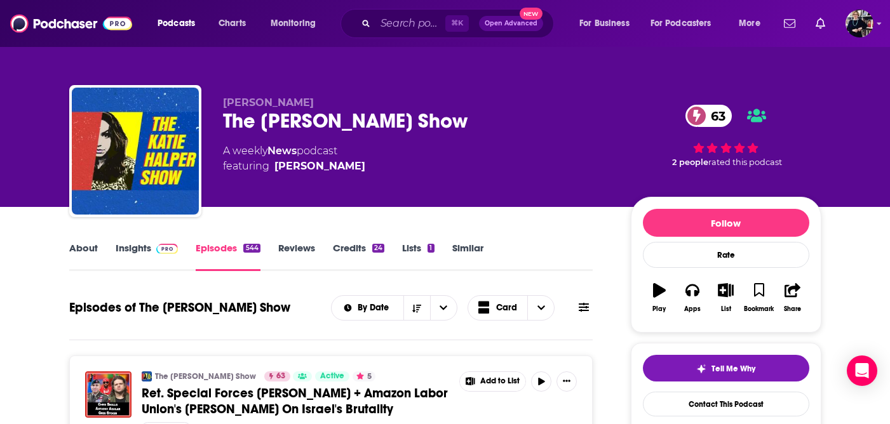
click at [148, 247] on link "Insights" at bounding box center [147, 256] width 63 height 29
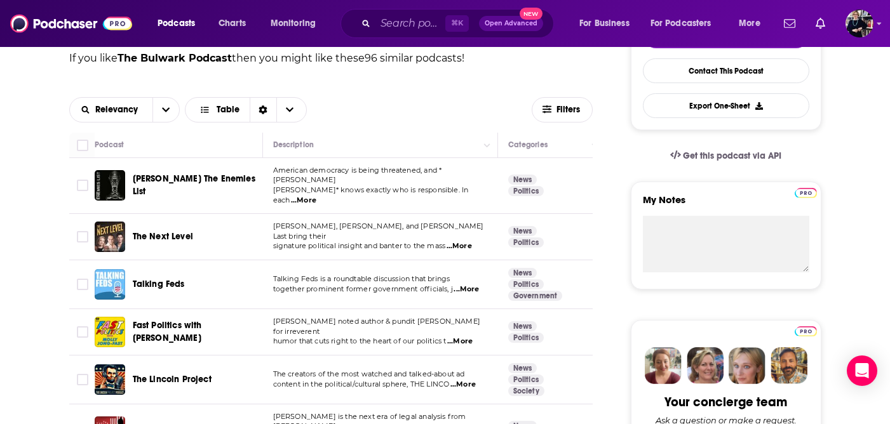
click at [316, 196] on span "...More" at bounding box center [303, 201] width 25 height 10
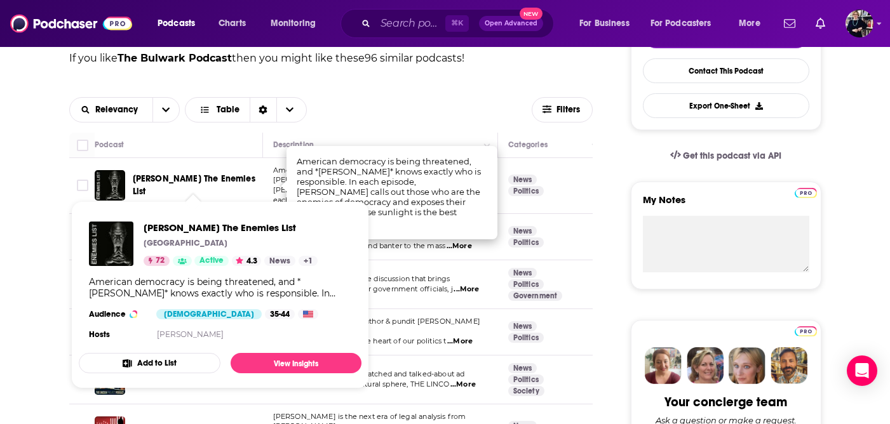
click at [204, 183] on span "[PERSON_NAME] The Enemies List" at bounding box center [194, 184] width 123 height 23
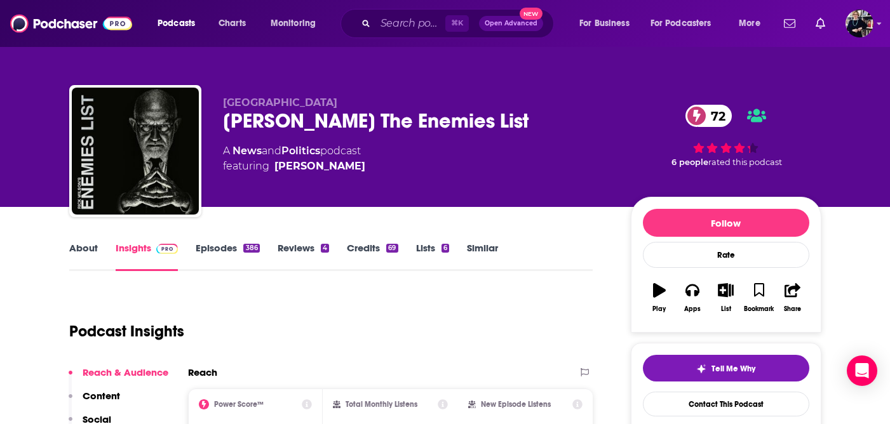
click at [89, 244] on link "About" at bounding box center [83, 256] width 29 height 29
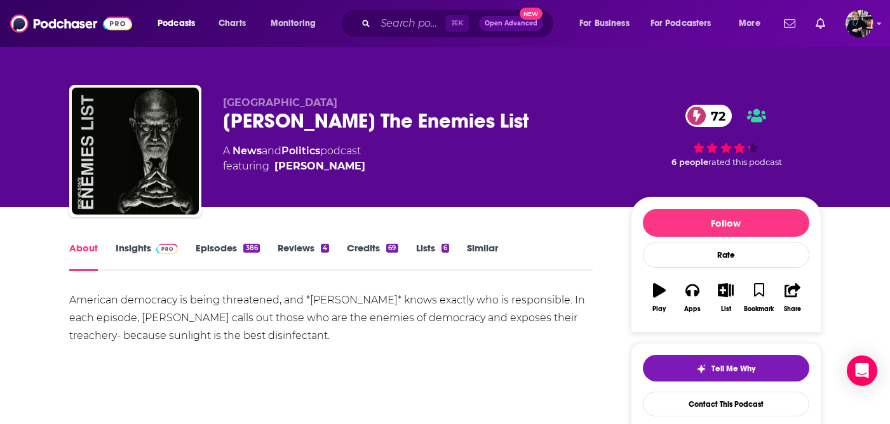
click at [224, 247] on link "Episodes 386" at bounding box center [228, 256] width 64 height 29
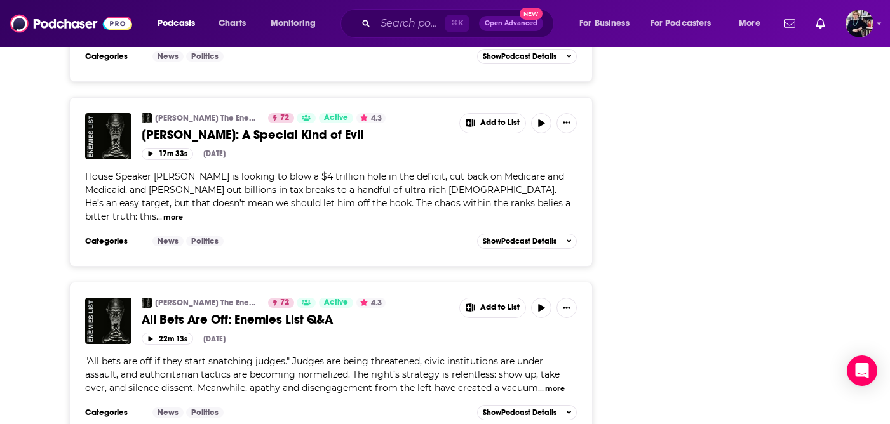
scroll to position [4454, 0]
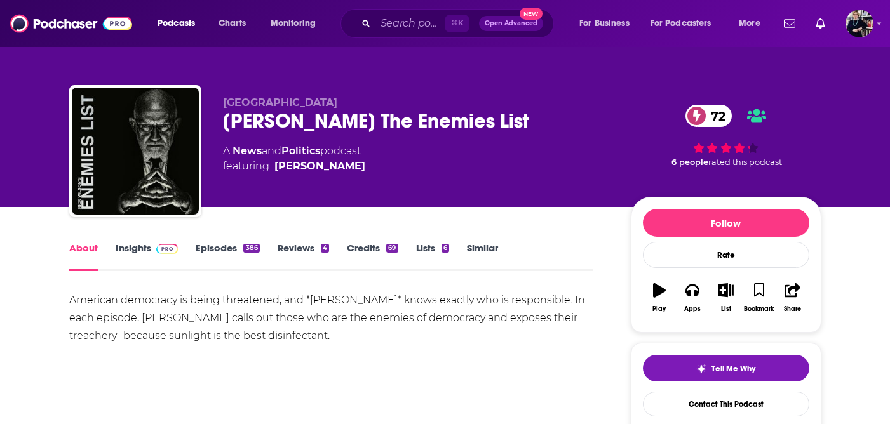
click at [138, 250] on link "Insights" at bounding box center [147, 256] width 63 height 29
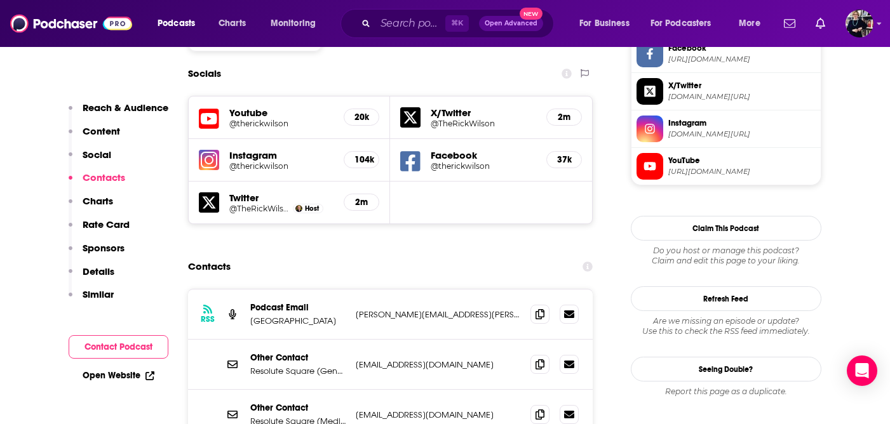
scroll to position [1149, 0]
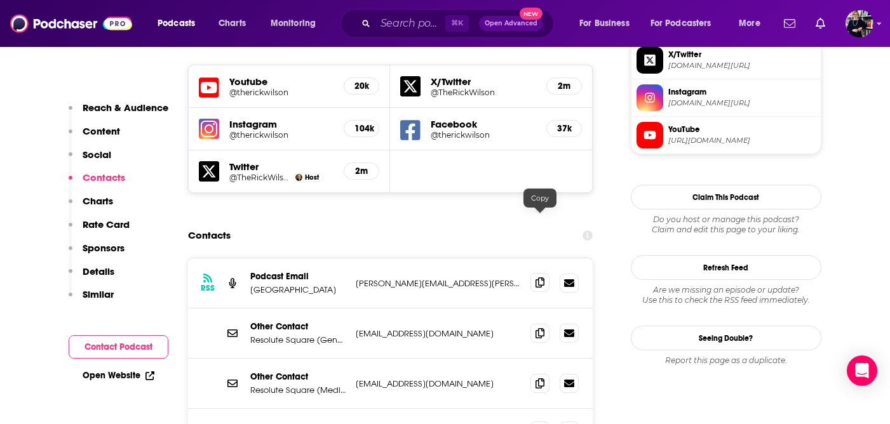
click at [541, 278] on icon at bounding box center [539, 283] width 9 height 10
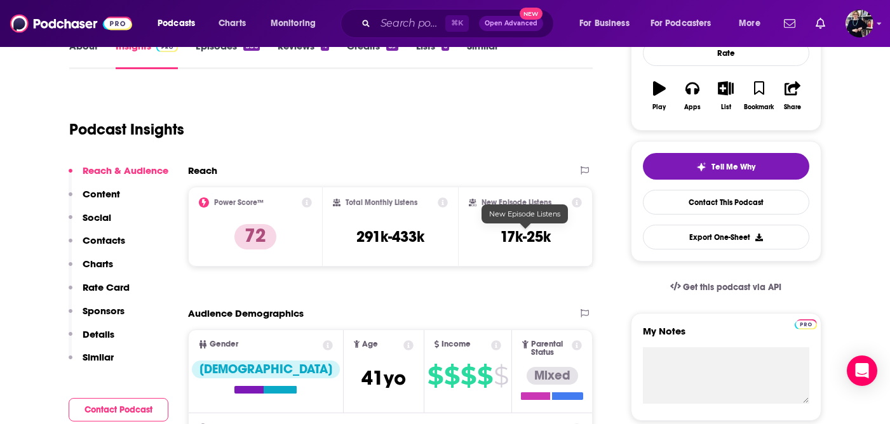
scroll to position [49, 0]
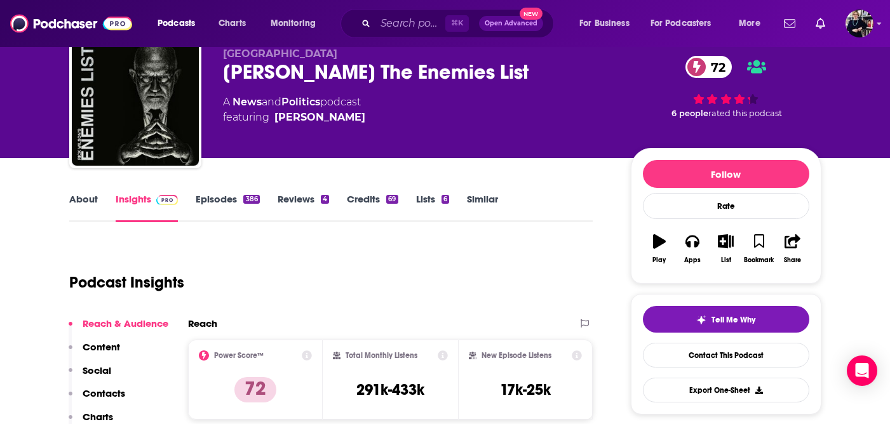
click at [84, 197] on link "About" at bounding box center [83, 207] width 29 height 29
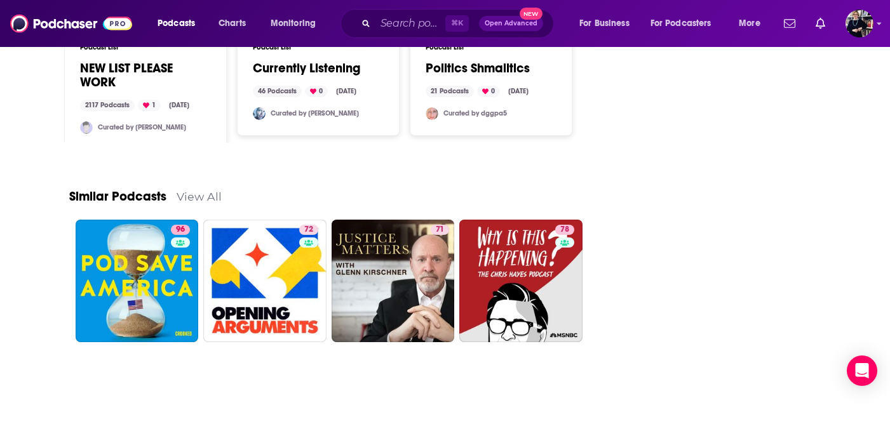
scroll to position [1814, 0]
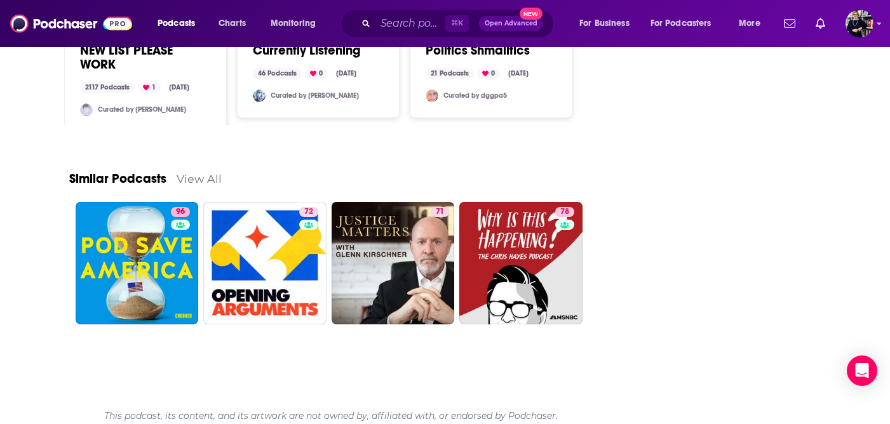
click at [213, 173] on link "View All" at bounding box center [199, 178] width 45 height 13
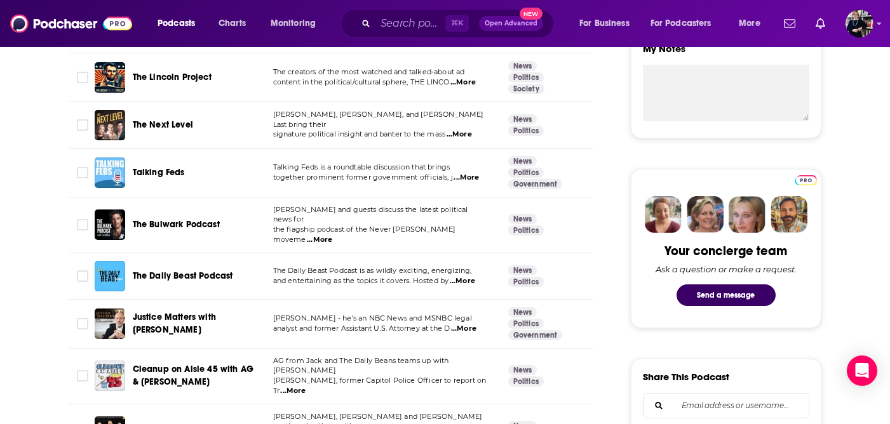
scroll to position [495, 0]
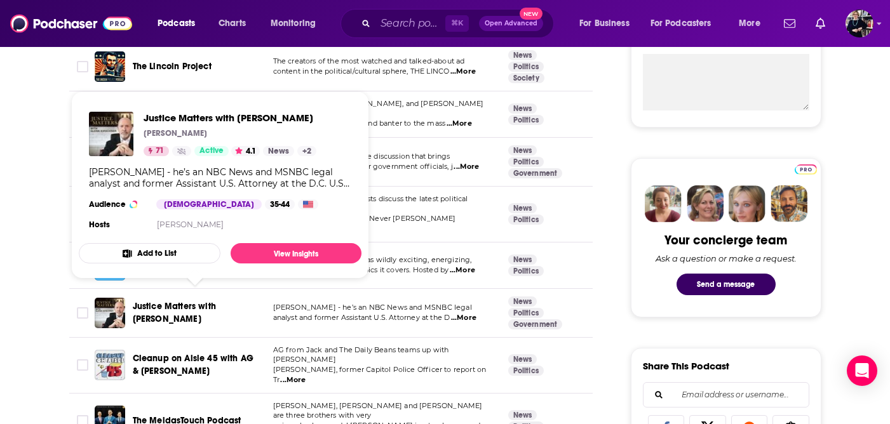
click at [198, 301] on span "Justice Matters with [PERSON_NAME]" at bounding box center [174, 312] width 83 height 23
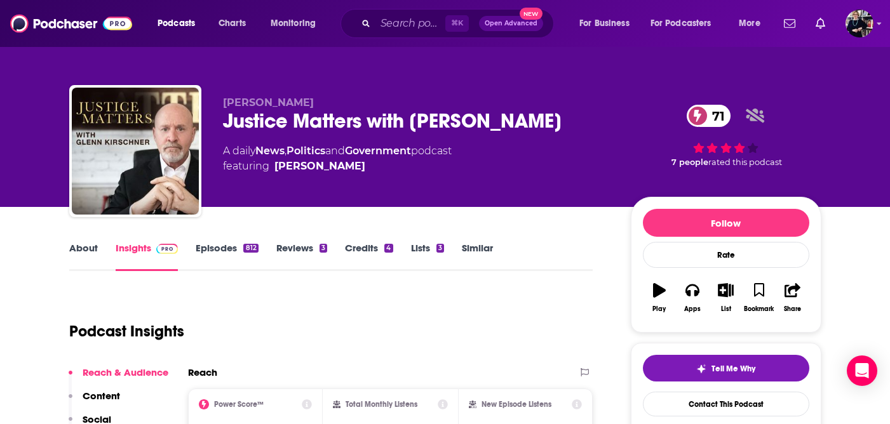
click at [582, 117] on div "Justice Matters with Glenn Kirschner 71" at bounding box center [416, 121] width 387 height 25
drag, startPoint x: 580, startPoint y: 117, endPoint x: 222, endPoint y: 114, distance: 357.5
click at [221, 112] on div "Glenn Kirschner Justice Matters with Glenn Kirschner 71 A daily News , Politics…" at bounding box center [445, 153] width 752 height 137
copy h2 "Justice Matters with [PERSON_NAME]"
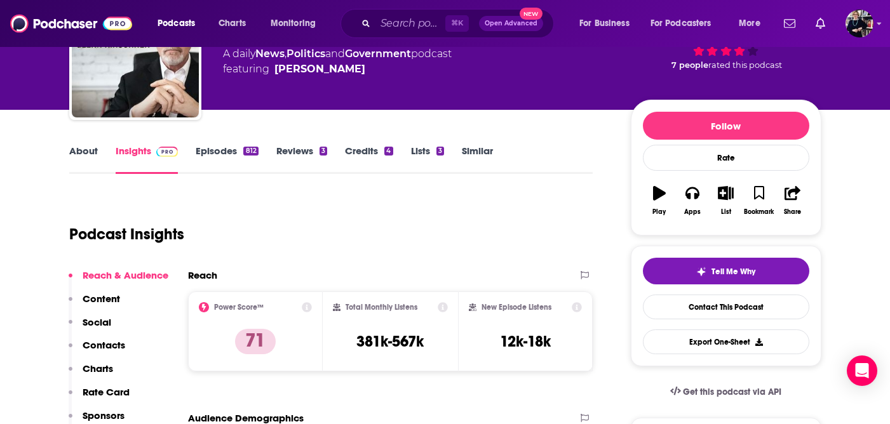
scroll to position [68, 0]
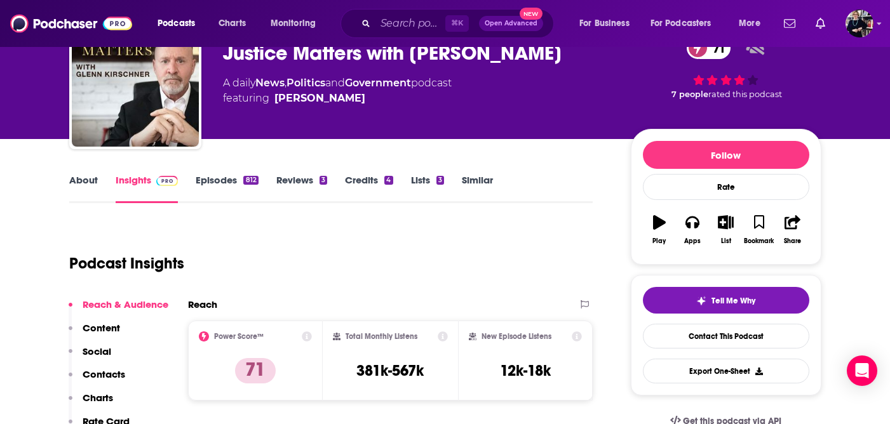
copy h2 "Justice Matters with [PERSON_NAME]"
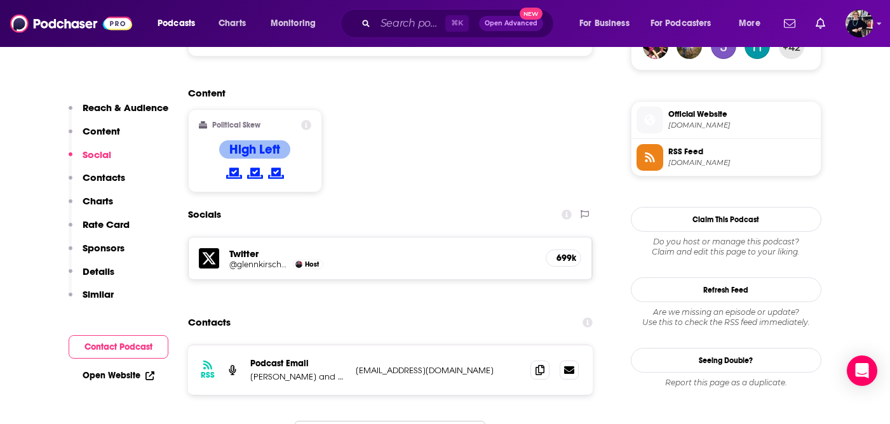
scroll to position [977, 0]
click at [544, 359] on span at bounding box center [539, 368] width 19 height 19
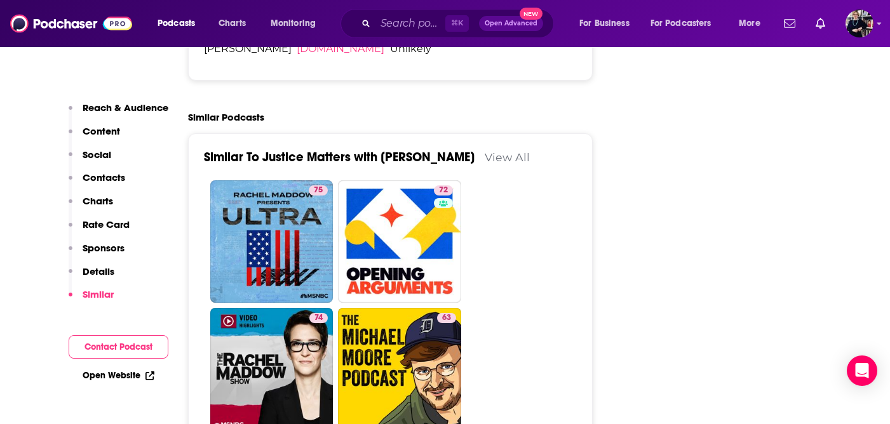
scroll to position [2451, 0]
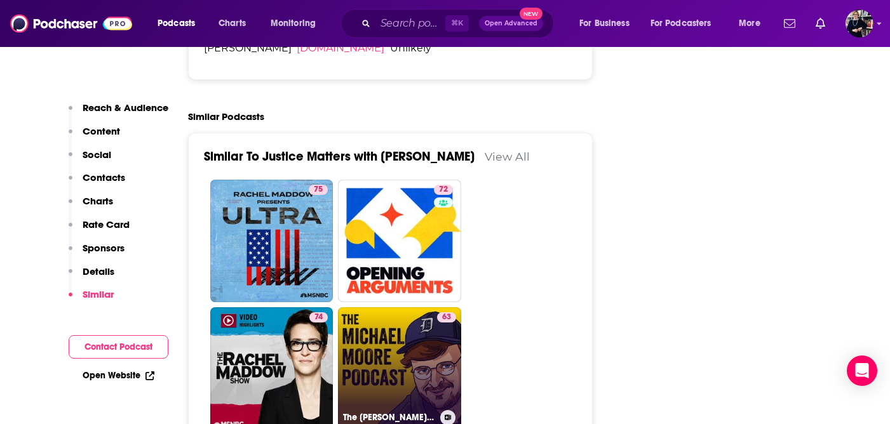
click at [393, 307] on link "63 The Michael Moore Podcast" at bounding box center [399, 368] width 123 height 123
type input "https://www.podchaser.com/podcasts/the-michael-moore-podcast-978260"
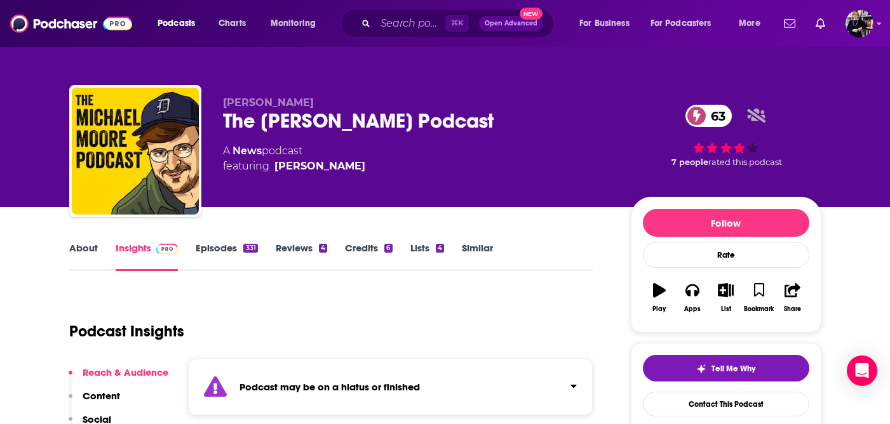
click at [219, 249] on link "Episodes 331" at bounding box center [227, 256] width 62 height 29
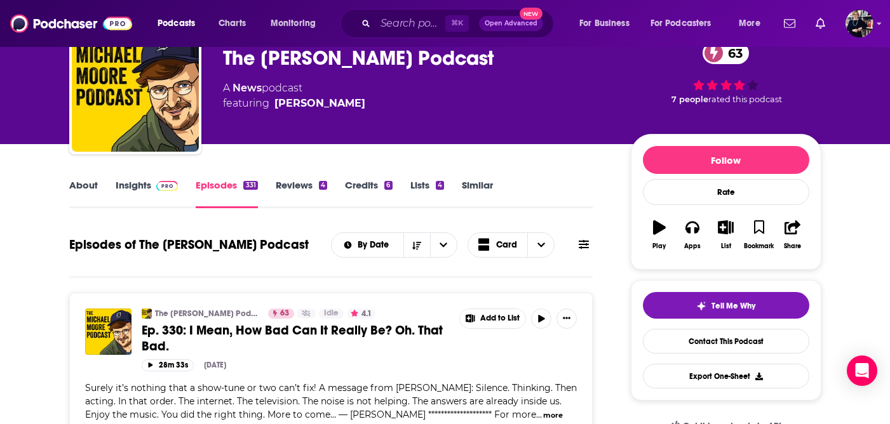
scroll to position [64, 0]
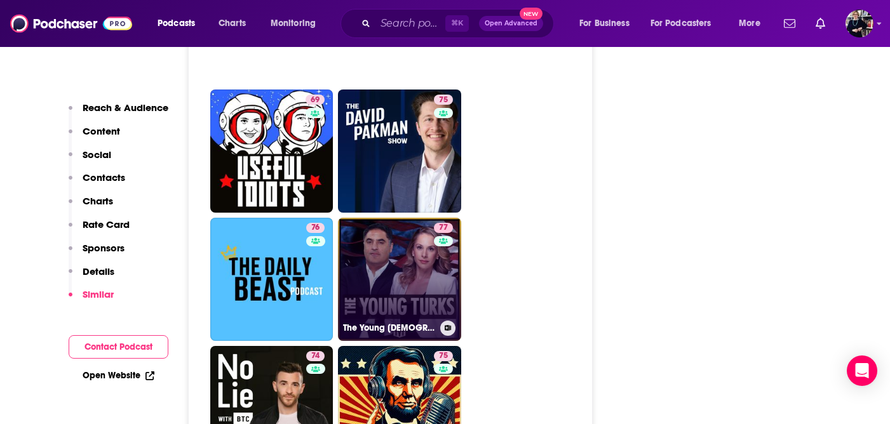
scroll to position [3181, 0]
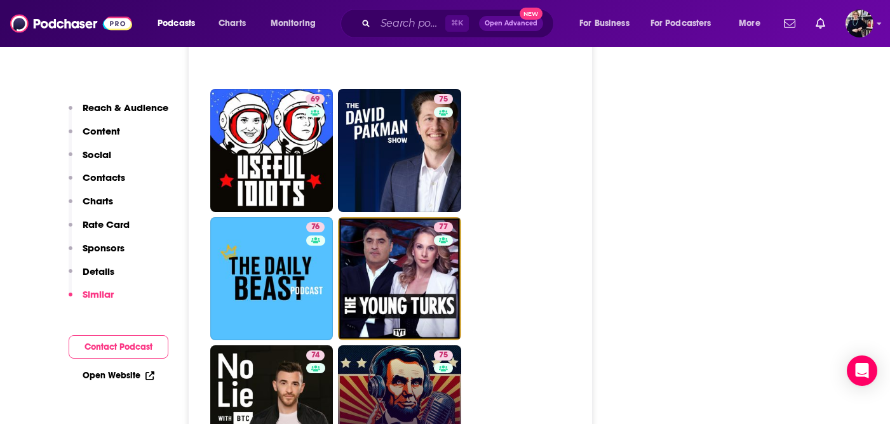
click at [396, 345] on link "75 The Lincoln Project" at bounding box center [399, 406] width 123 height 123
type input "https://www.podchaser.com/podcasts/the-lincoln-project-1588109"
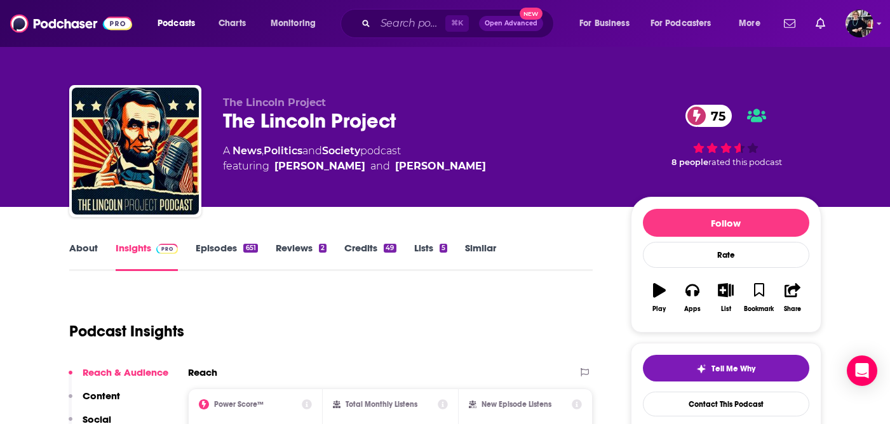
click at [220, 249] on link "Episodes 651" at bounding box center [227, 256] width 62 height 29
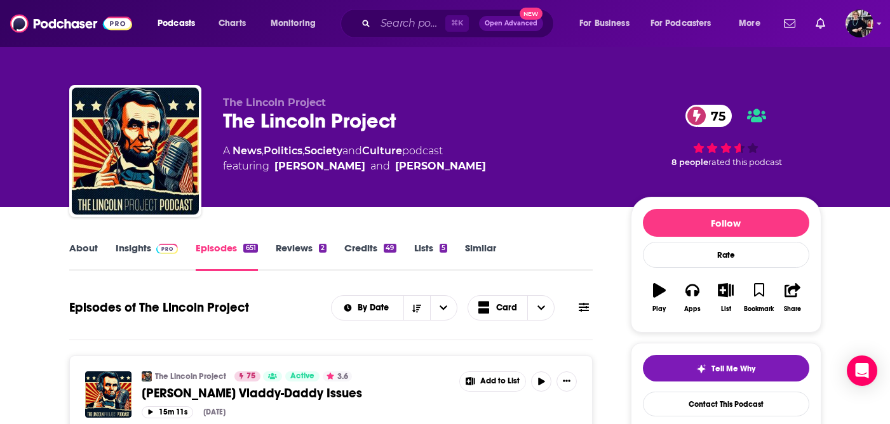
click at [142, 245] on link "Insights" at bounding box center [147, 256] width 63 height 29
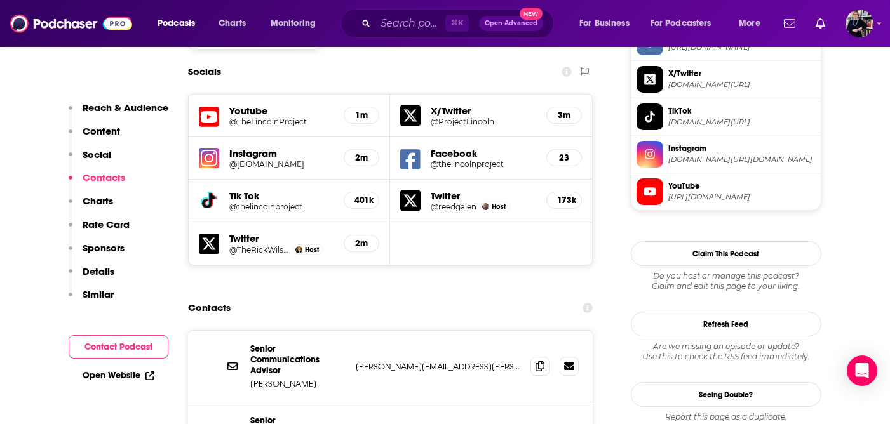
scroll to position [1131, 0]
